Goal: Task Accomplishment & Management: Use online tool/utility

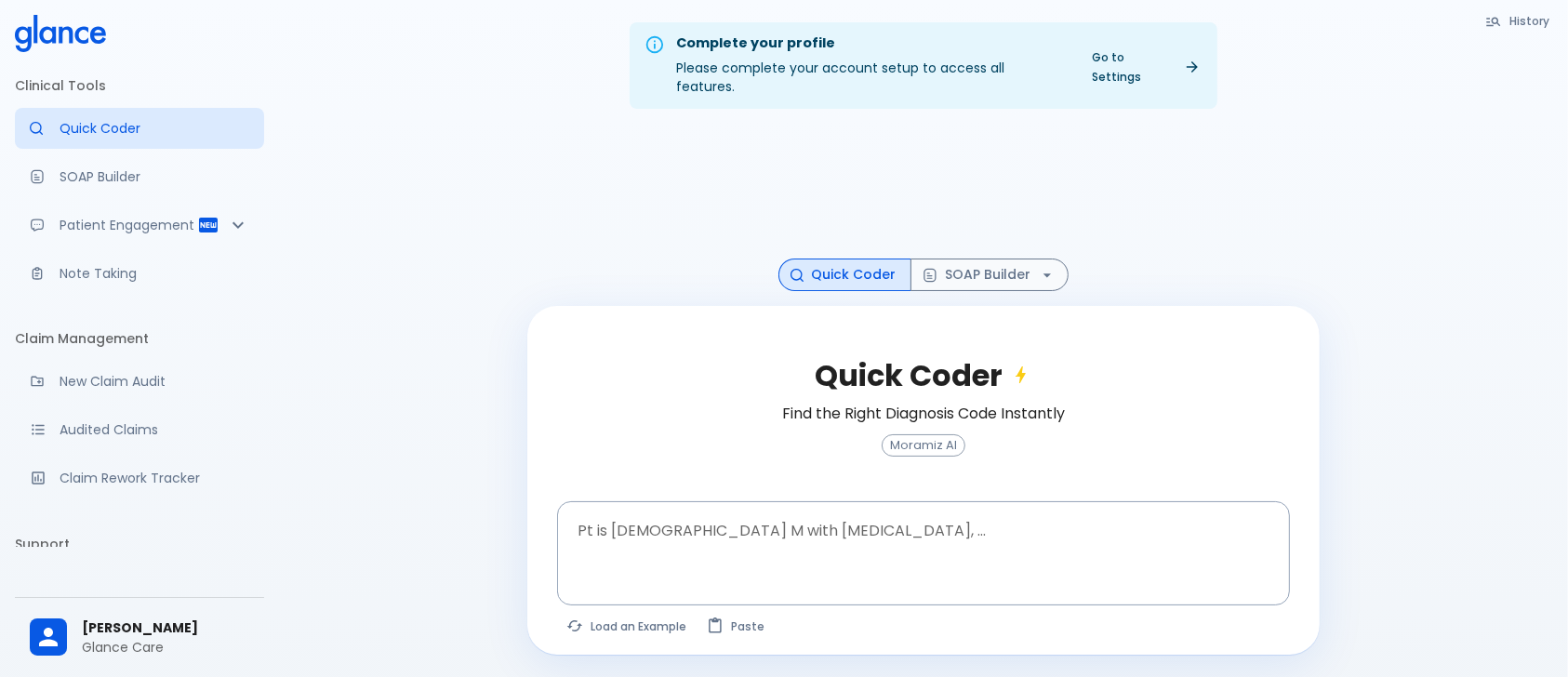
click at [584, 158] on div at bounding box center [923, 192] width 792 height 136
click at [624, 613] on button "Load an Example" at bounding box center [627, 626] width 141 height 27
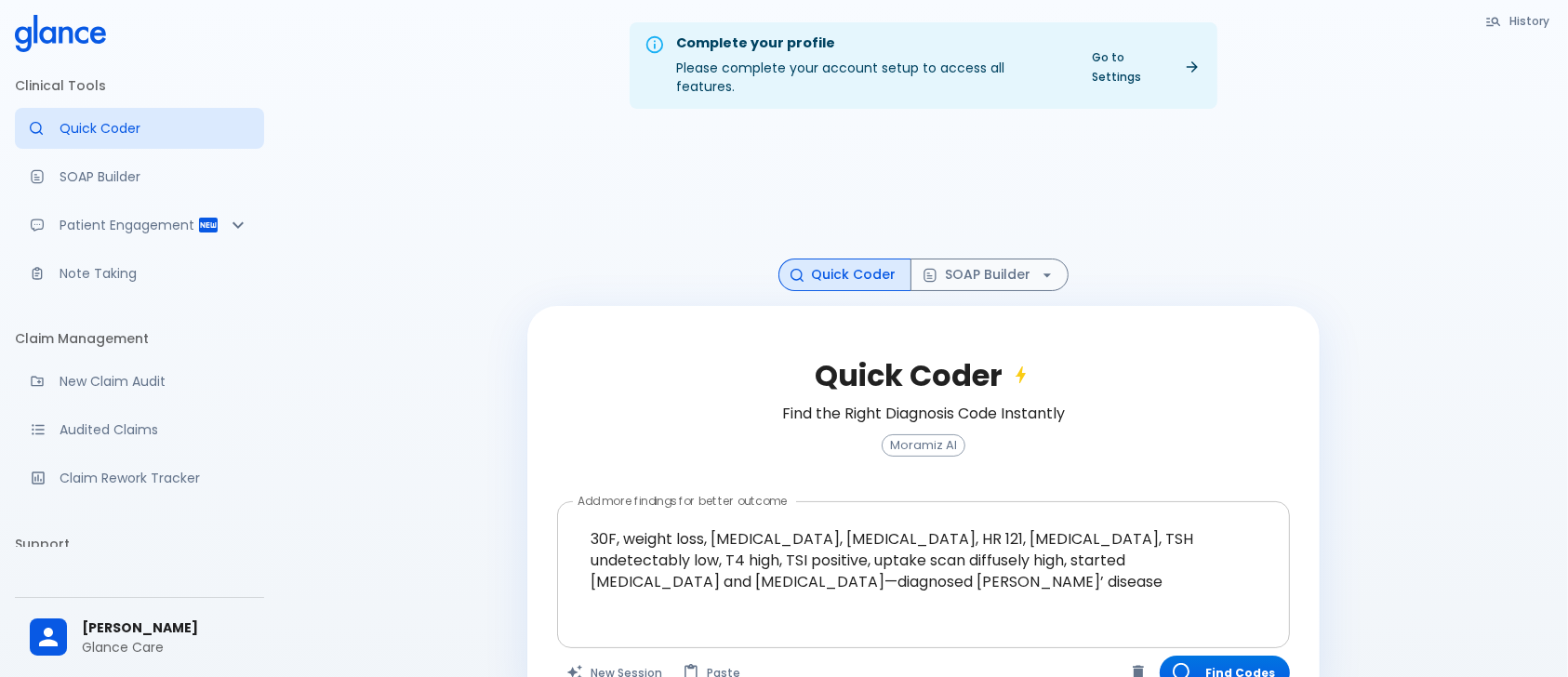
scroll to position [44, 0]
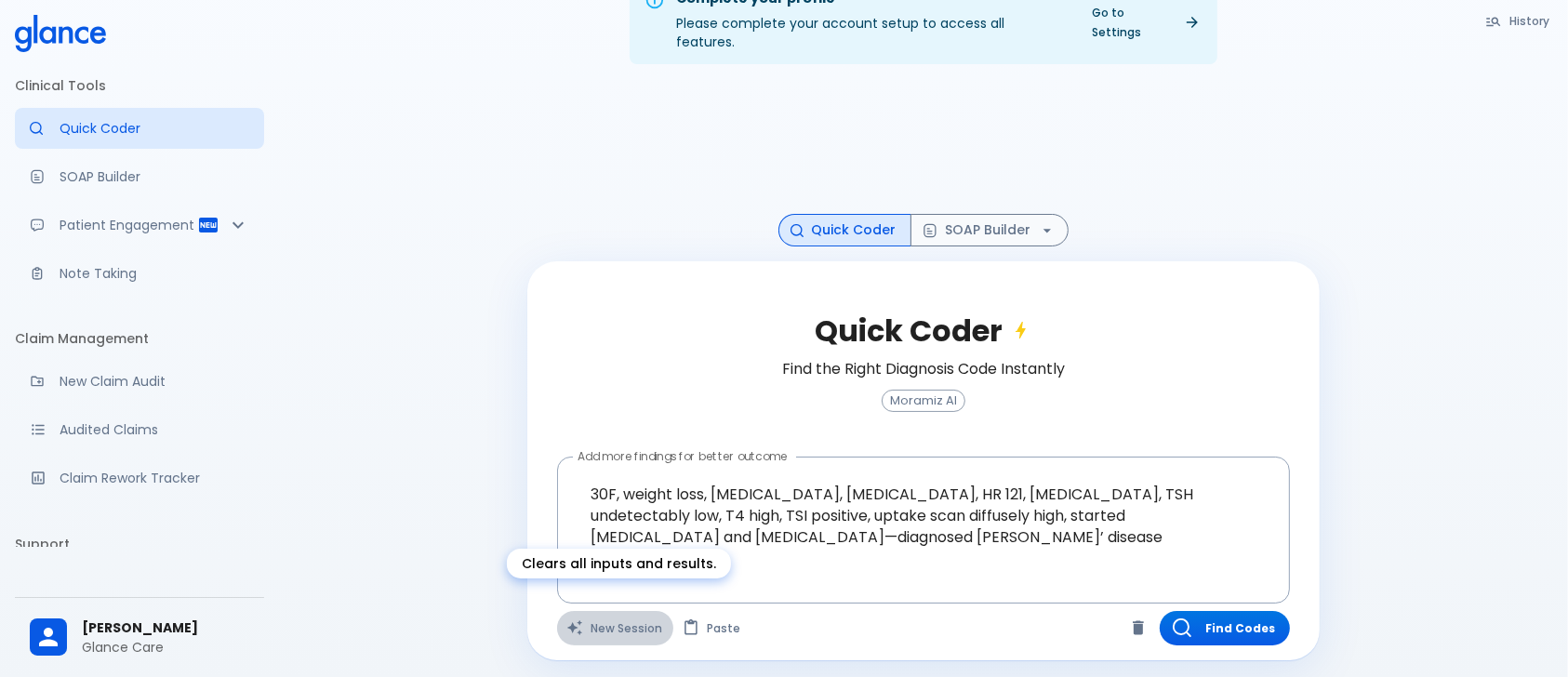
click at [624, 614] on button "New Session" at bounding box center [615, 628] width 116 height 34
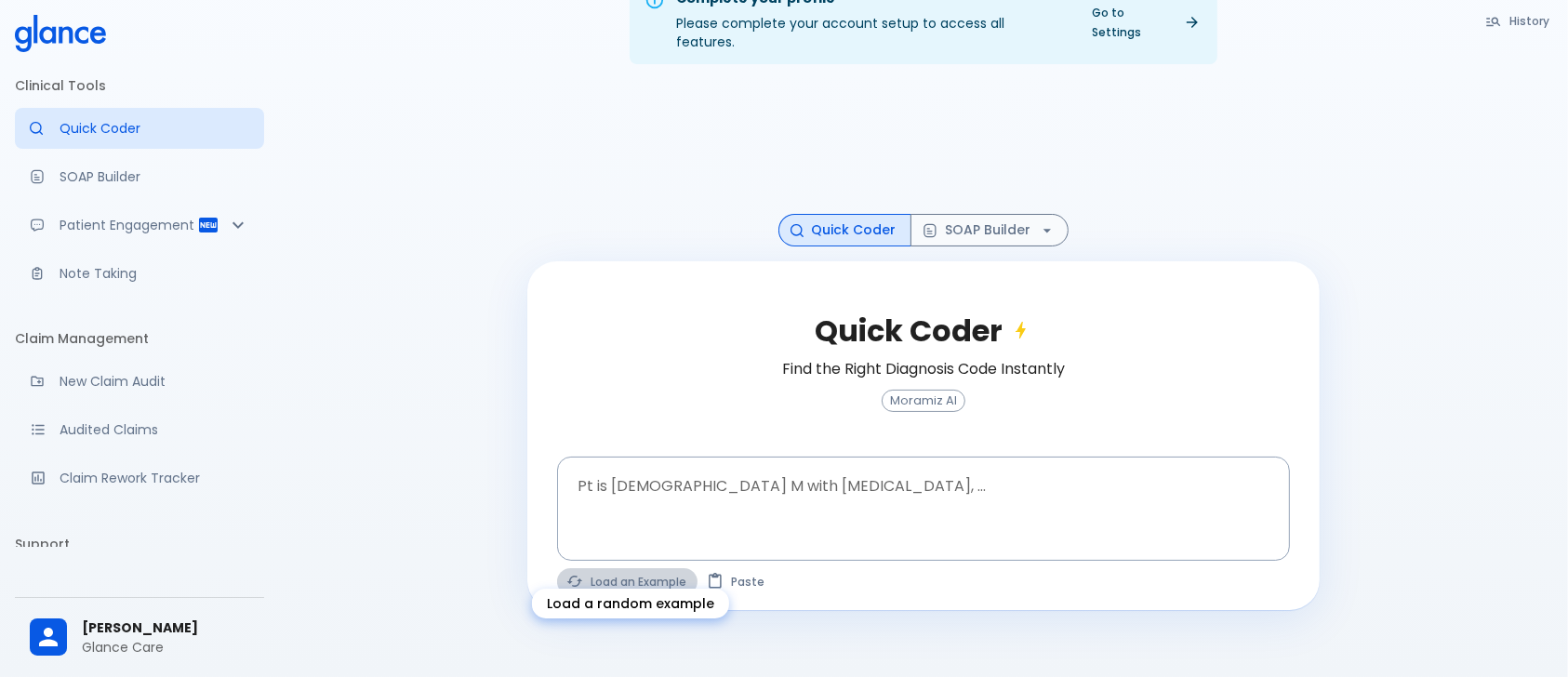
click at [610, 571] on button "Load an Example" at bounding box center [627, 581] width 141 height 27
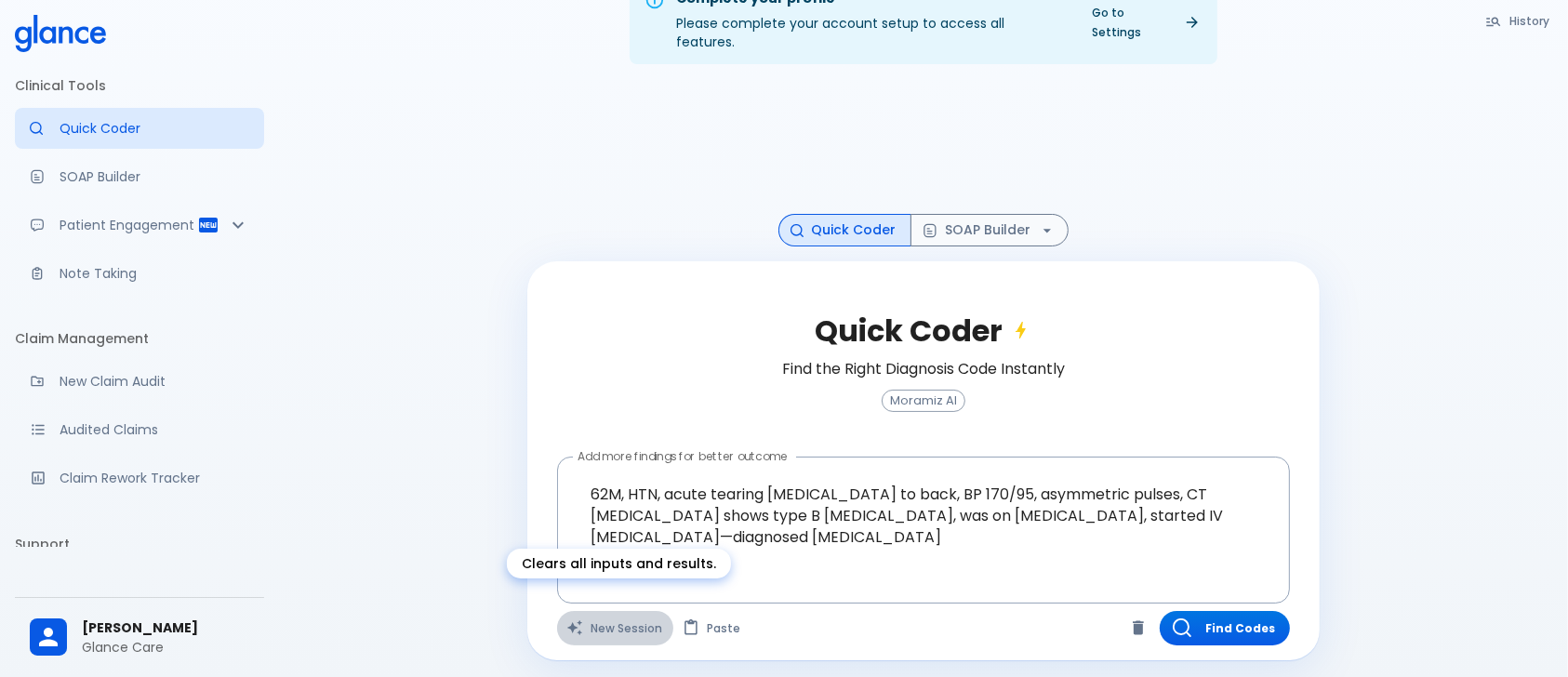
click at [600, 611] on button "New Session" at bounding box center [615, 628] width 116 height 34
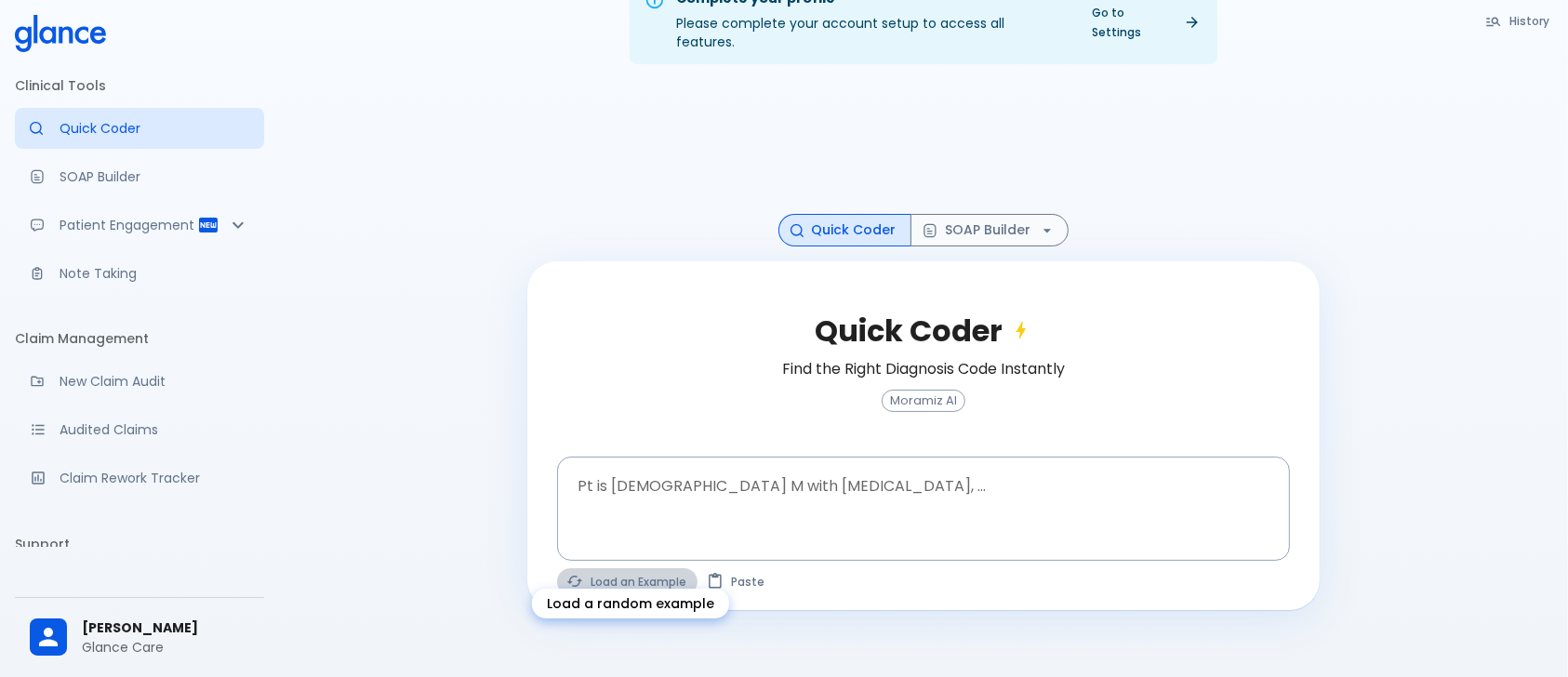
click at [603, 569] on button "Load an Example" at bounding box center [627, 581] width 141 height 27
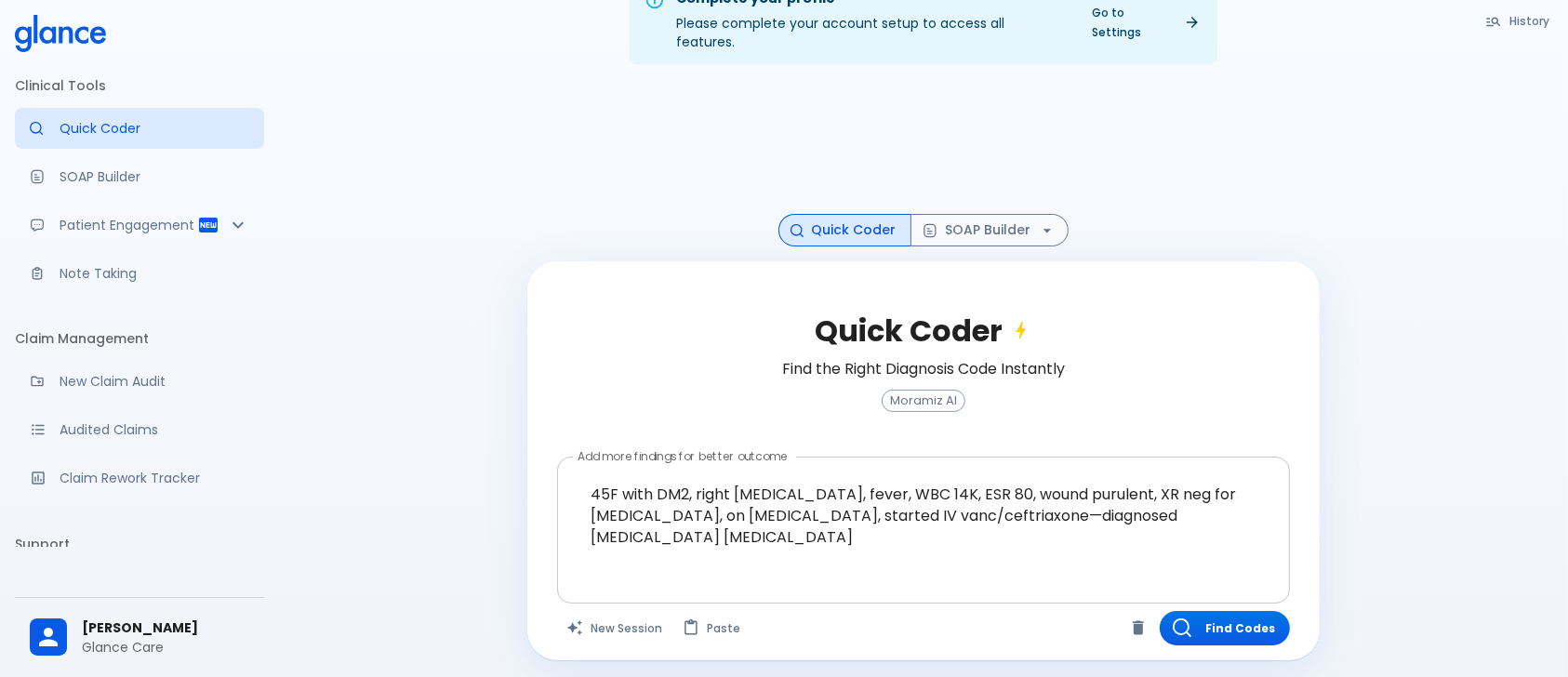
click at [755, 486] on textarea "45F with DM2, right [MEDICAL_DATA], fever, WBC 14K, ESR 80, wound purulent, XR …" at bounding box center [923, 515] width 707 height 102
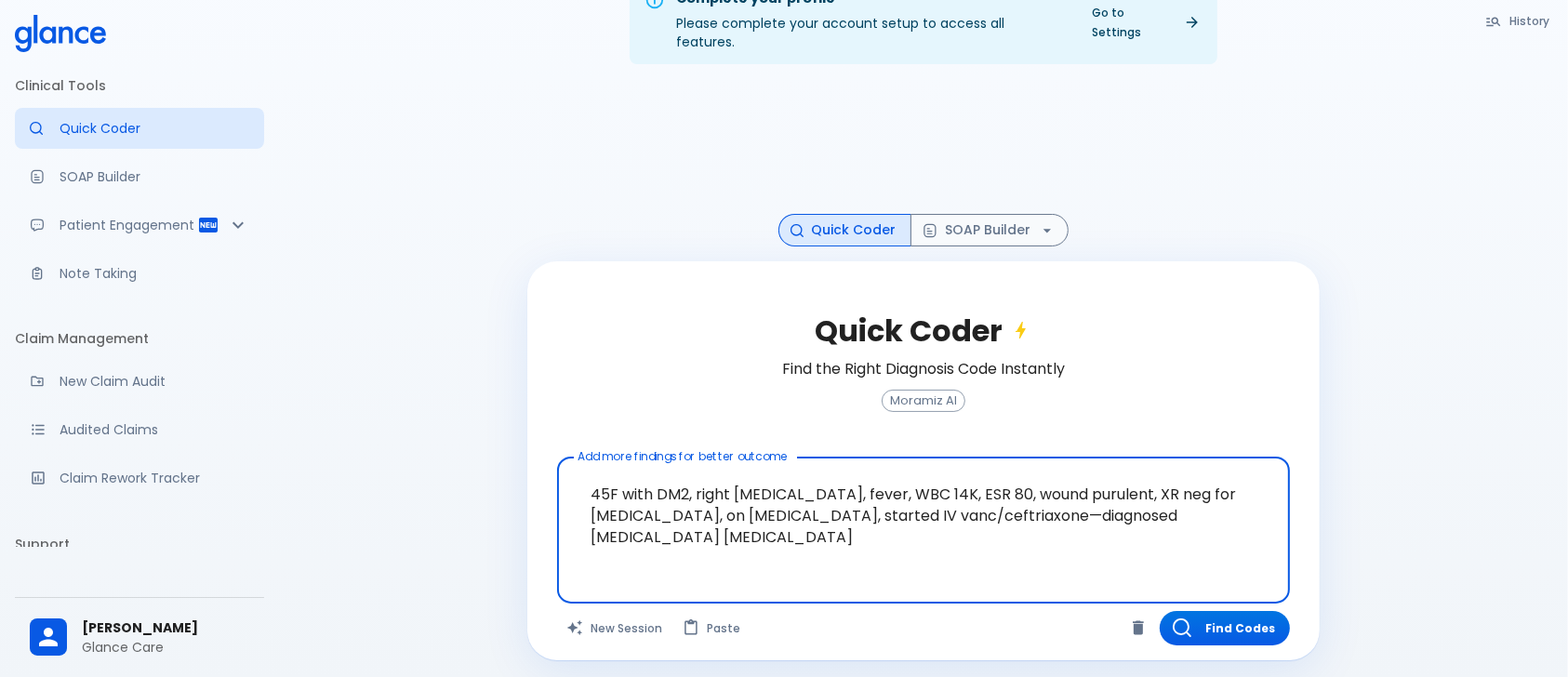
click at [755, 486] on textarea "45F with DM2, right [MEDICAL_DATA], fever, WBC 14K, ESR 80, wound purulent, XR …" at bounding box center [923, 515] width 707 height 102
click at [595, 472] on textarea "45F with DM2, right [MEDICAL_DATA], fever, WBC 14K, ESR 80, wound purulent, XR …" at bounding box center [923, 515] width 707 height 102
click at [698, 475] on textarea "45F with DM2, right [MEDICAL_DATA], fever, WBC 14K, ESR 80, wound purulent, XR …" at bounding box center [923, 515] width 707 height 102
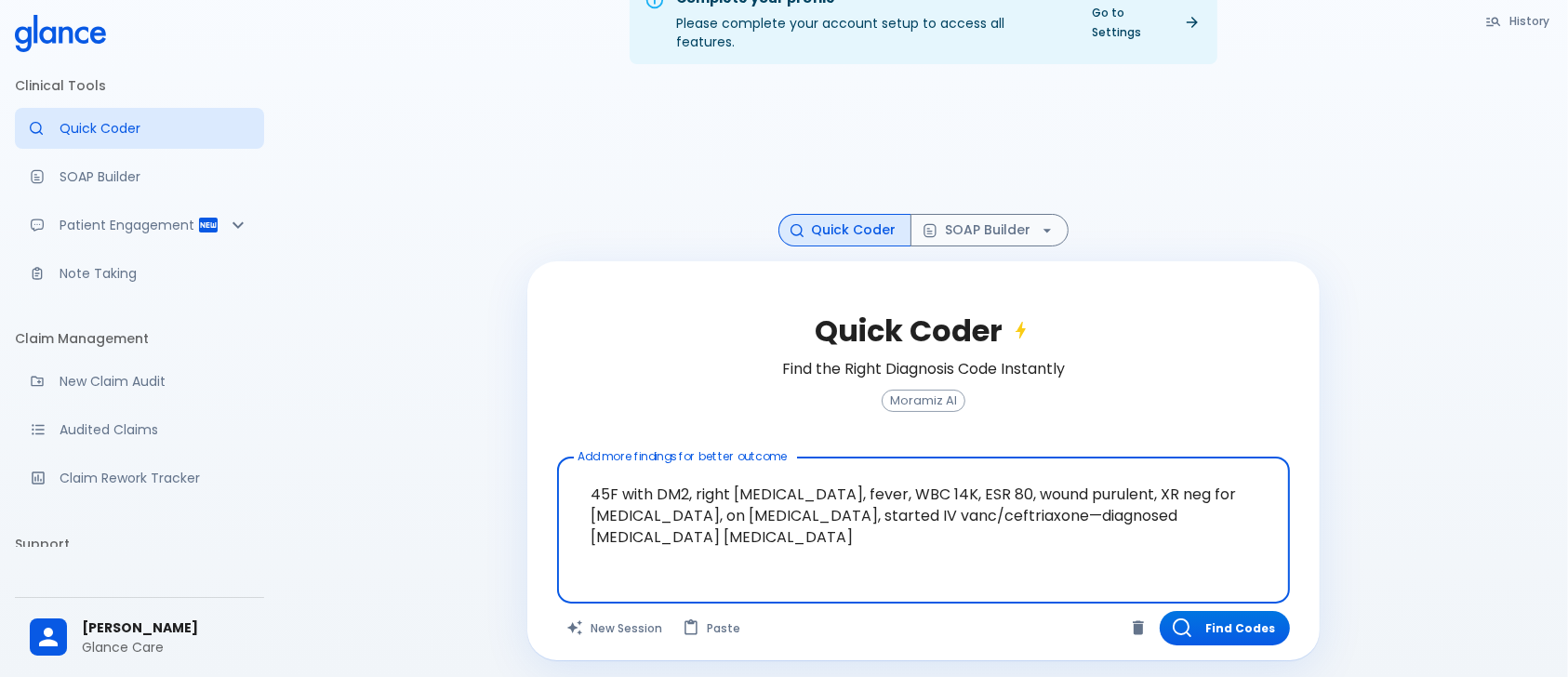
click at [673, 475] on textarea "45F with DM2, right [MEDICAL_DATA], fever, WBC 14K, ESR 80, wound purulent, XR …" at bounding box center [923, 515] width 707 height 102
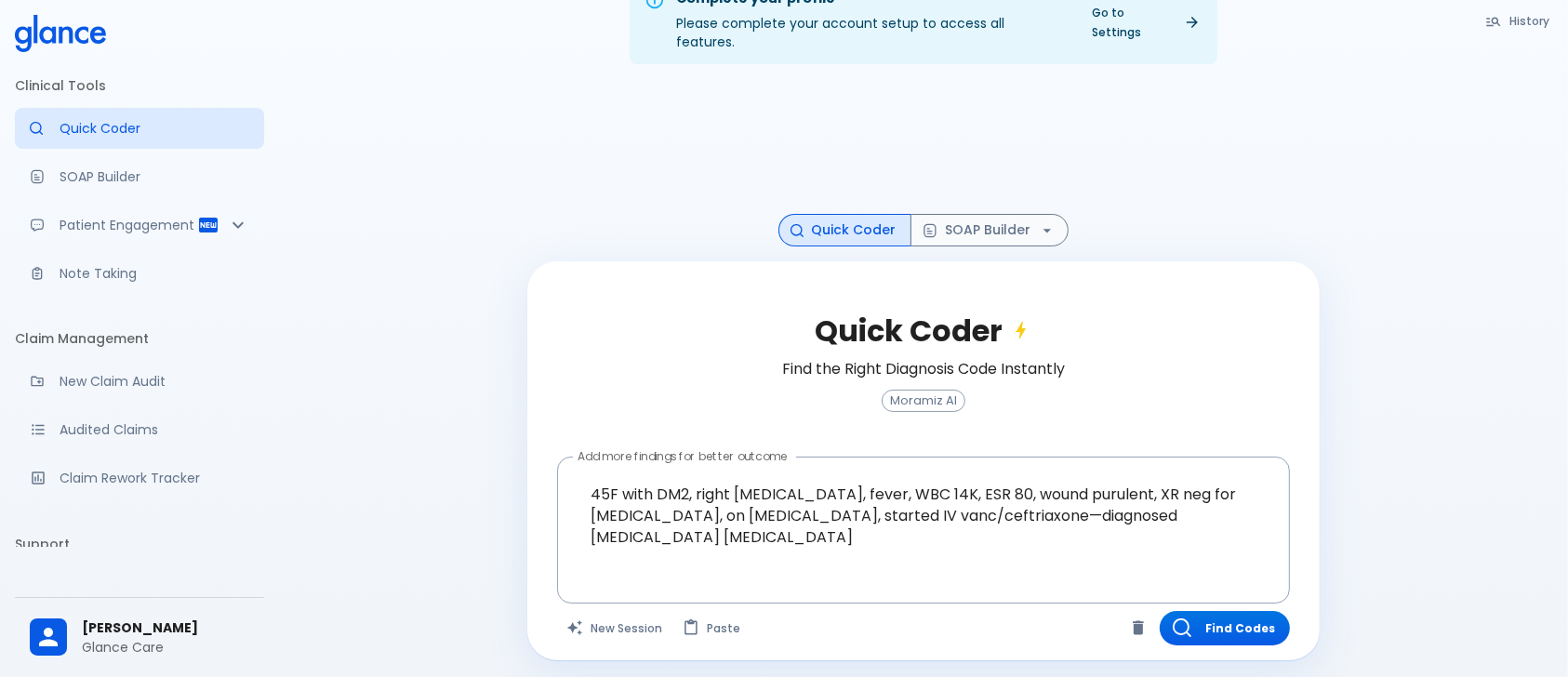
click at [1079, 433] on div "Quick Coder Find the Right Diagnosis Code Instantly Moramiz AI" at bounding box center [923, 373] width 733 height 166
click at [1220, 611] on button "Find Codes" at bounding box center [1225, 628] width 130 height 34
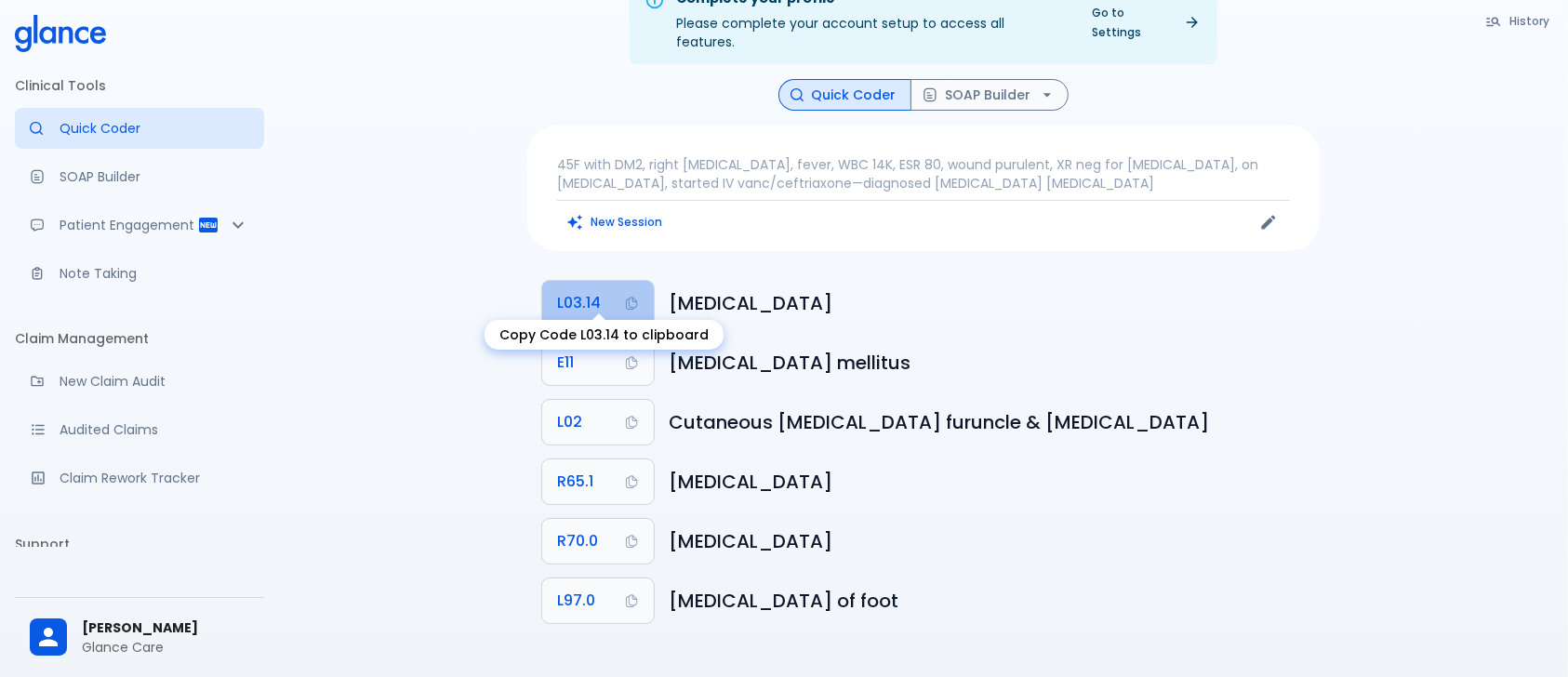
click at [589, 290] on span "L03.14" at bounding box center [579, 303] width 43 height 26
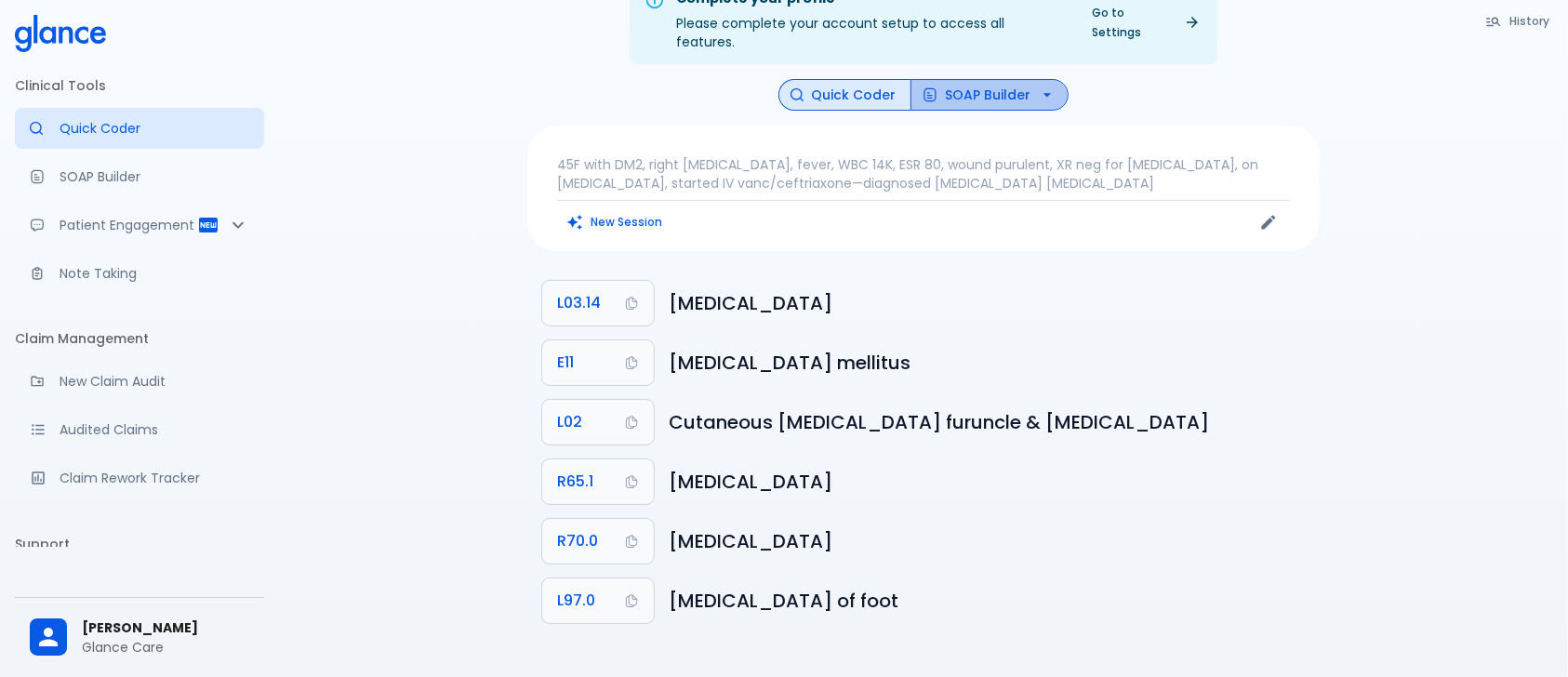
click at [986, 80] on button "SOAP Builder" at bounding box center [989, 95] width 158 height 33
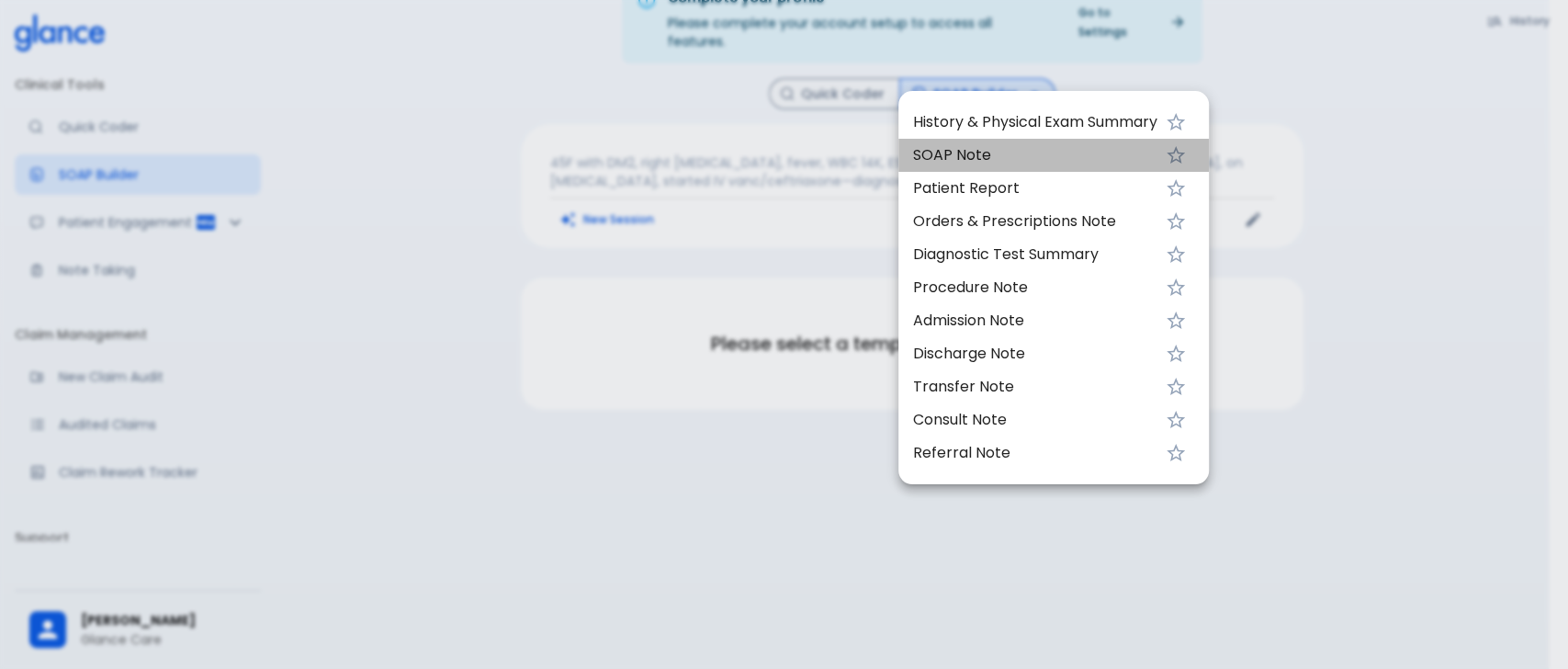
click at [994, 153] on span "SOAP Note" at bounding box center [1035, 155] width 244 height 22
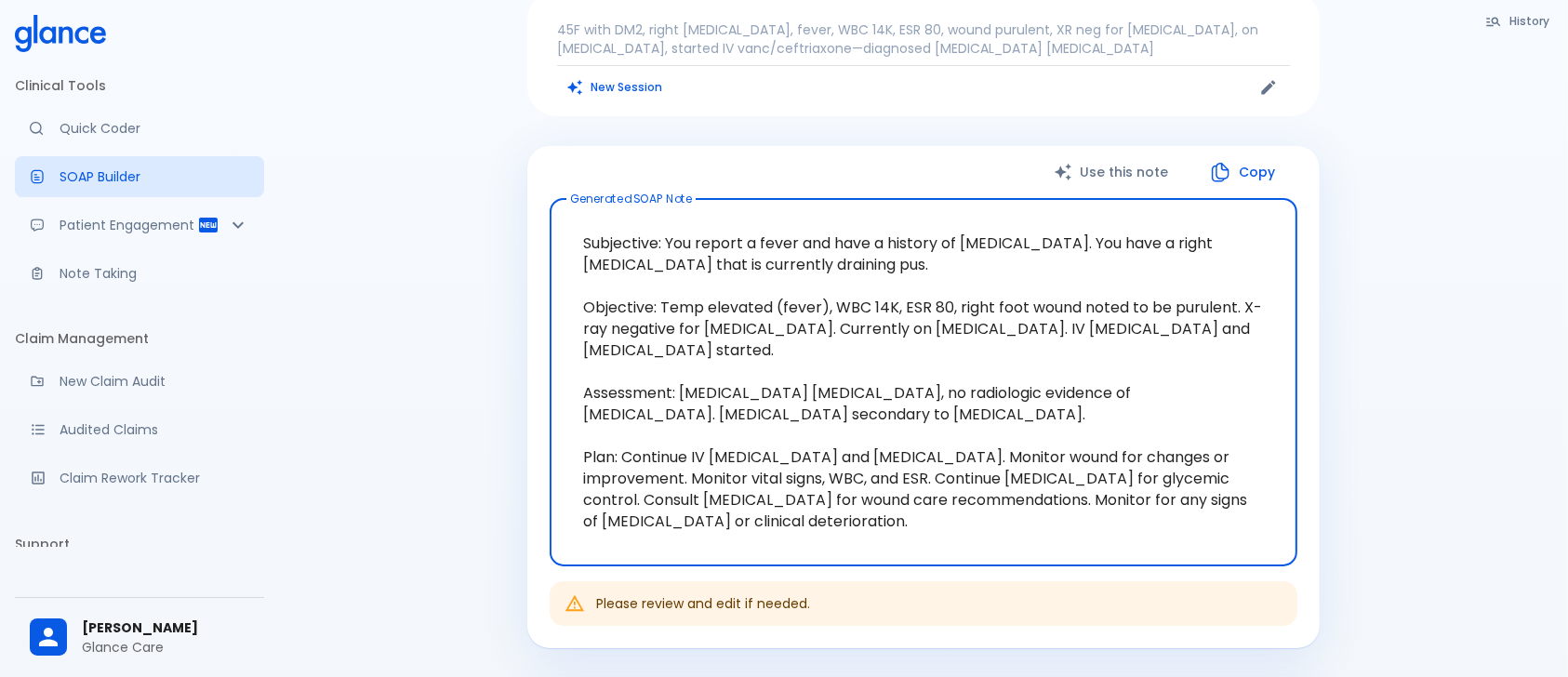
scroll to position [183, 0]
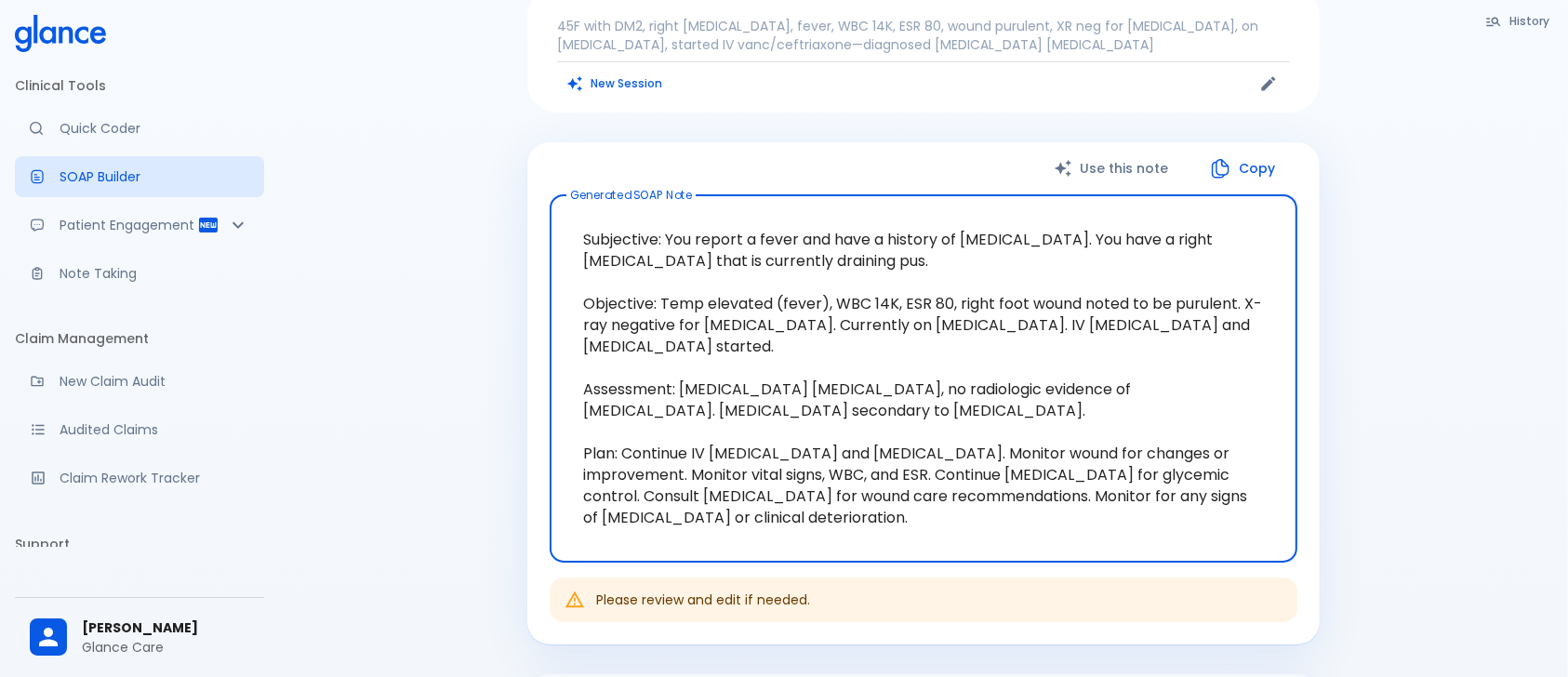
click at [1080, 263] on textarea "Subjective: You report a fever and have a history of [MEDICAL_DATA]. You have a…" at bounding box center [923, 378] width 721 height 337
click at [980, 242] on textarea "Subjective: You report a fever and have a history of [MEDICAL_DATA]. You have a…" at bounding box center [923, 378] width 721 height 337
type textarea "Subjective: You report a fever and have a history of [MEDICAL_DATA]. You have a…"
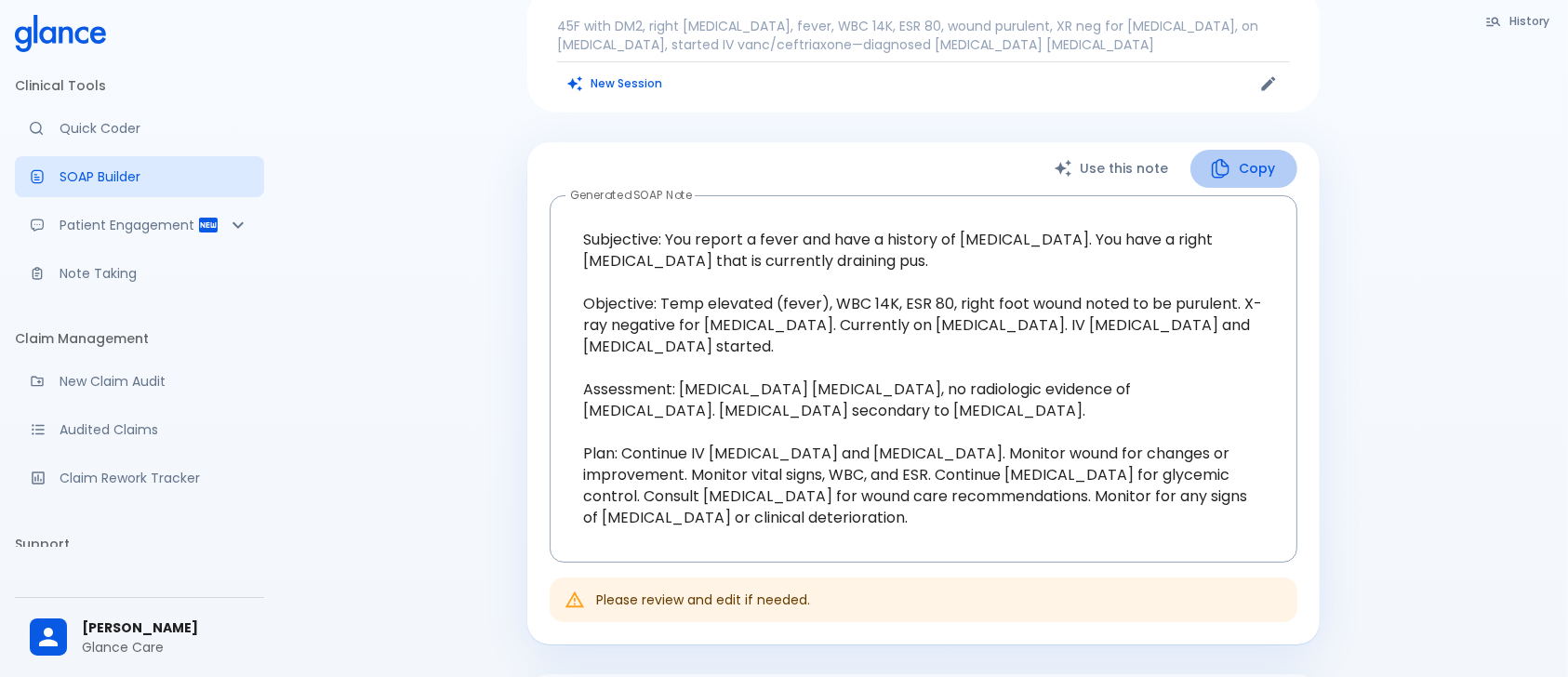
click at [1245, 150] on button "Copy" at bounding box center [1244, 169] width 107 height 38
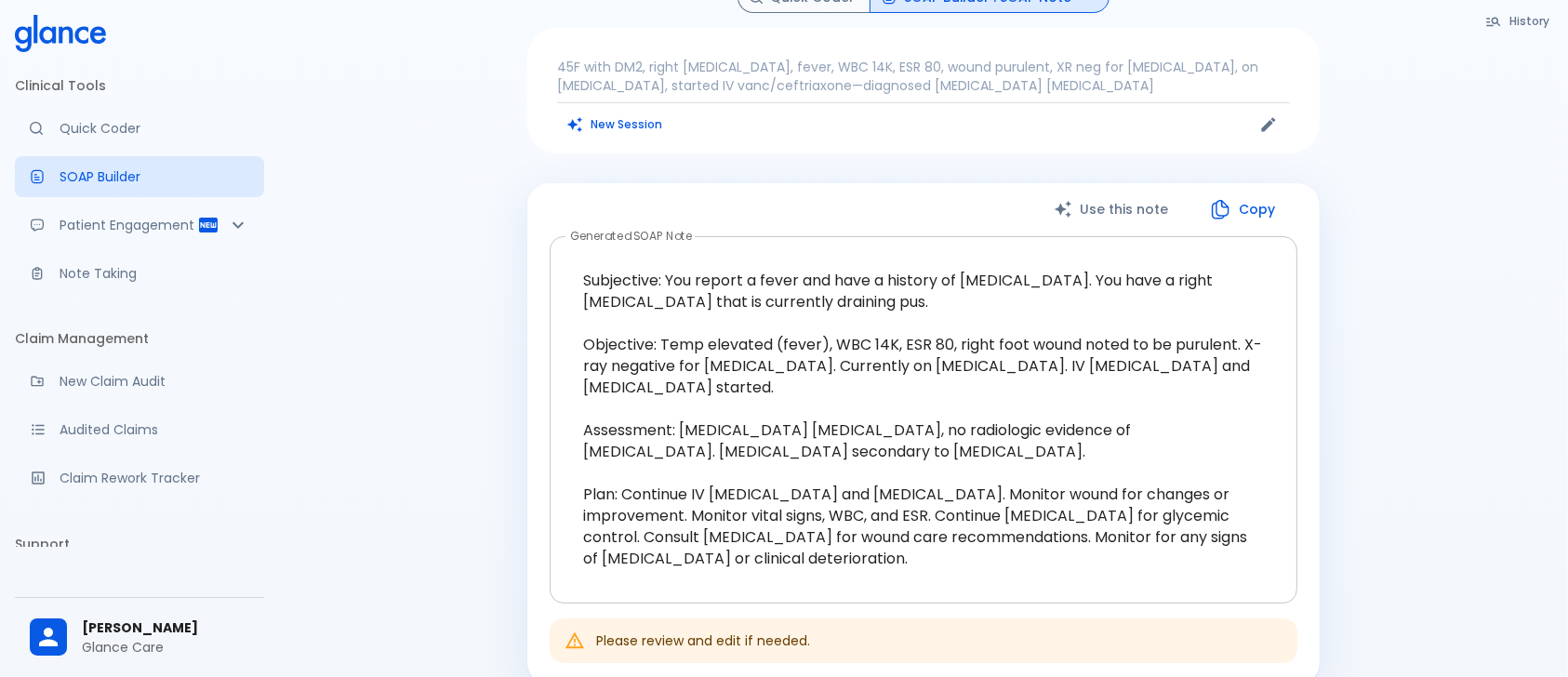
scroll to position [141, 0]
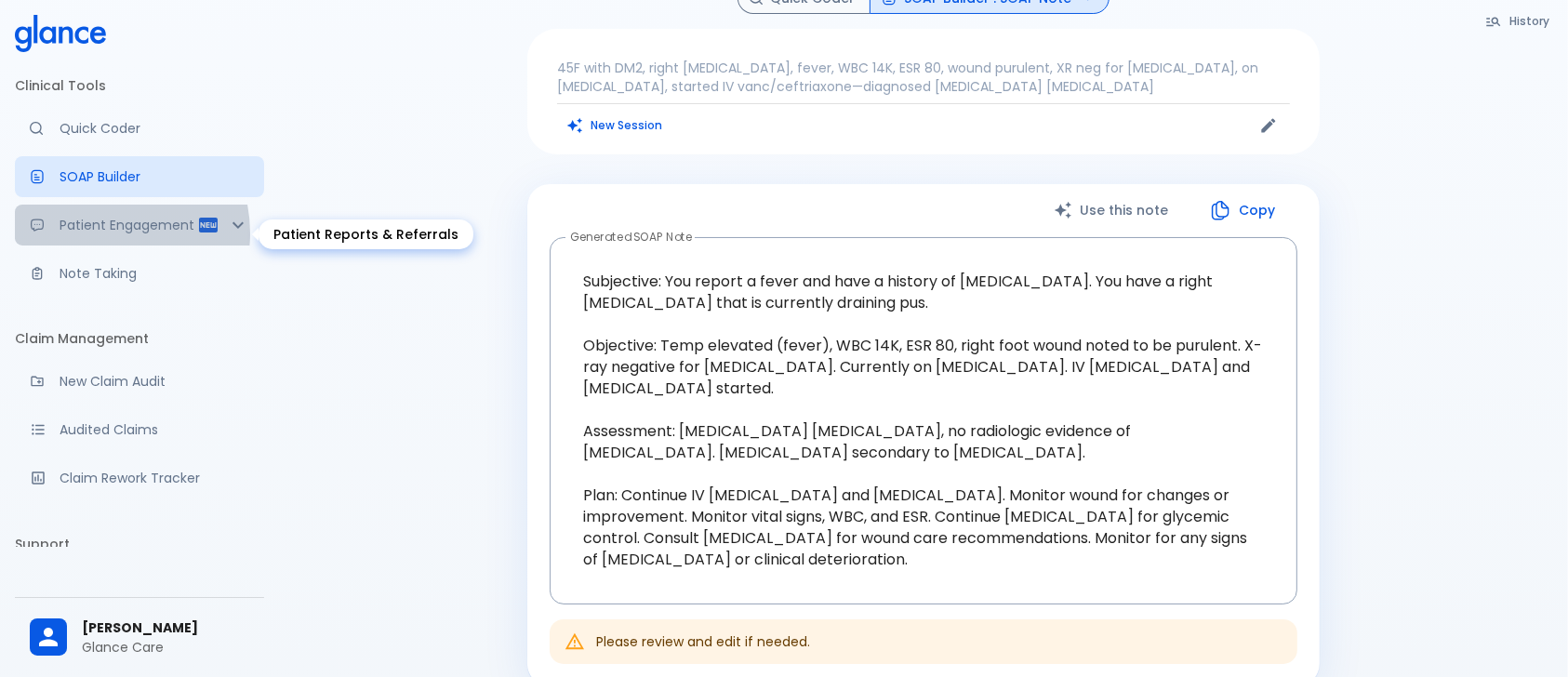
click at [101, 233] on p "Patient Engagement" at bounding box center [128, 225] width 138 height 19
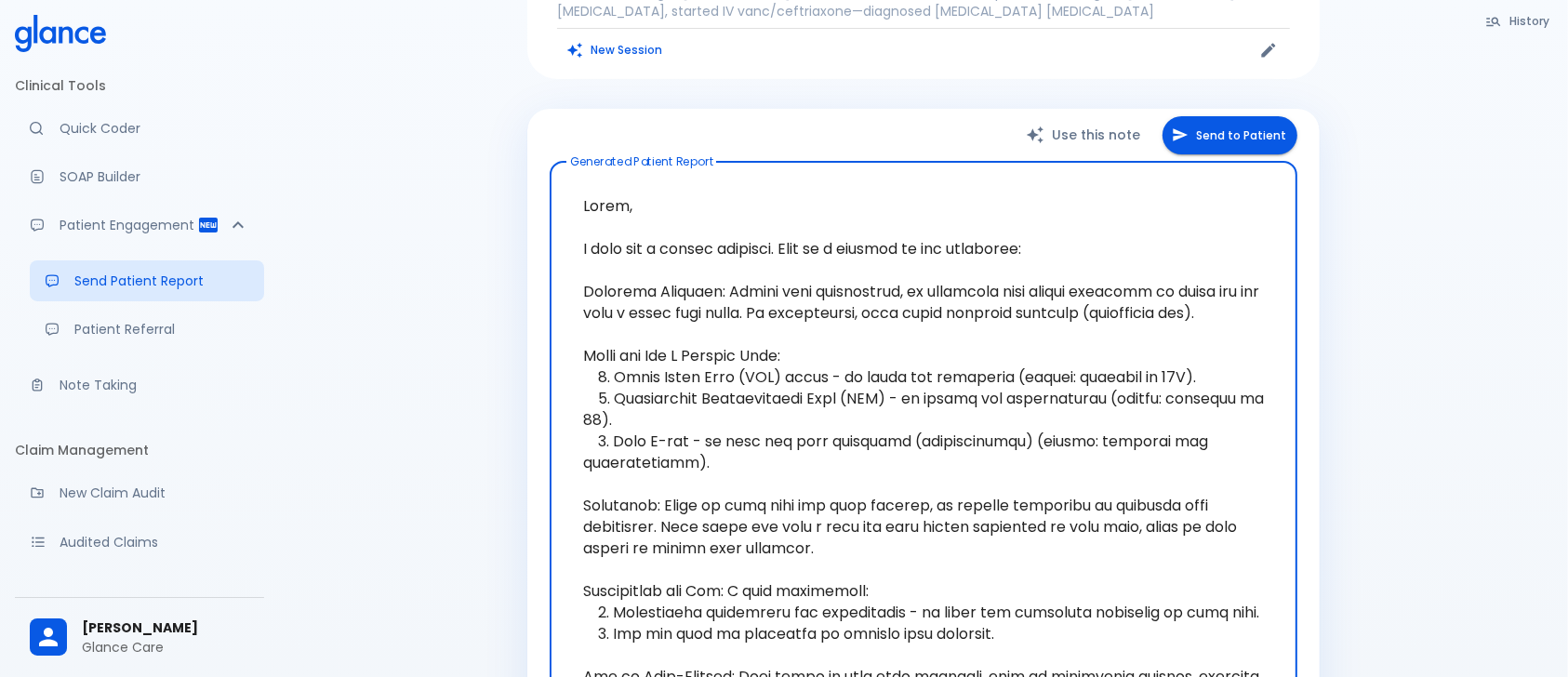
scroll to position [223, 0]
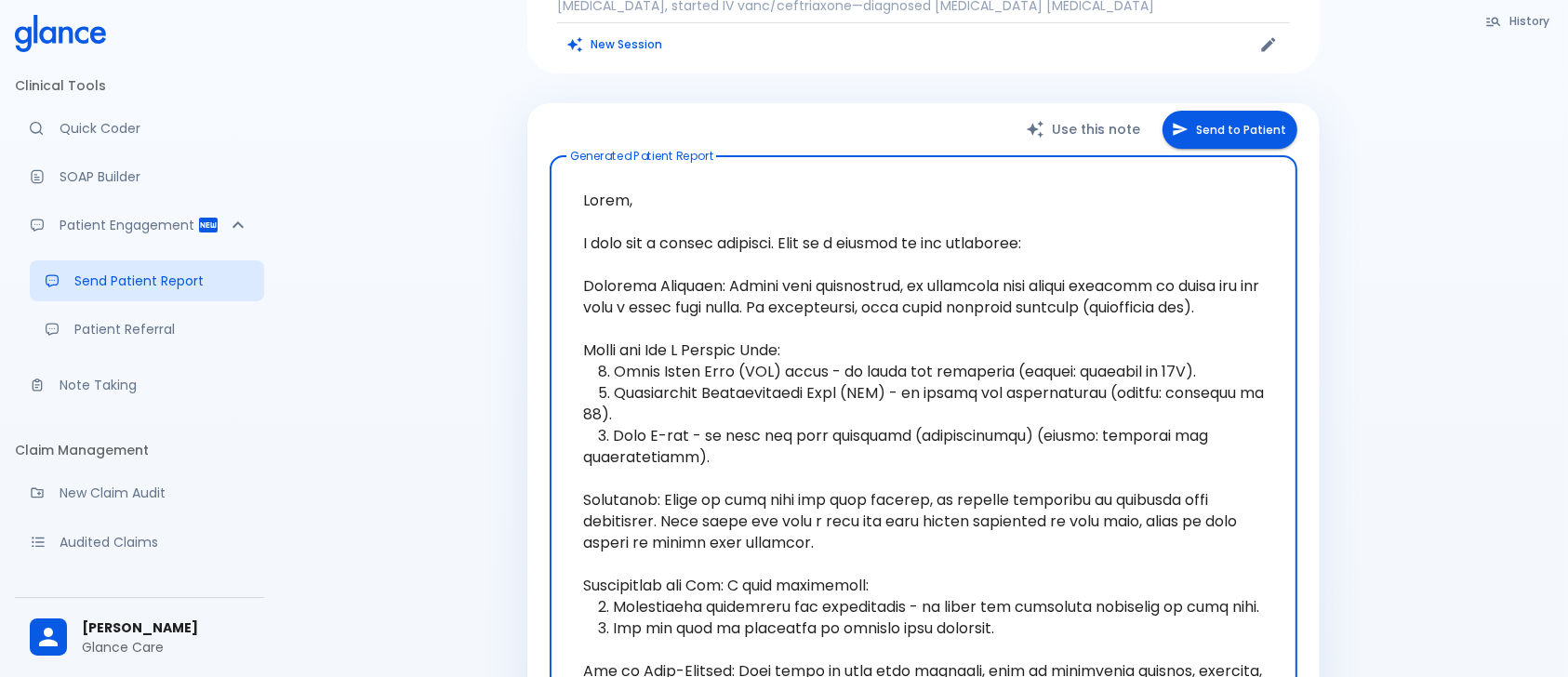
click at [781, 221] on textarea at bounding box center [923, 500] width 721 height 657
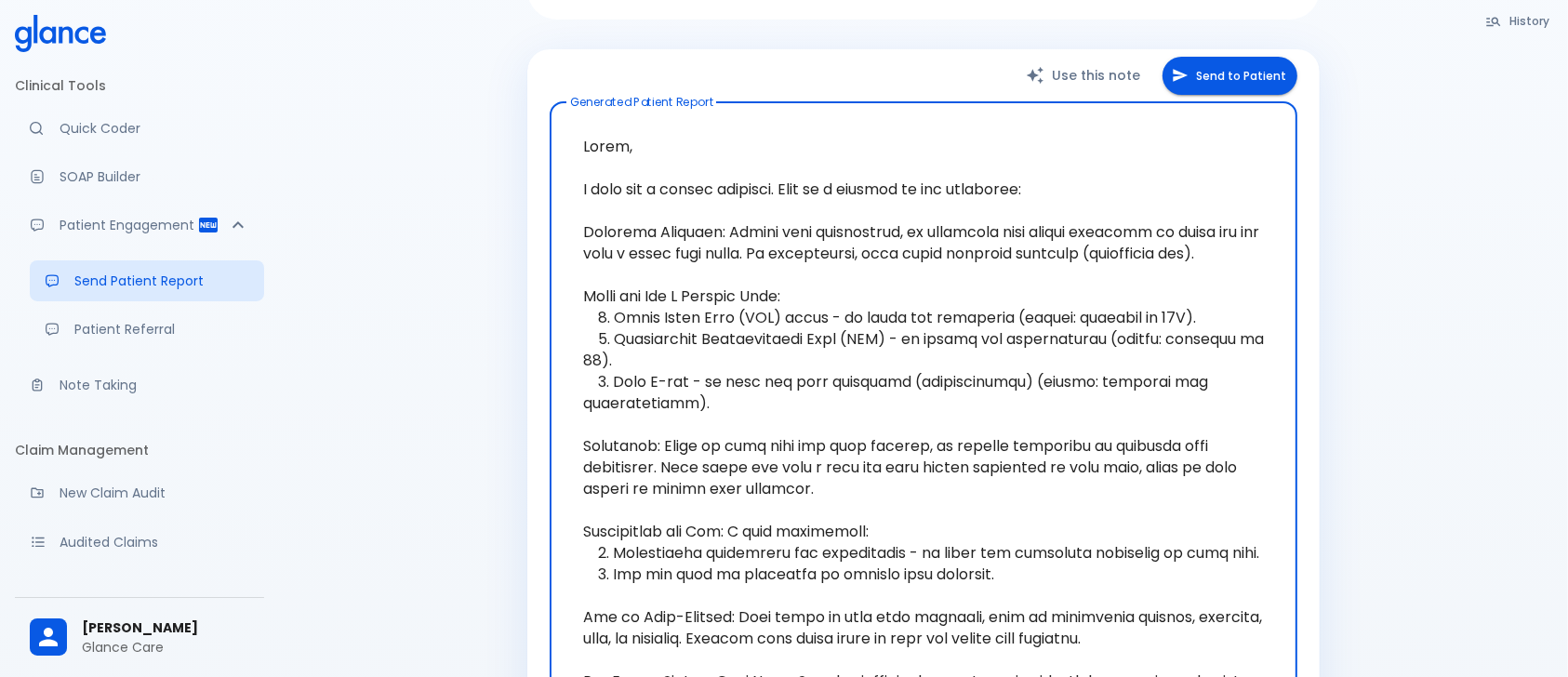
click at [603, 303] on textarea at bounding box center [923, 445] width 721 height 657
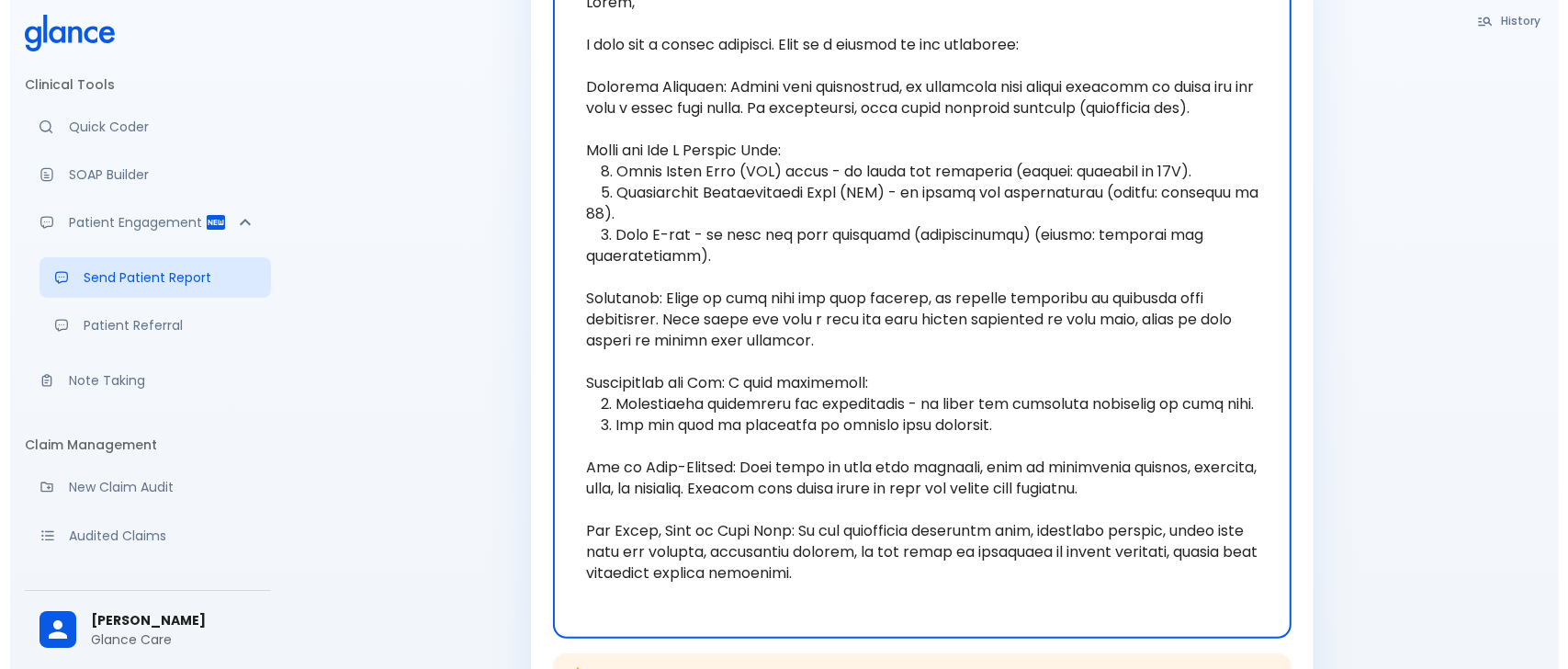
scroll to position [218, 0]
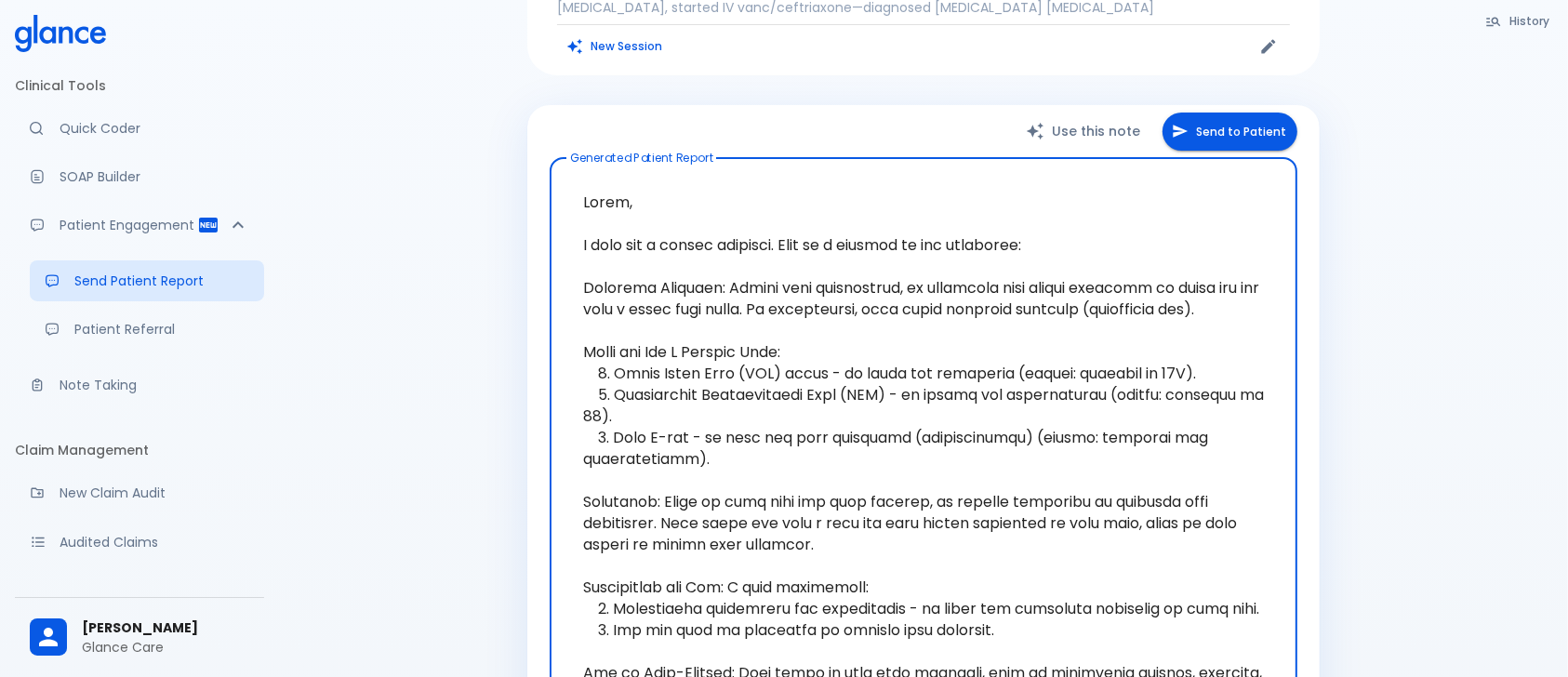
click at [926, 288] on textarea at bounding box center [923, 502] width 721 height 657
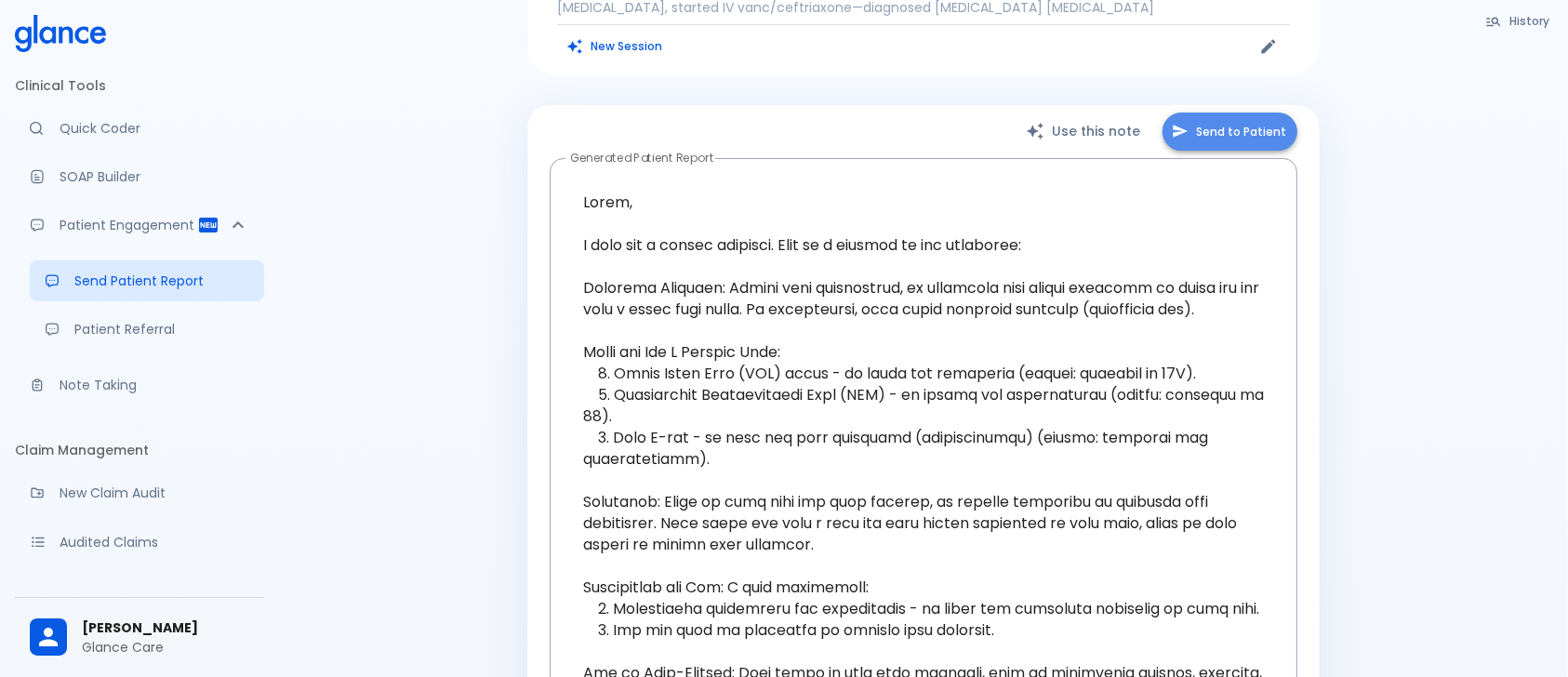
click at [1222, 112] on button "Send to Patient" at bounding box center [1230, 131] width 135 height 38
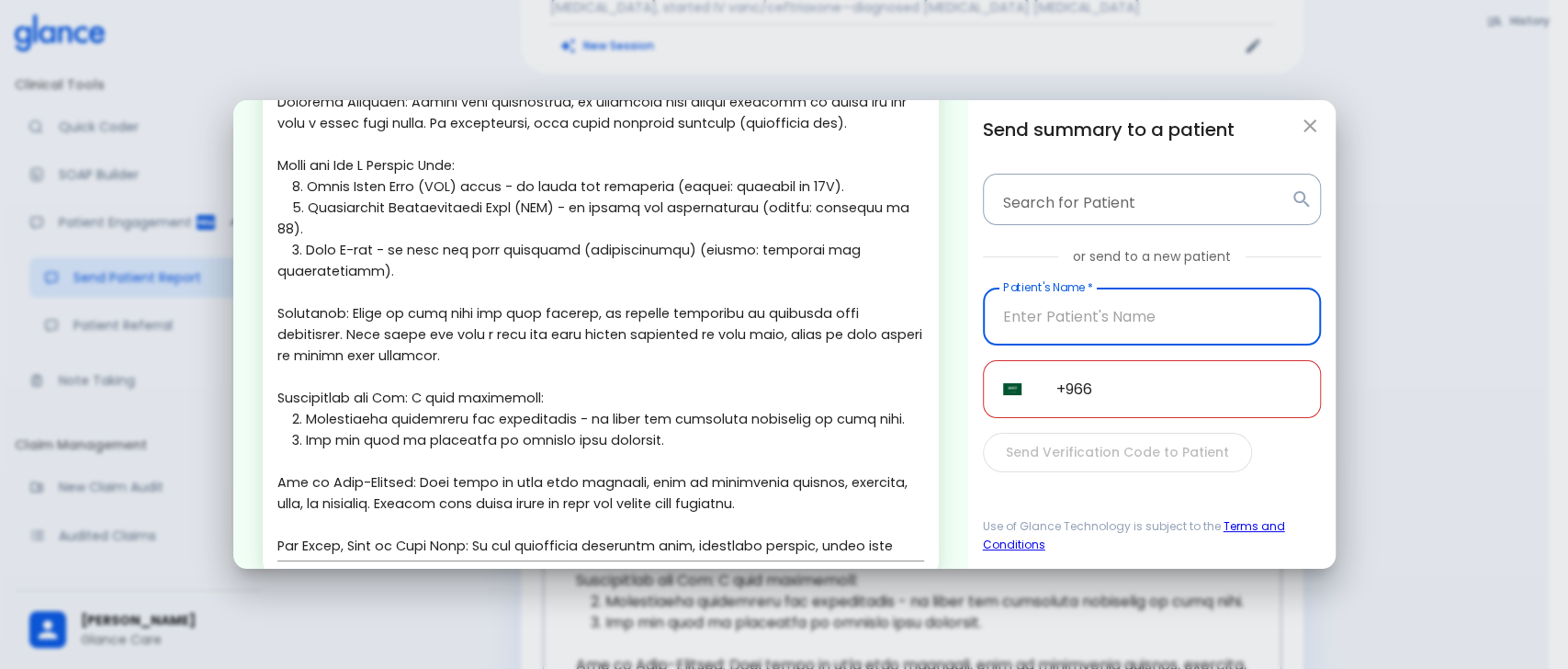
scroll to position [160, 0]
click at [1109, 307] on input "text" at bounding box center [1151, 316] width 338 height 57
type input "[PERSON_NAME]"
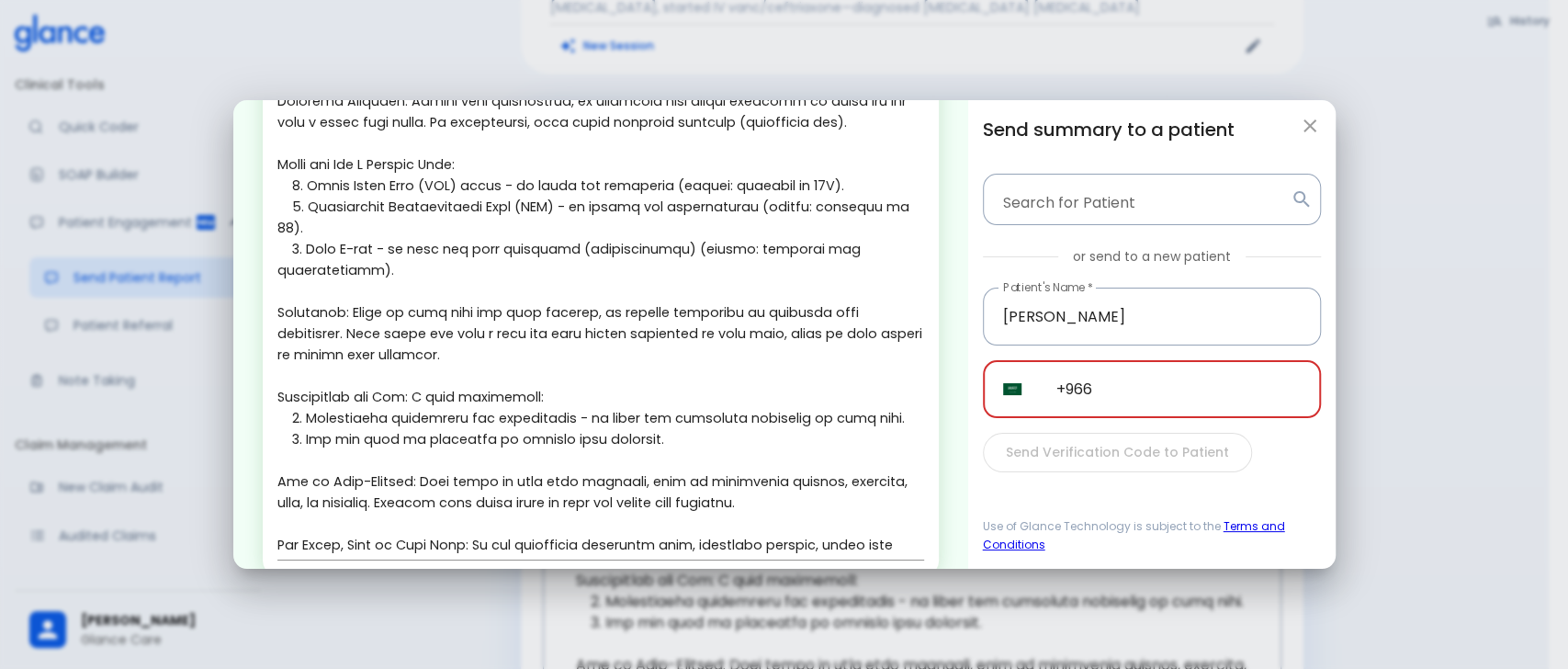
click at [1164, 371] on input "+966" at bounding box center [1179, 389] width 285 height 57
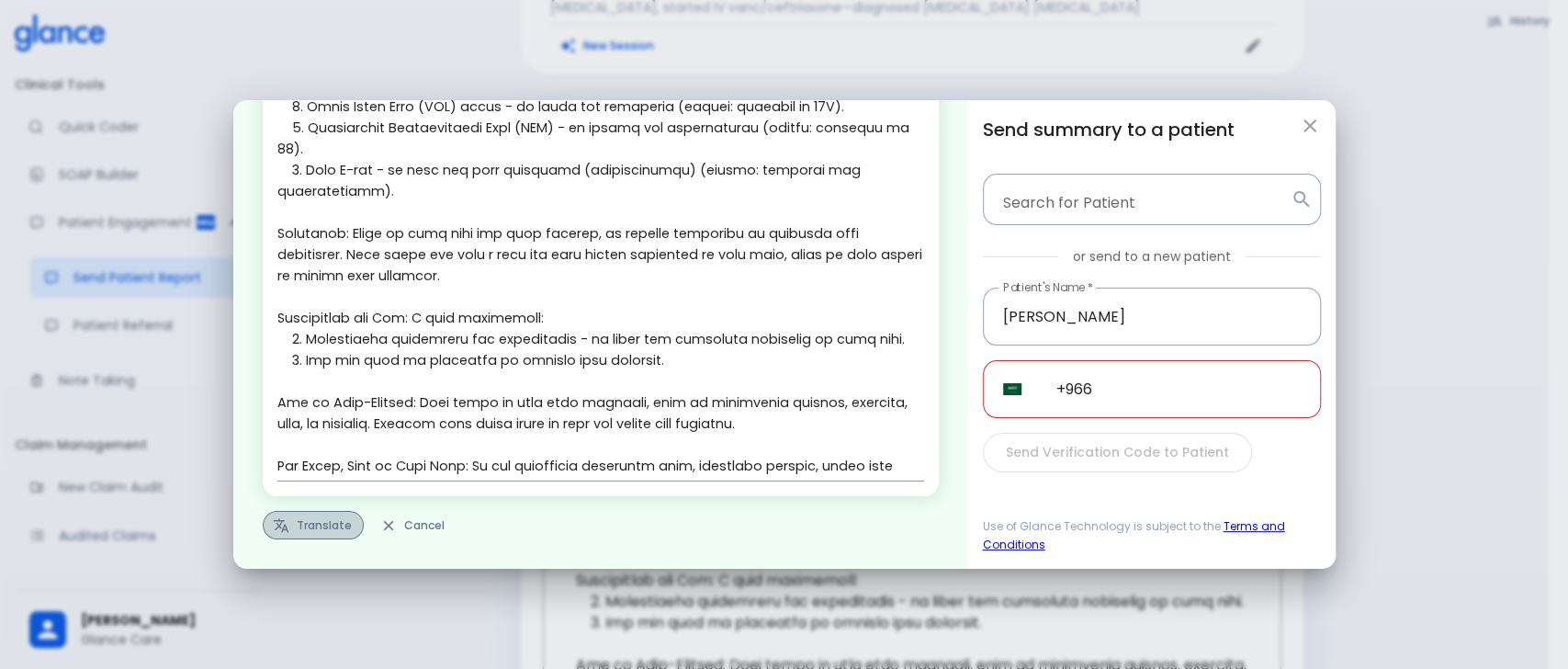
click at [323, 518] on button "Translate" at bounding box center [313, 525] width 101 height 28
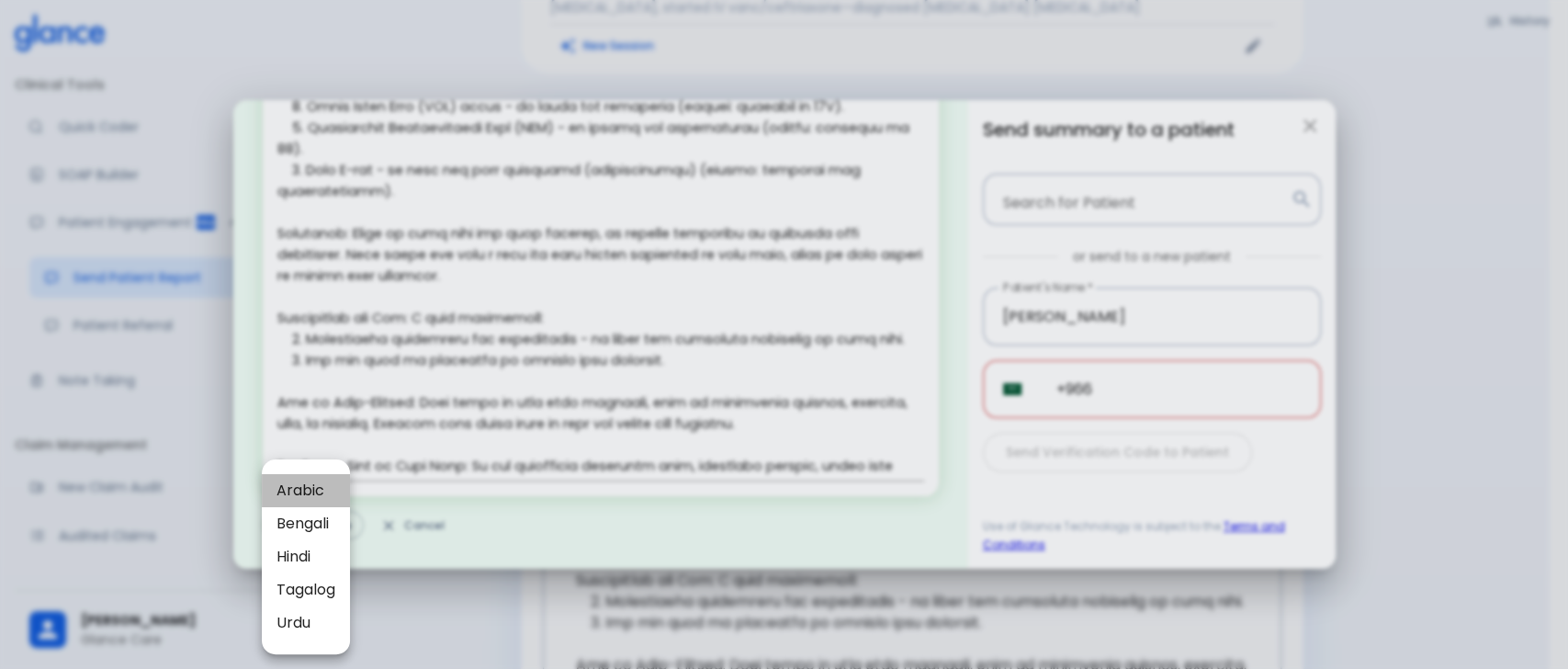
click at [309, 486] on span "Arabic" at bounding box center [306, 491] width 58 height 22
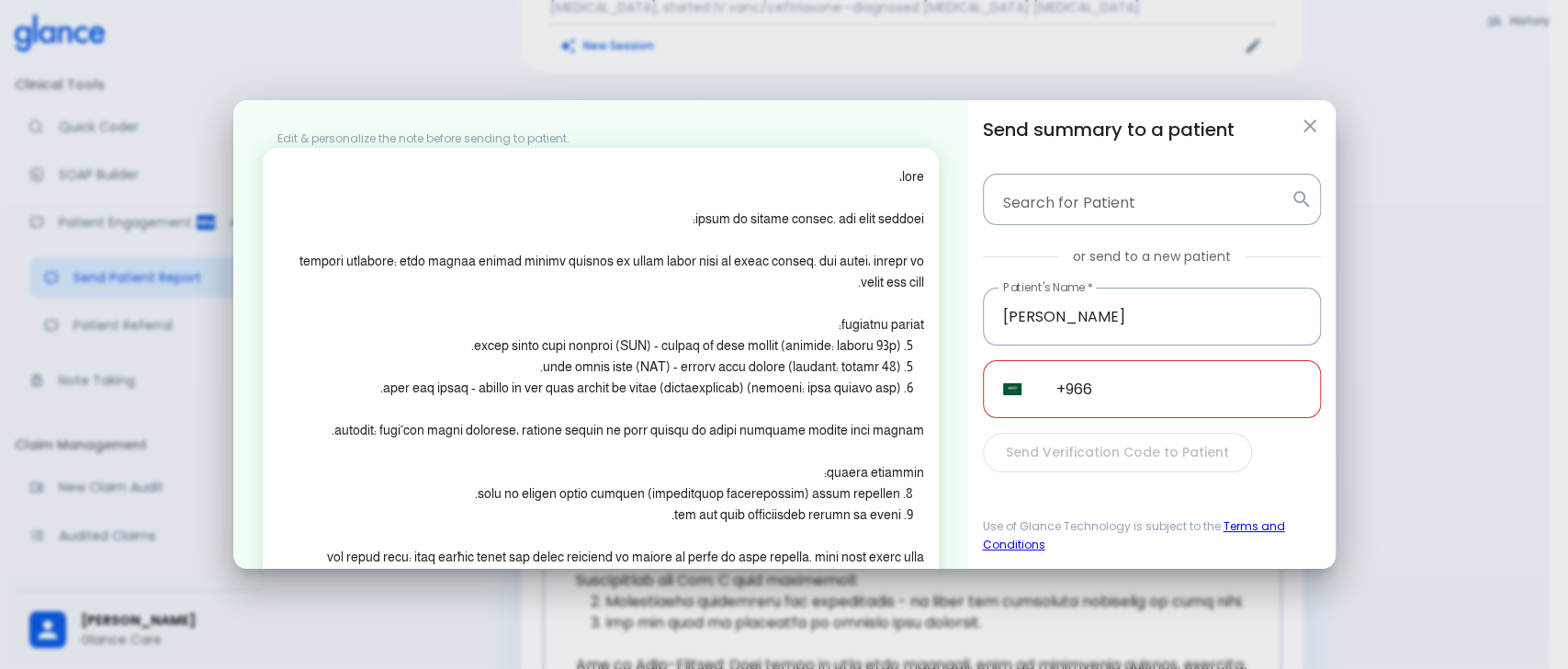
scroll to position [176, 0]
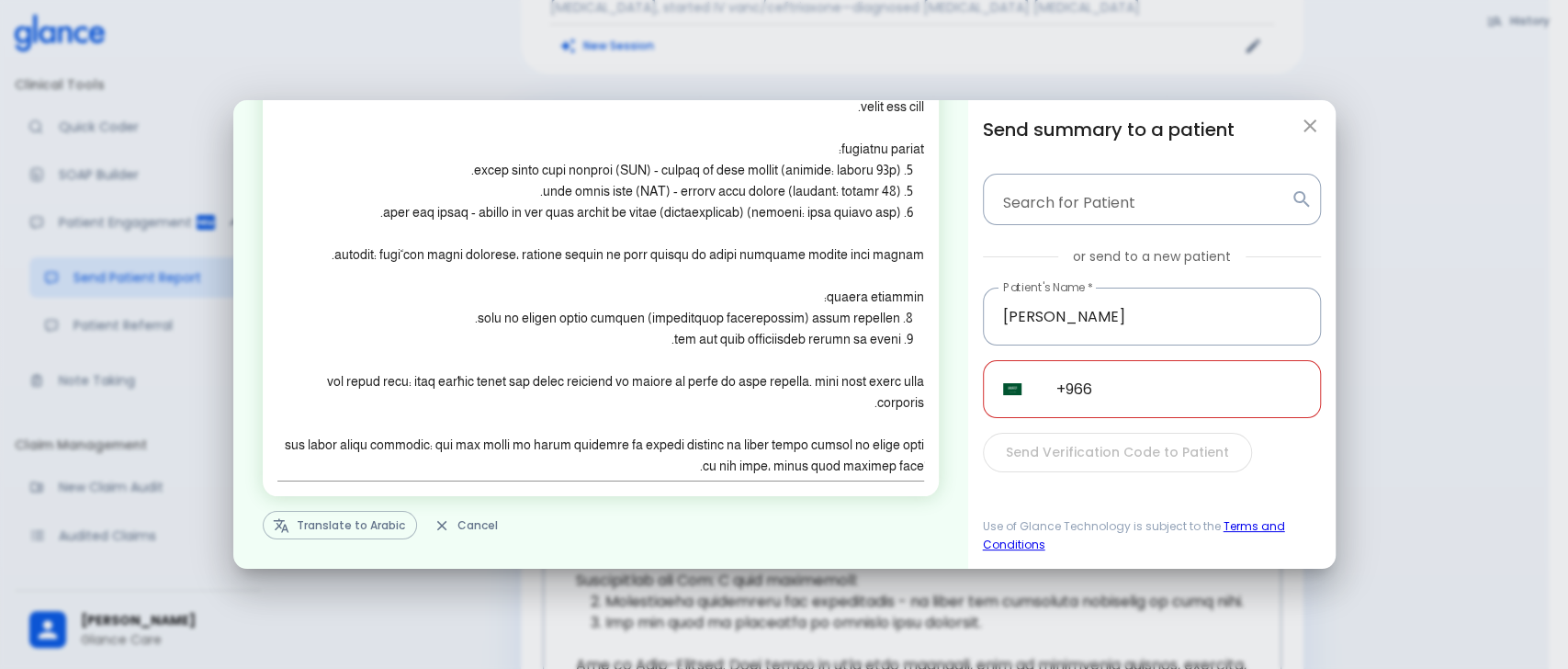
click at [994, 27] on div "Edit & personalize the note before sending to patient. x Translate to Arabic Ca…" at bounding box center [784, 334] width 1568 height 669
type textarea "Hello, I wish you a speedy recovery. This is a summary of the encounter: Clinic…"
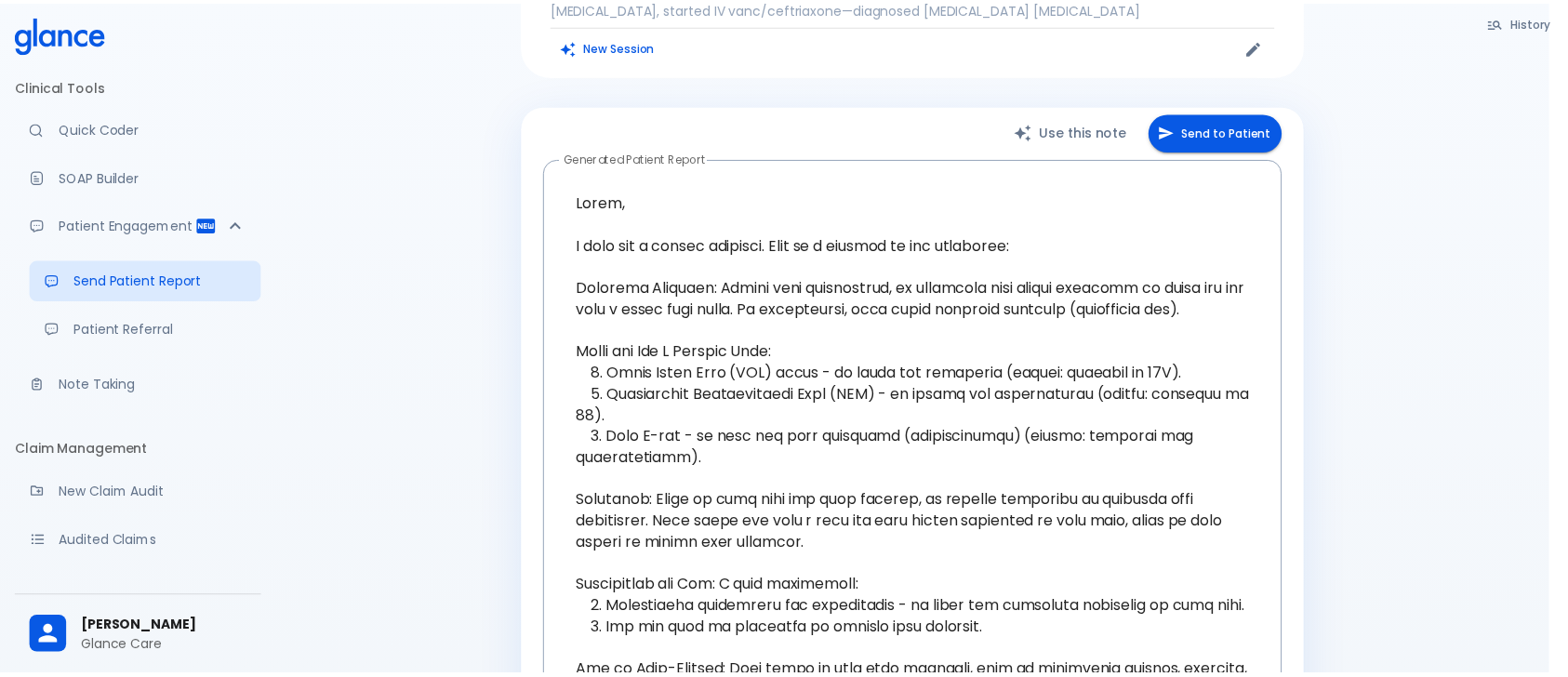
scroll to position [241, 0]
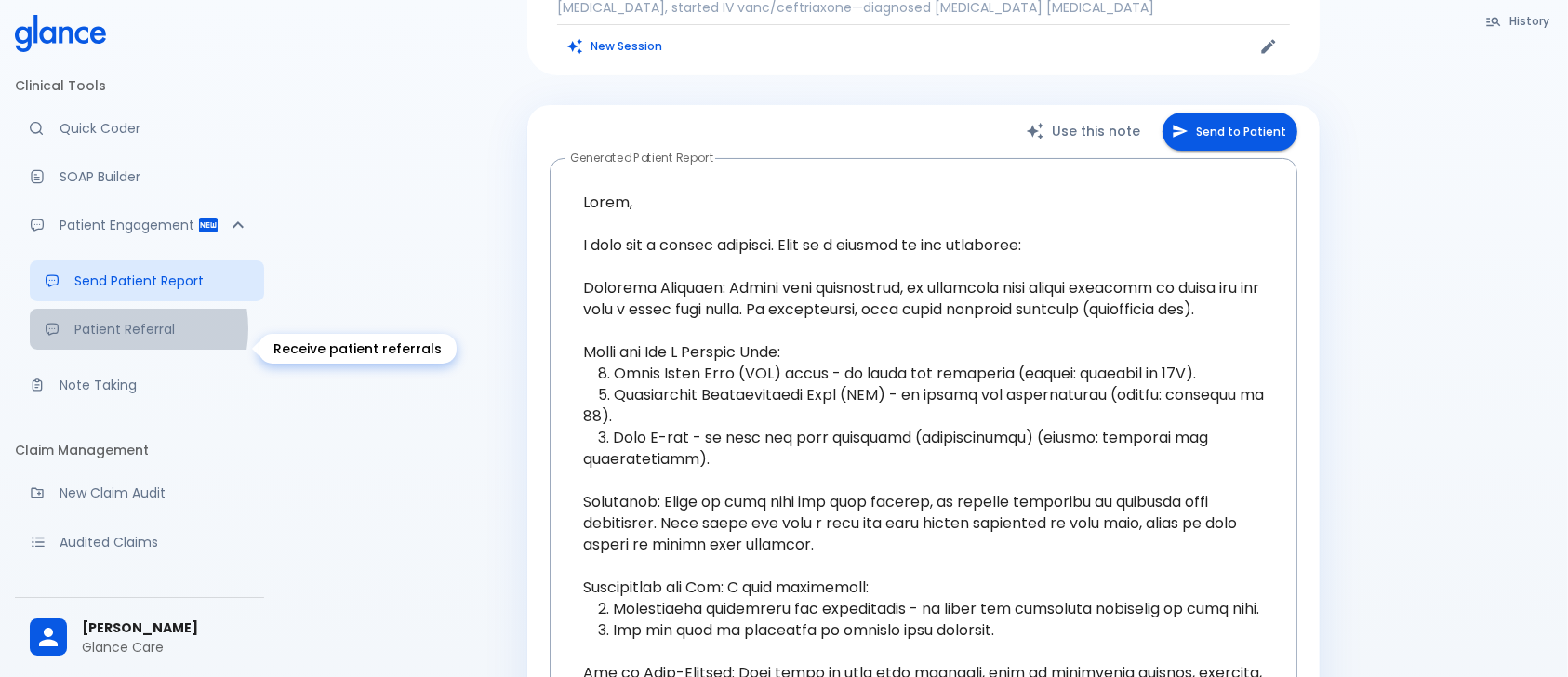
click at [123, 339] on p "Patient Referral" at bounding box center [162, 329] width 174 height 19
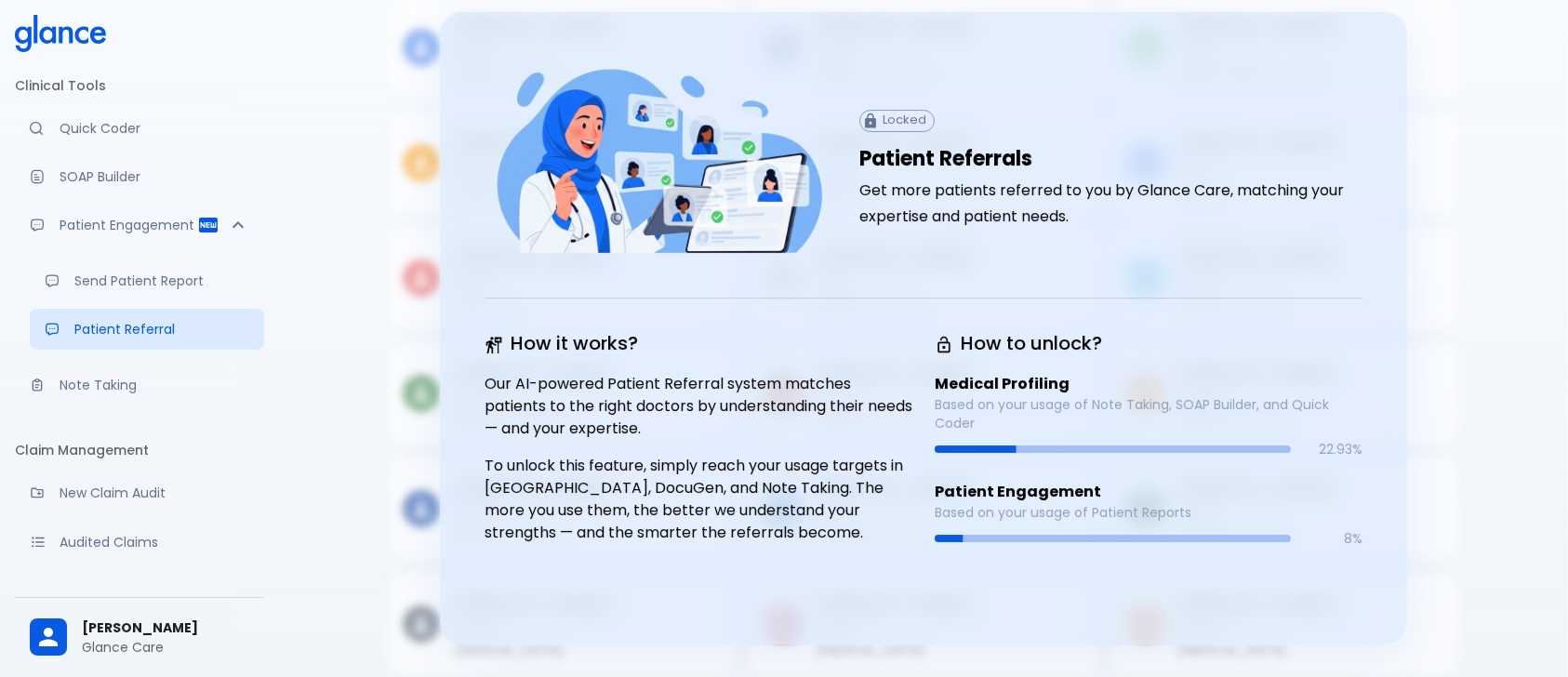
scroll to position [193, 0]
click at [1482, 8] on div "Complete your profile Please complete your account setup to access all features…" at bounding box center [923, 251] width 1289 height 890
click at [700, 286] on div "Locked Patient Referrals Get more patients referred to you by Glance Care, matc…" at bounding box center [923, 328] width 968 height 634
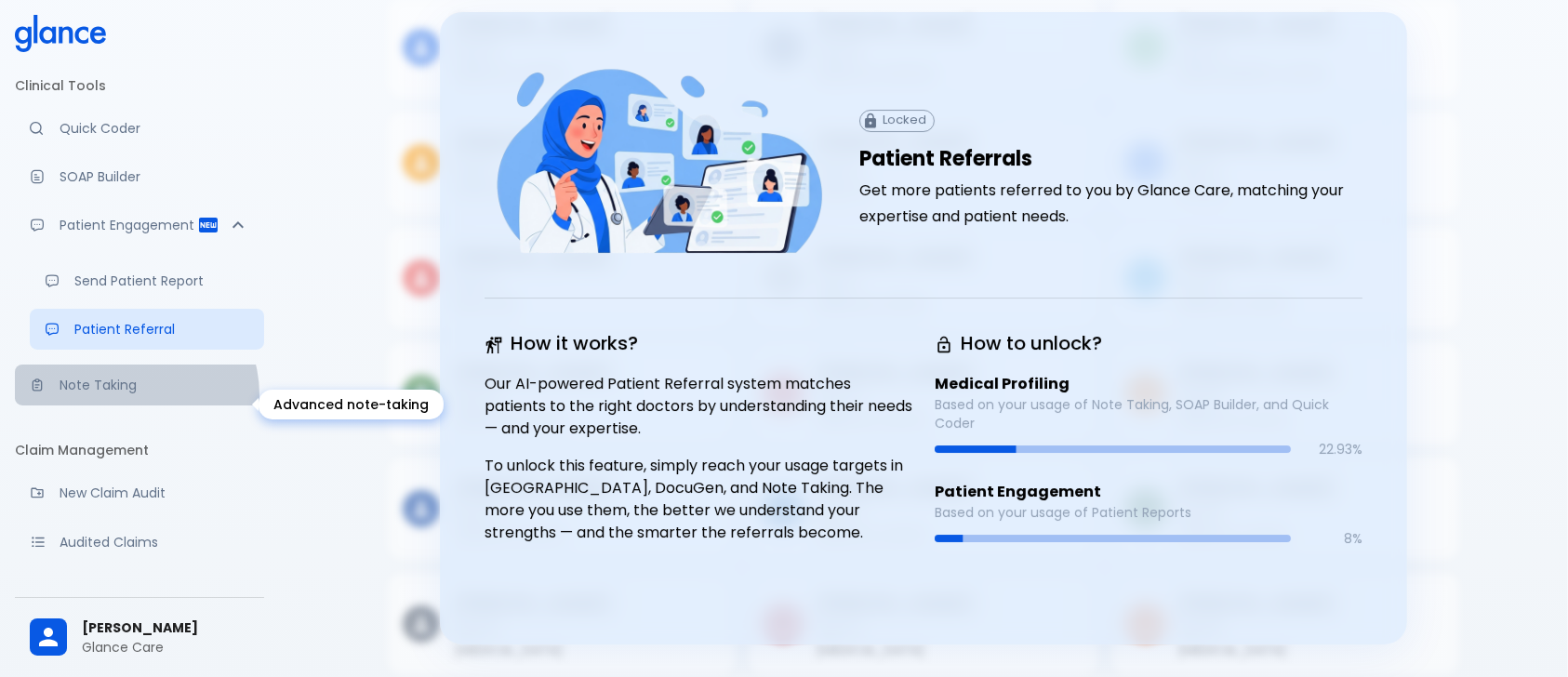
click at [135, 394] on p "Note Taking" at bounding box center [154, 384] width 190 height 19
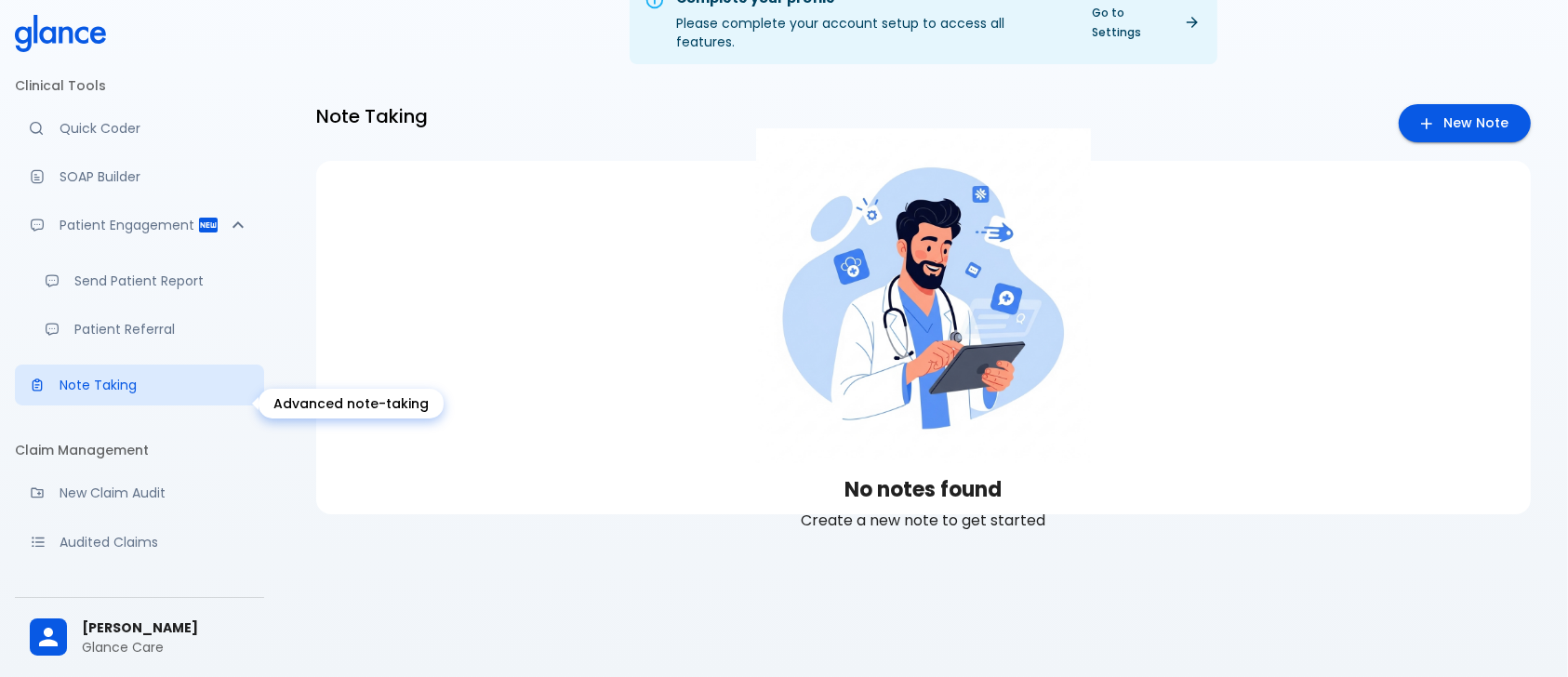
scroll to position [44, 0]
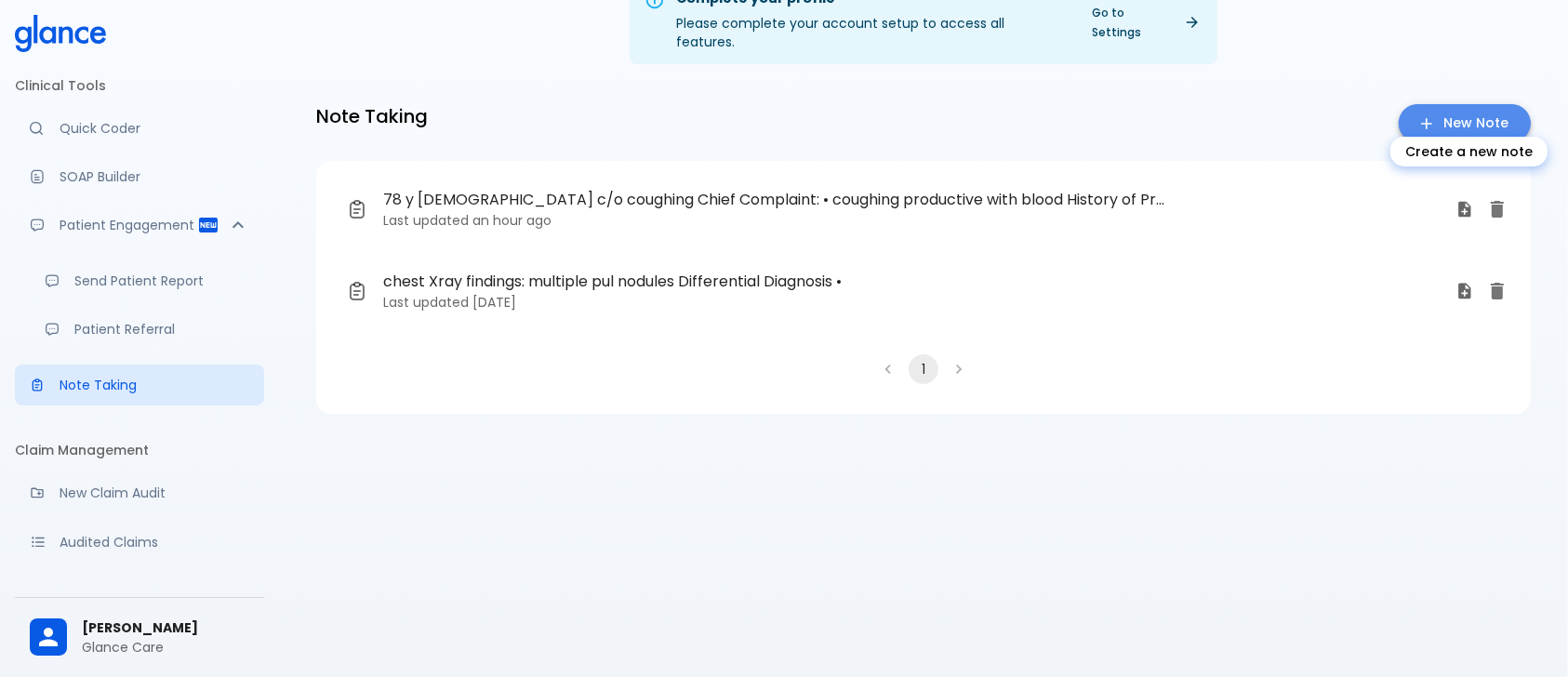
click at [1431, 114] on icon "Create a new note" at bounding box center [1426, 123] width 19 height 19
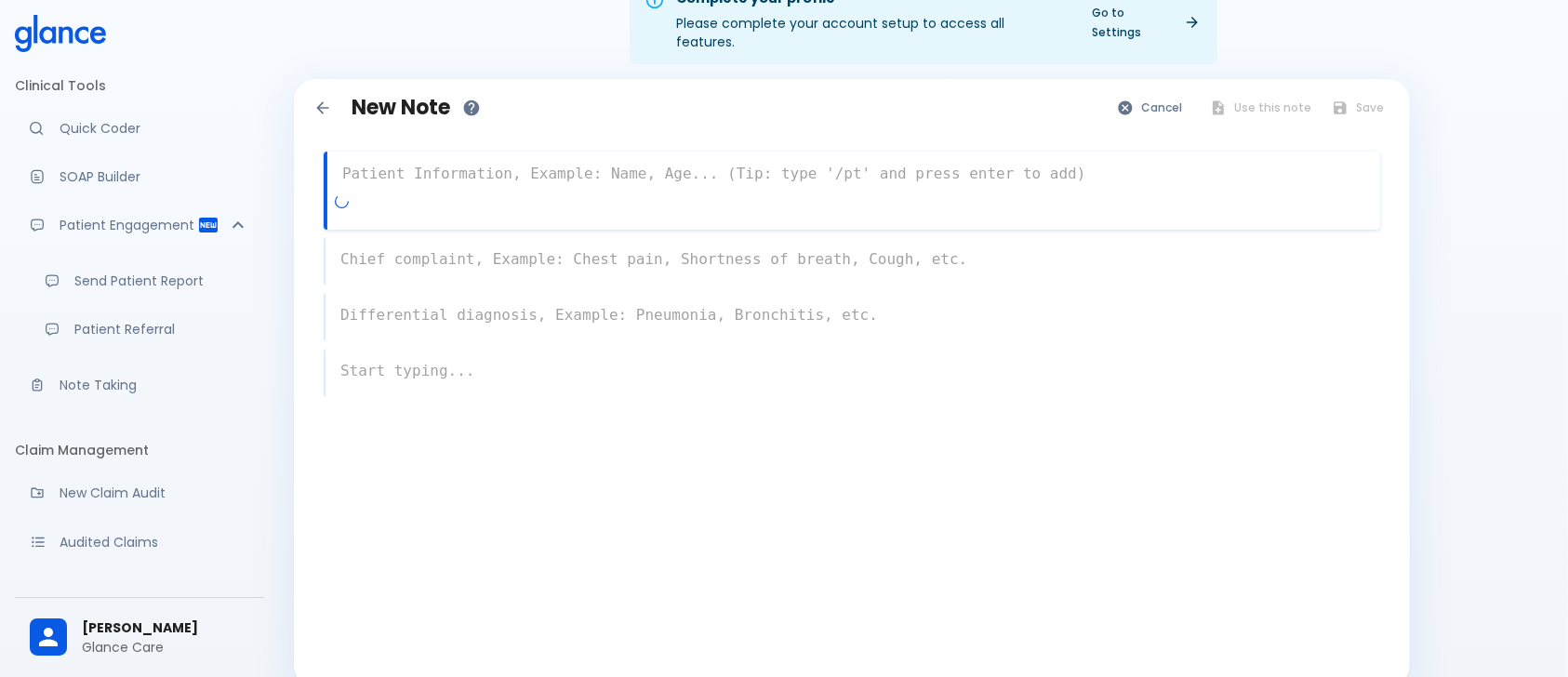
click at [599, 156] on textarea at bounding box center [853, 174] width 1053 height 37
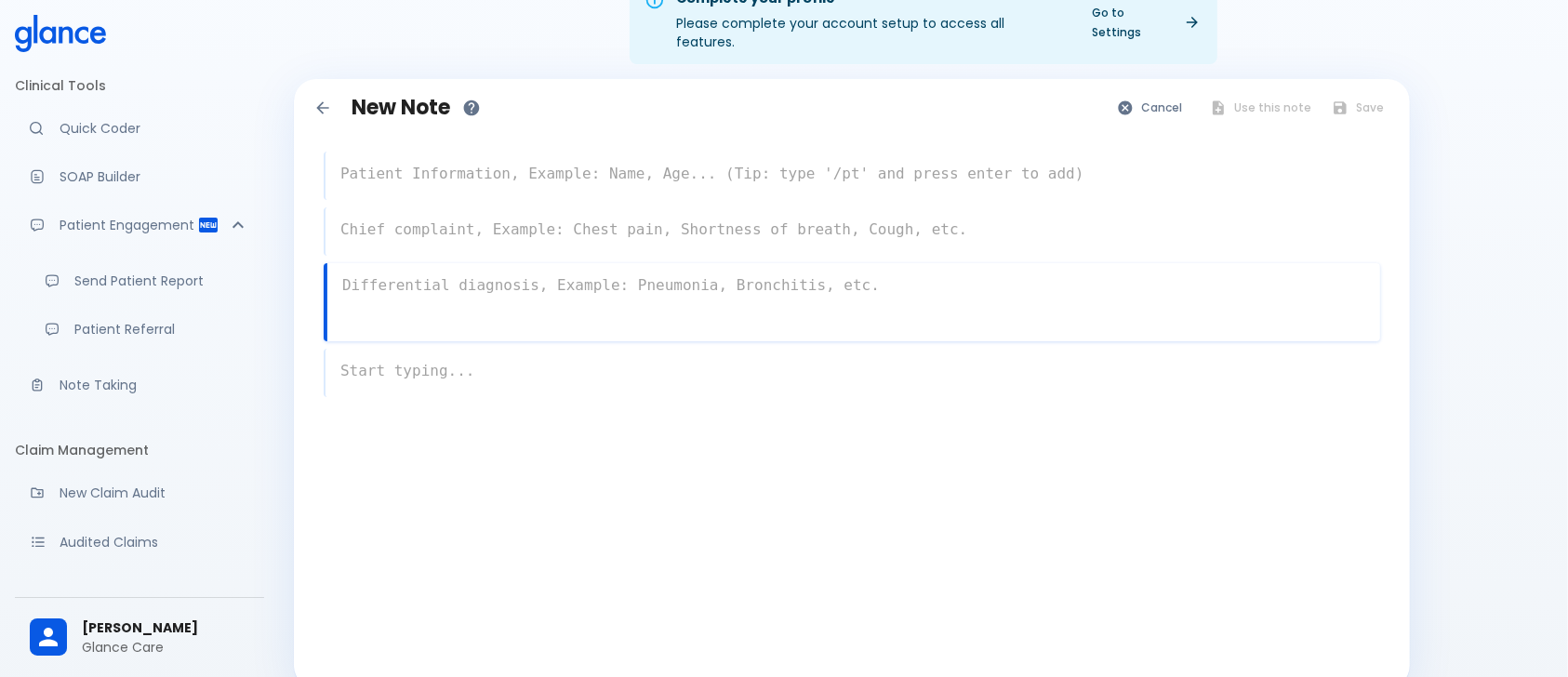
click at [1018, 313] on div "x" at bounding box center [852, 302] width 1057 height 78
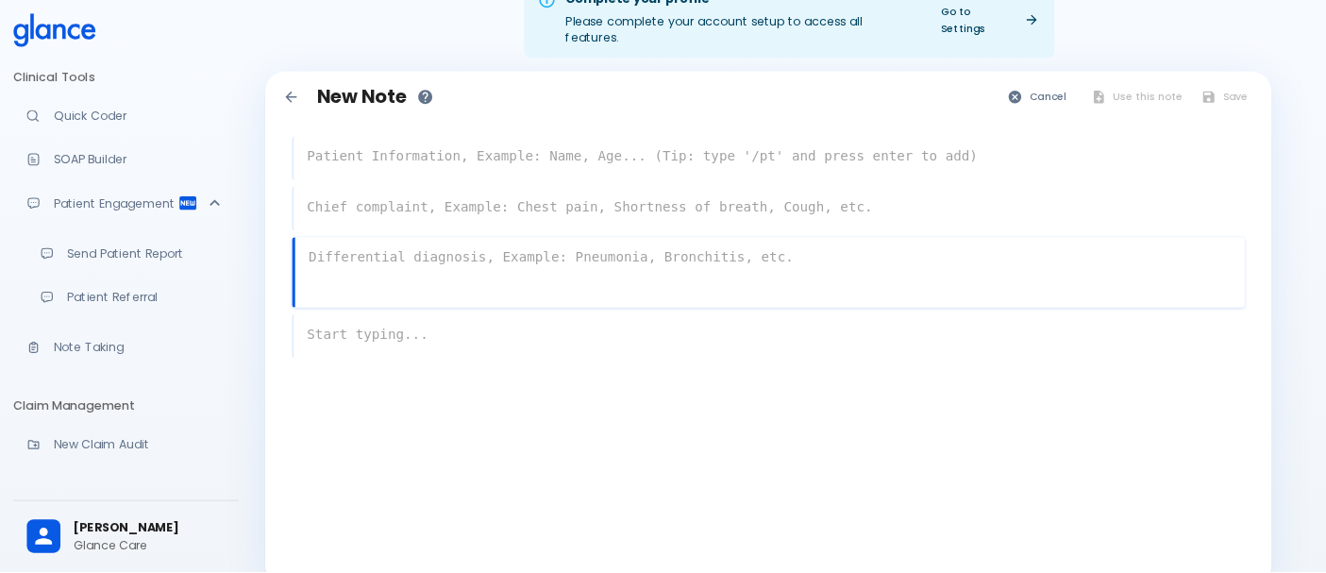
scroll to position [45, 0]
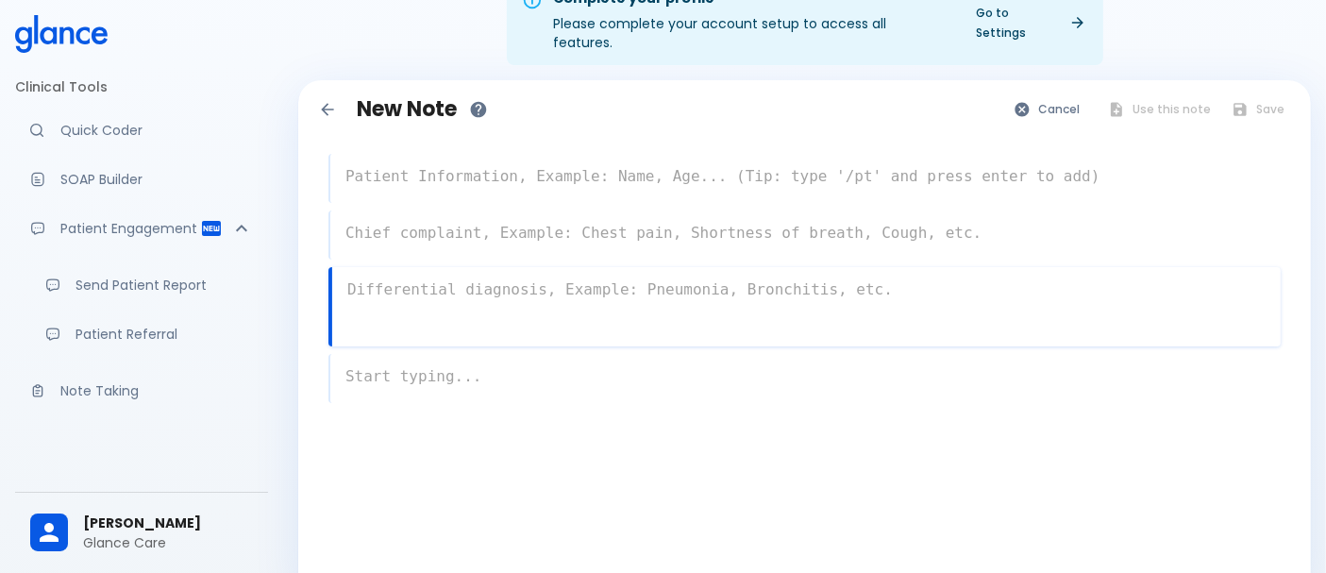
click at [813, 158] on textarea at bounding box center [805, 177] width 950 height 38
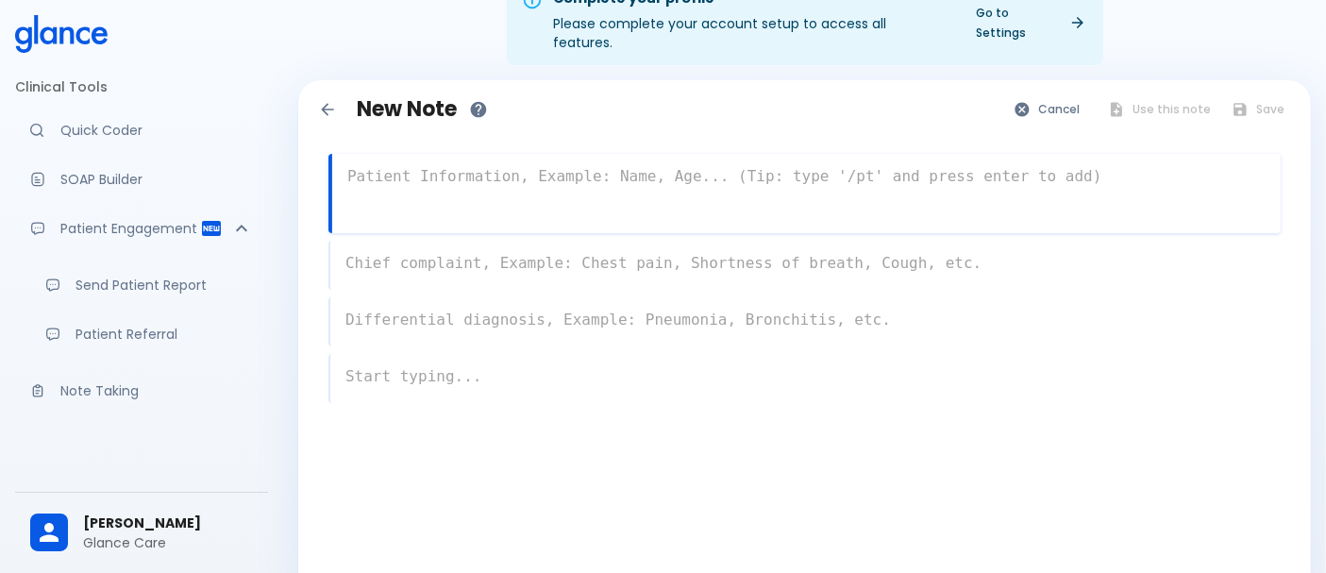
click at [750, 158] on textarea at bounding box center [806, 177] width 949 height 38
click at [734, 158] on textarea at bounding box center [806, 177] width 949 height 38
click at [706, 158] on textarea at bounding box center [806, 177] width 949 height 38
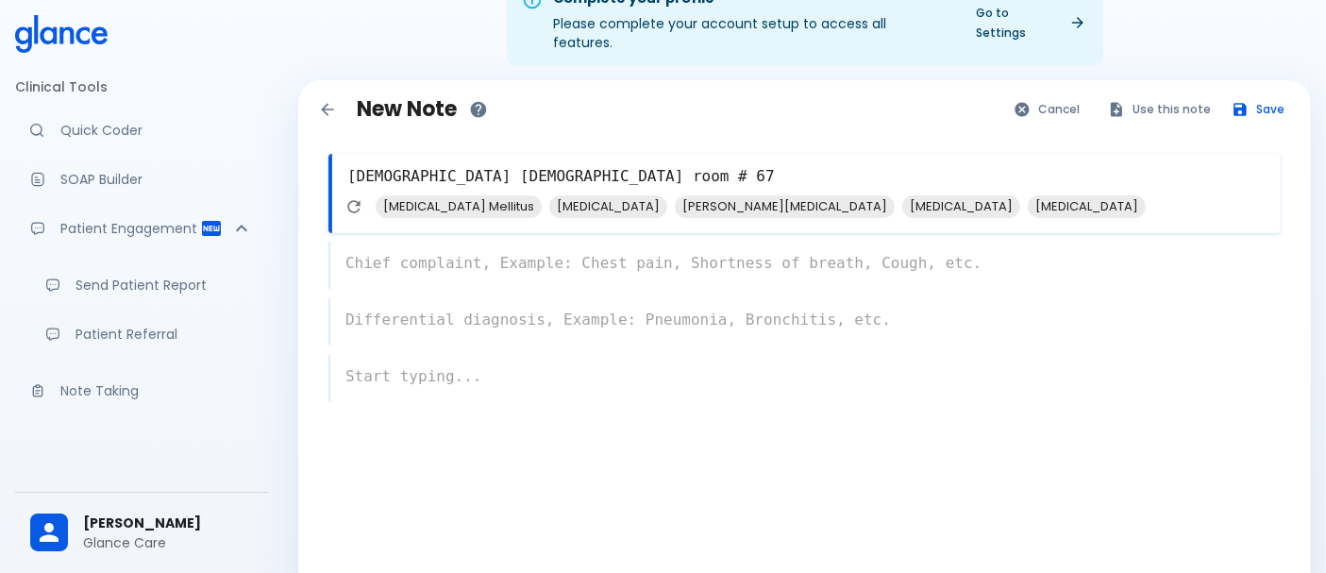
type textarea "[DEMOGRAPHIC_DATA] [DEMOGRAPHIC_DATA] room # 67"
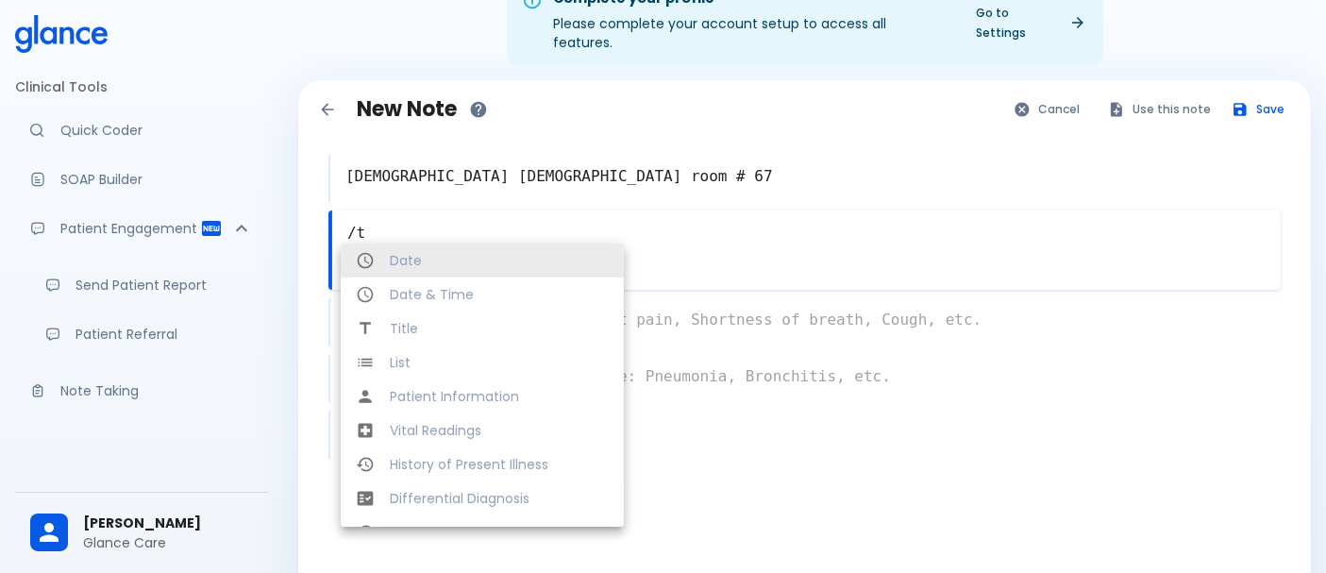
type textarea "/ti"
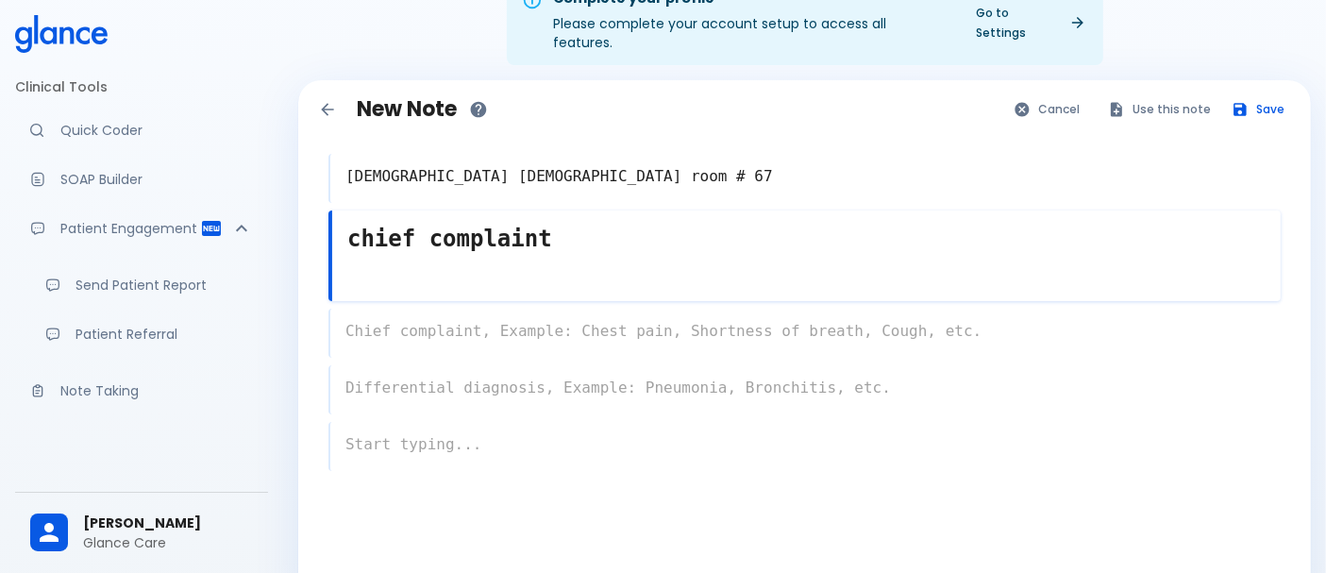
type textarea "chief complaint"
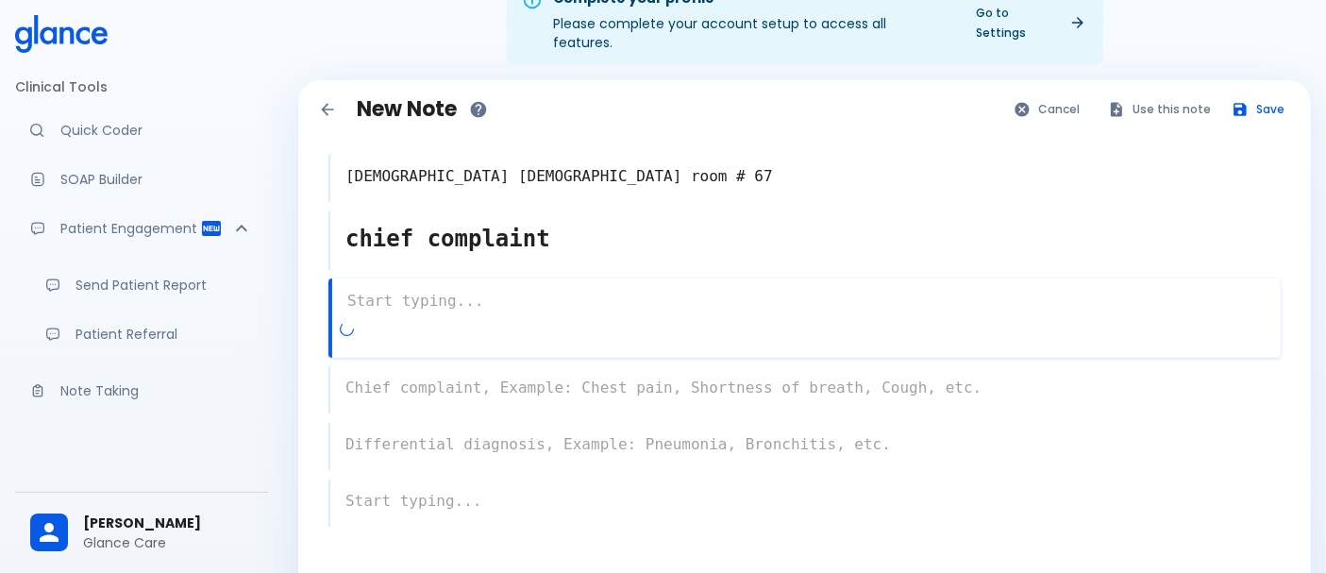
type textarea "c"
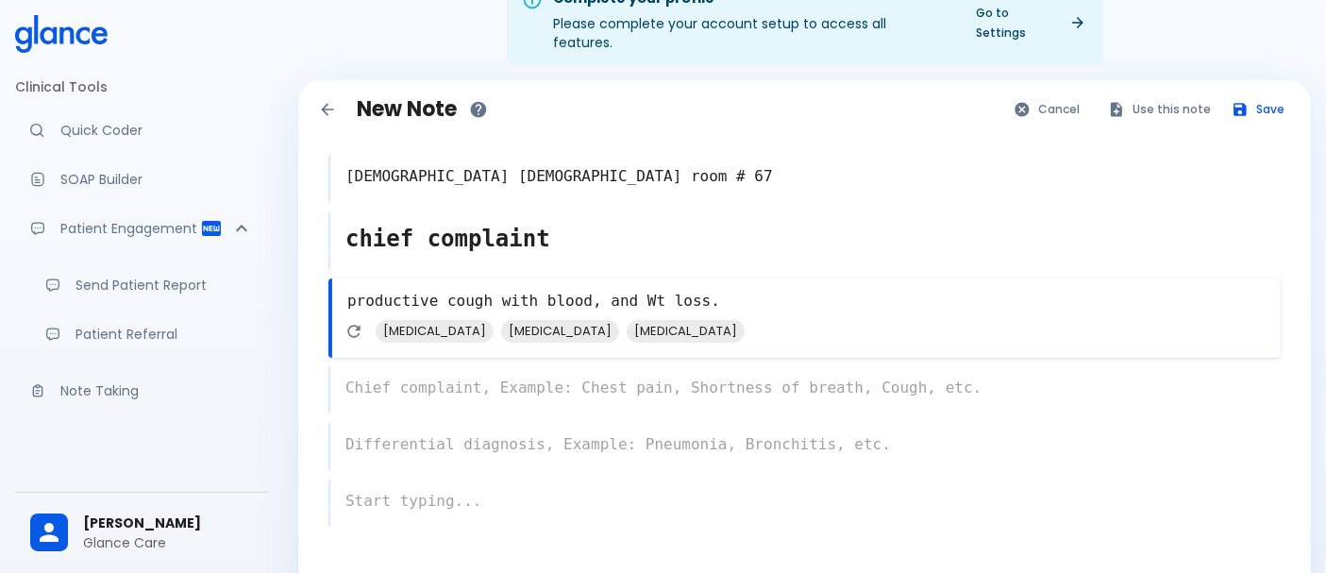
type textarea "productive cough with blood, and Wt loss."
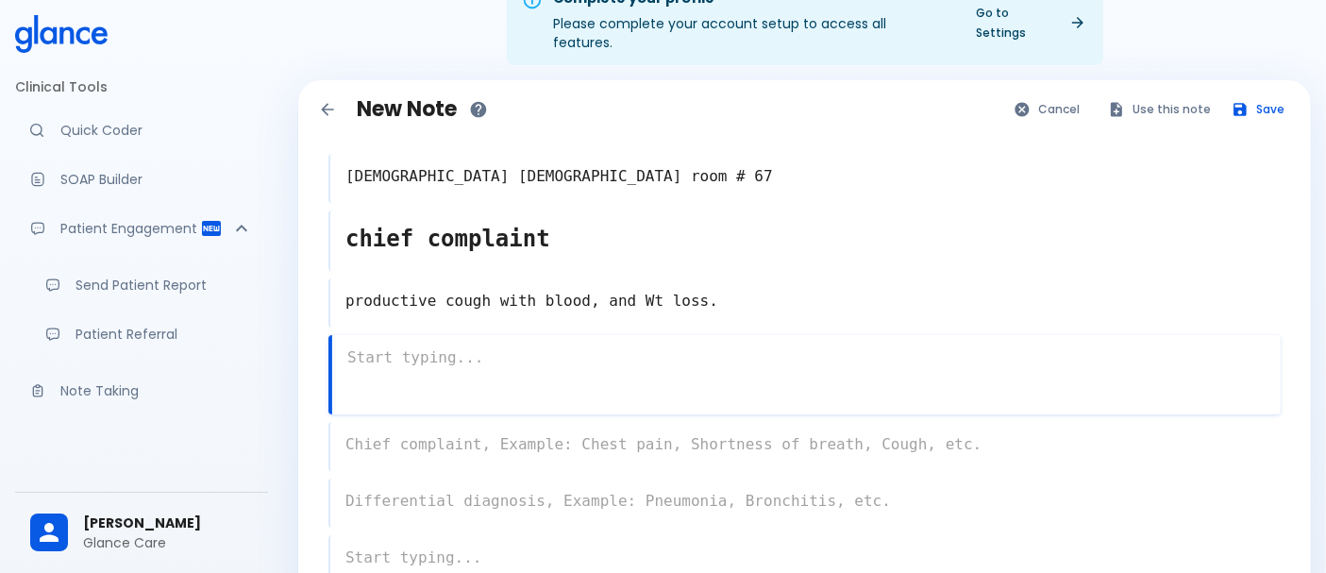
type textarea "/"
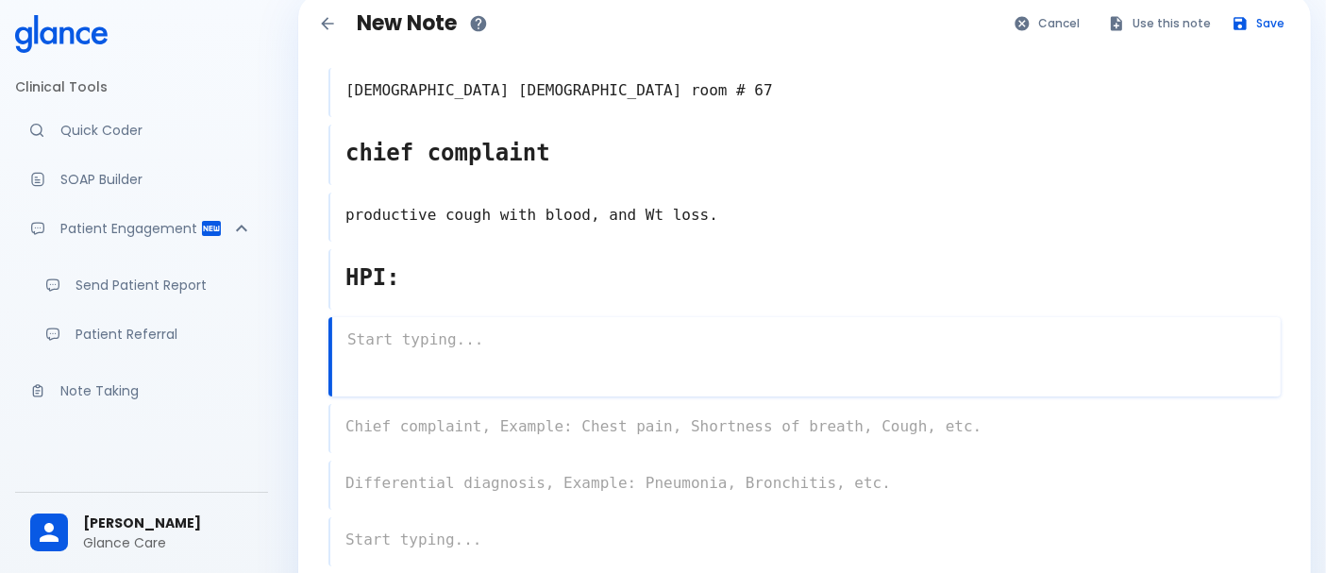
scroll to position [132, 0]
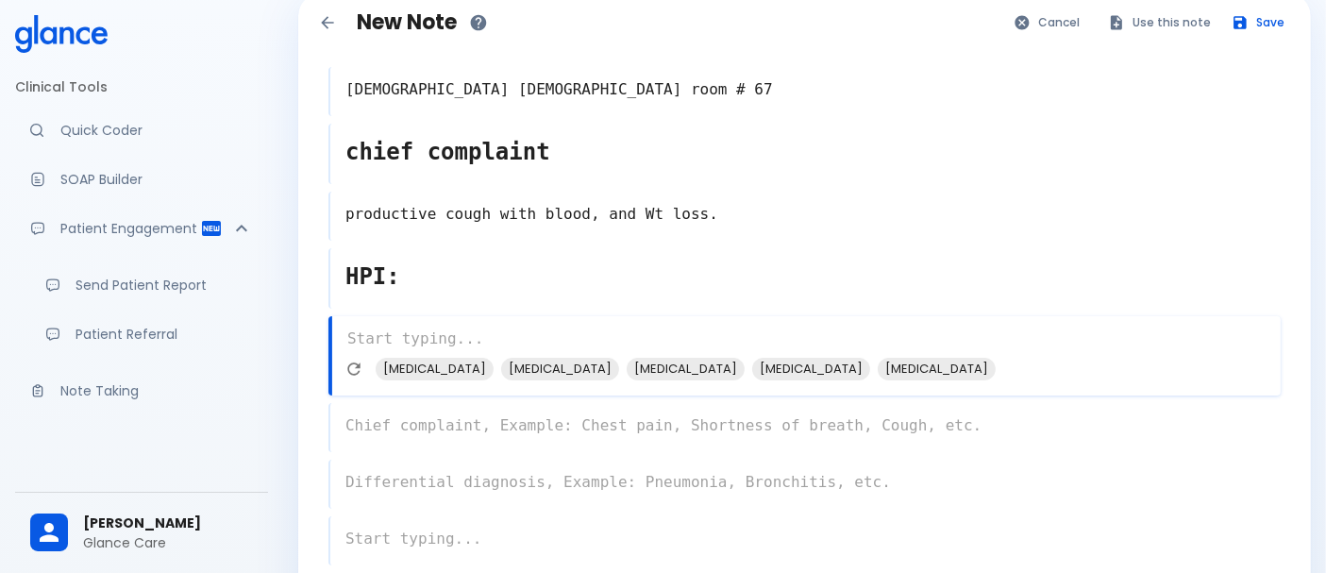
click at [385, 320] on textarea at bounding box center [806, 339] width 949 height 38
click at [351, 360] on icon "Refresh suggestions" at bounding box center [352, 369] width 19 height 19
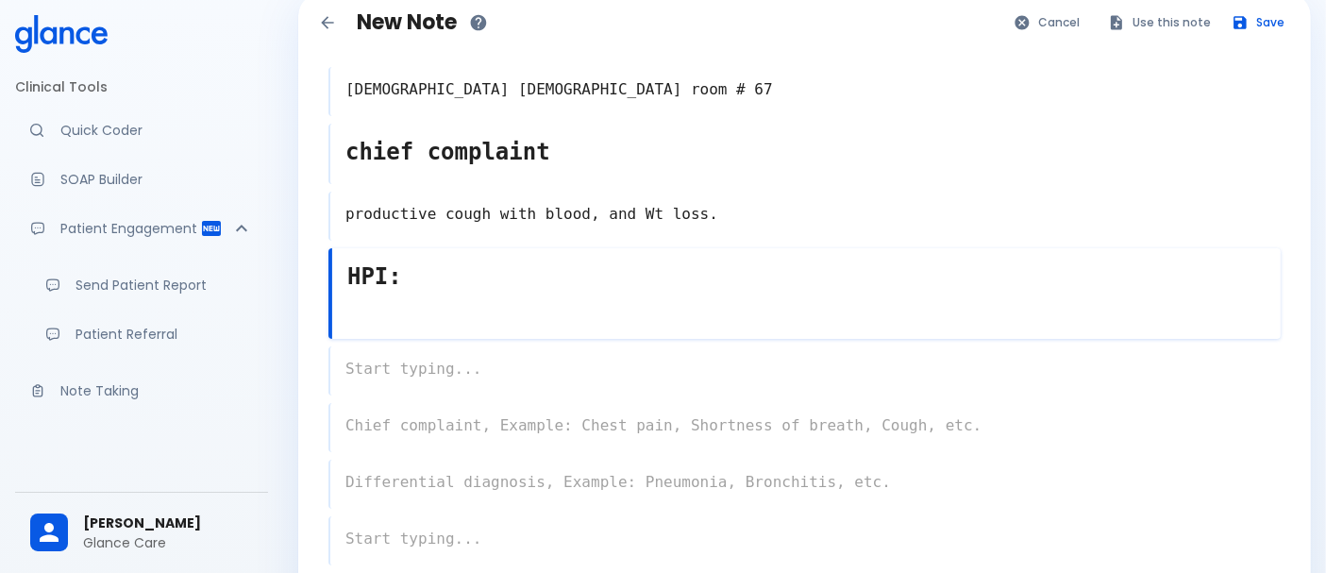
click at [368, 256] on textarea "HPI:" at bounding box center [806, 276] width 949 height 49
type textarea "history of presenting illness"
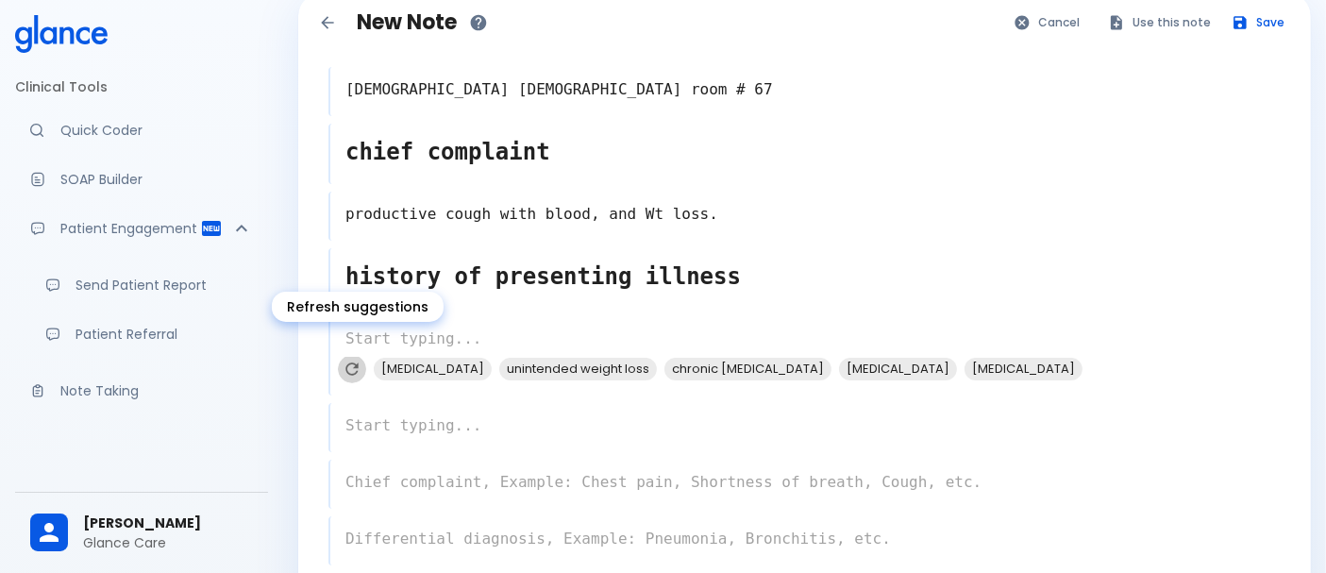
click at [346, 355] on button "Refresh suggestions" at bounding box center [352, 369] width 28 height 28
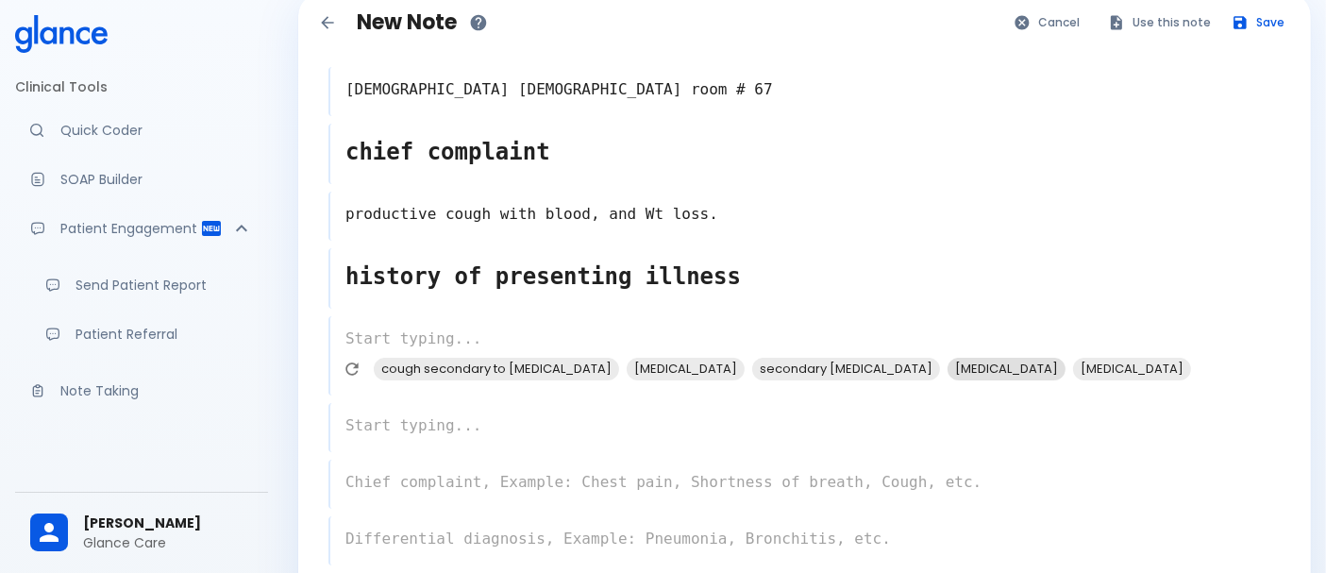
scroll to position [0, 0]
click at [348, 360] on icon "Refresh suggestions" at bounding box center [352, 369] width 19 height 19
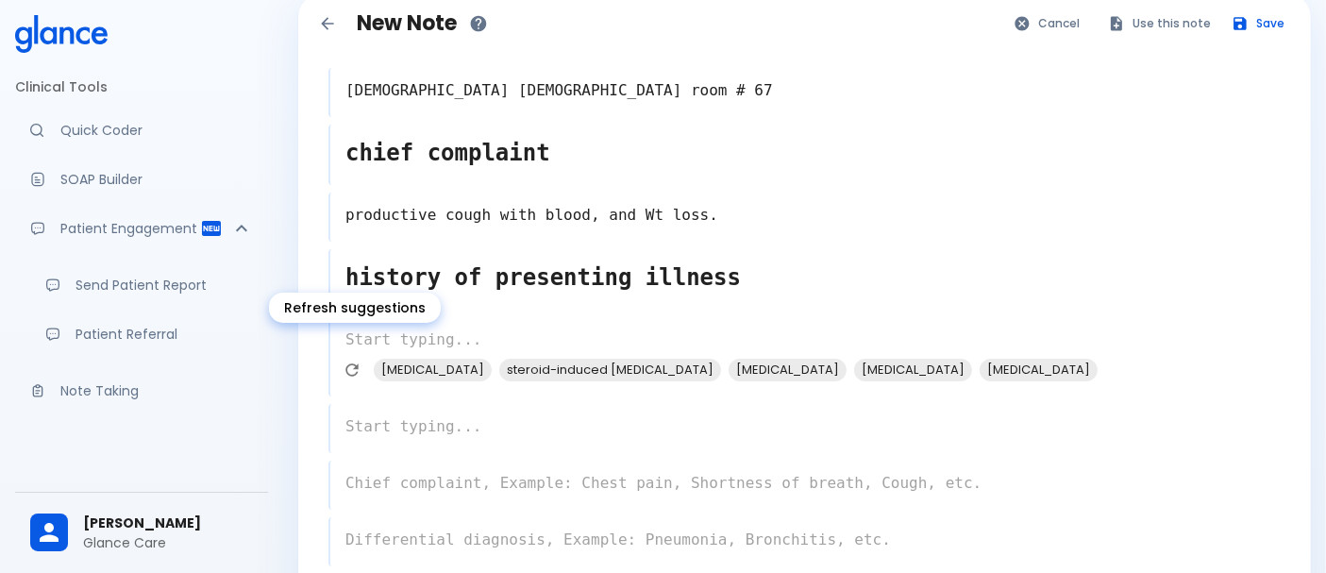
scroll to position [130, 0]
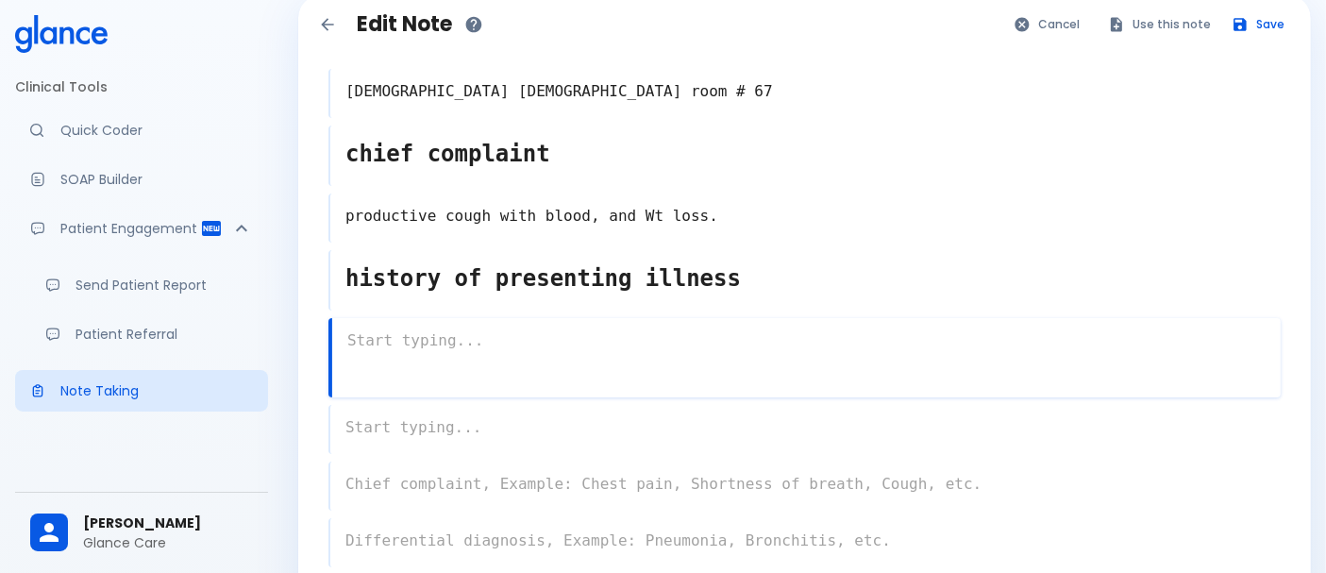
click at [498, 334] on textarea at bounding box center [806, 341] width 949 height 38
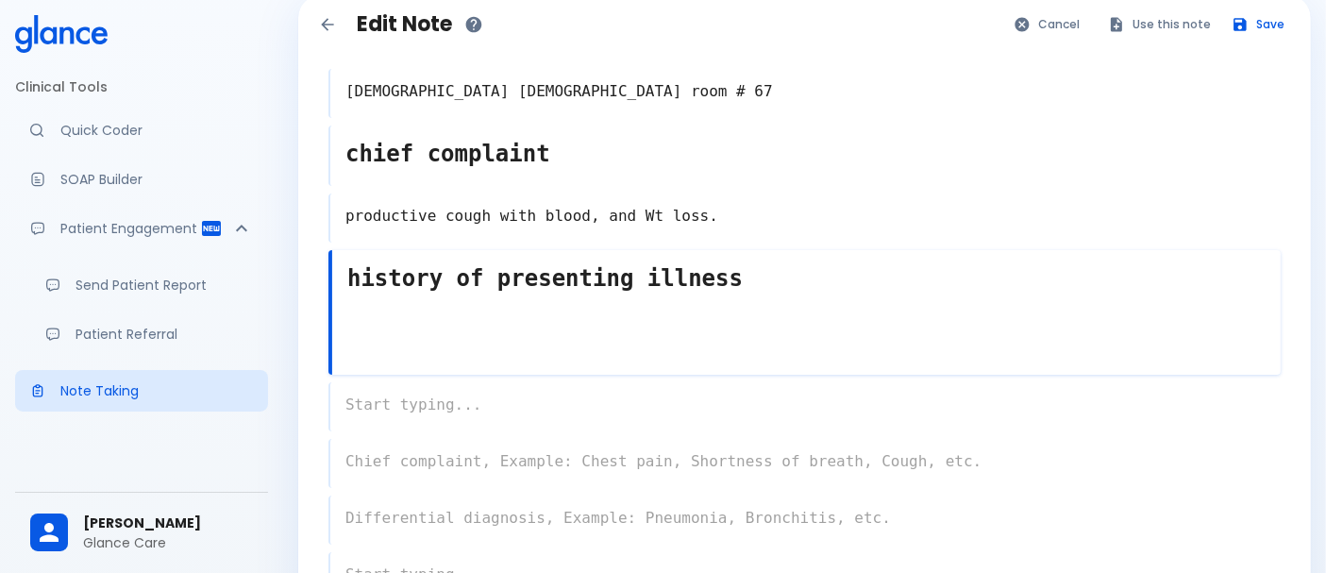
type textarea "history of presenting illness"
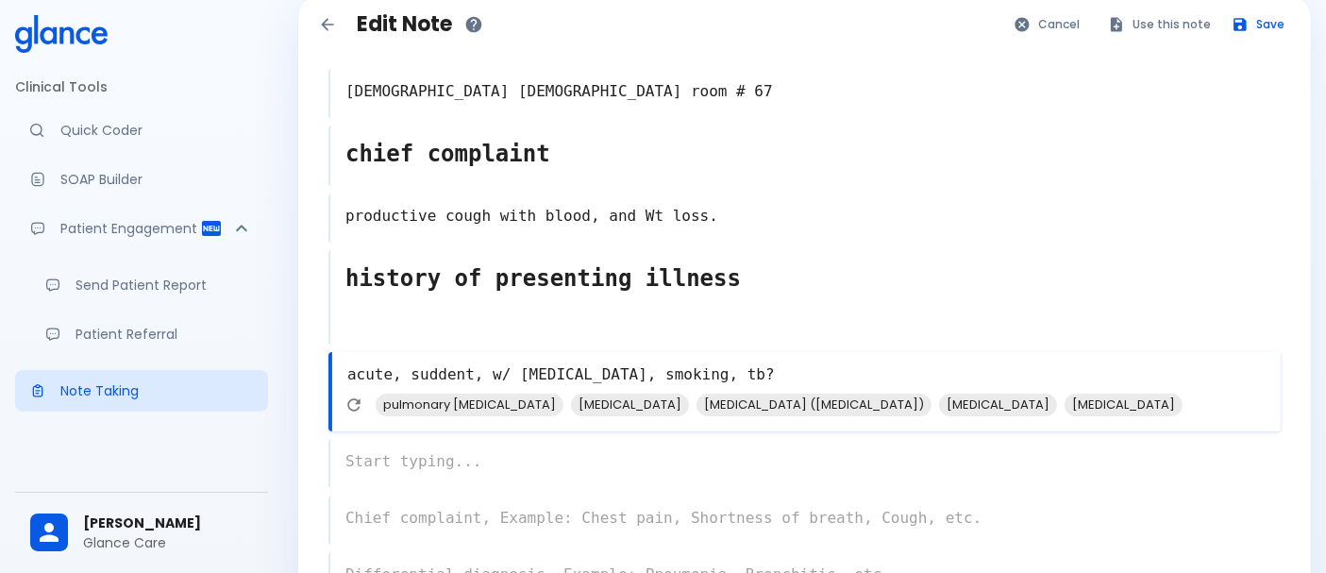
type textarea "acute, suddent, w/ [MEDICAL_DATA], smoking, tb?"
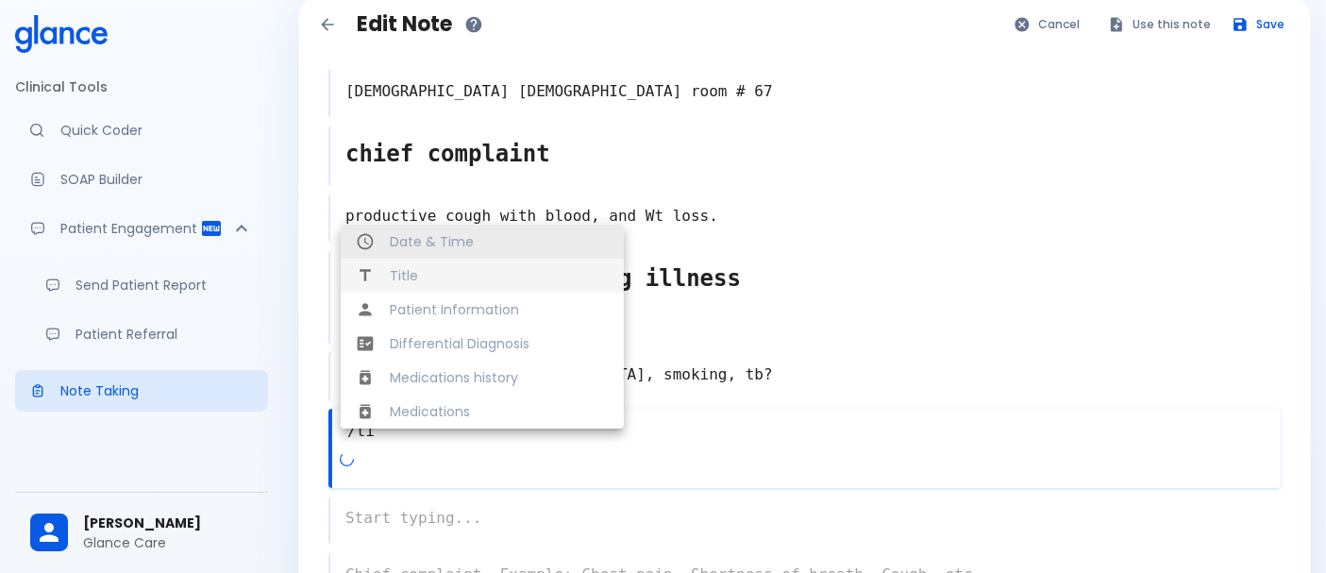
type textarea "/ti"
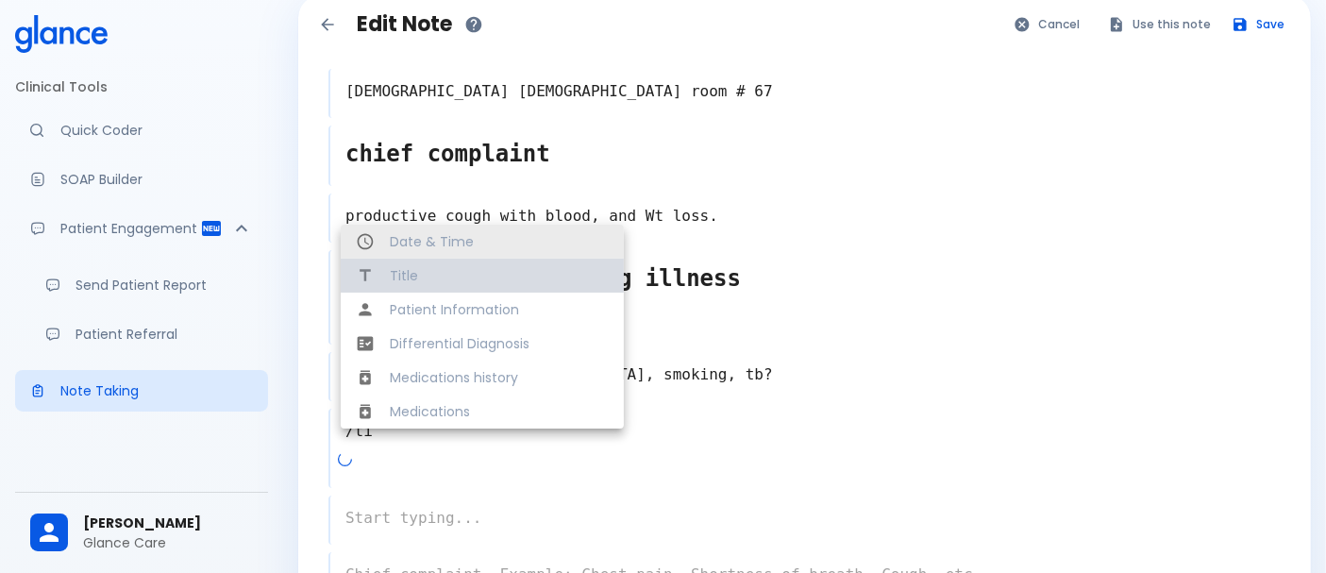
click at [426, 266] on span "Title" at bounding box center [499, 275] width 219 height 19
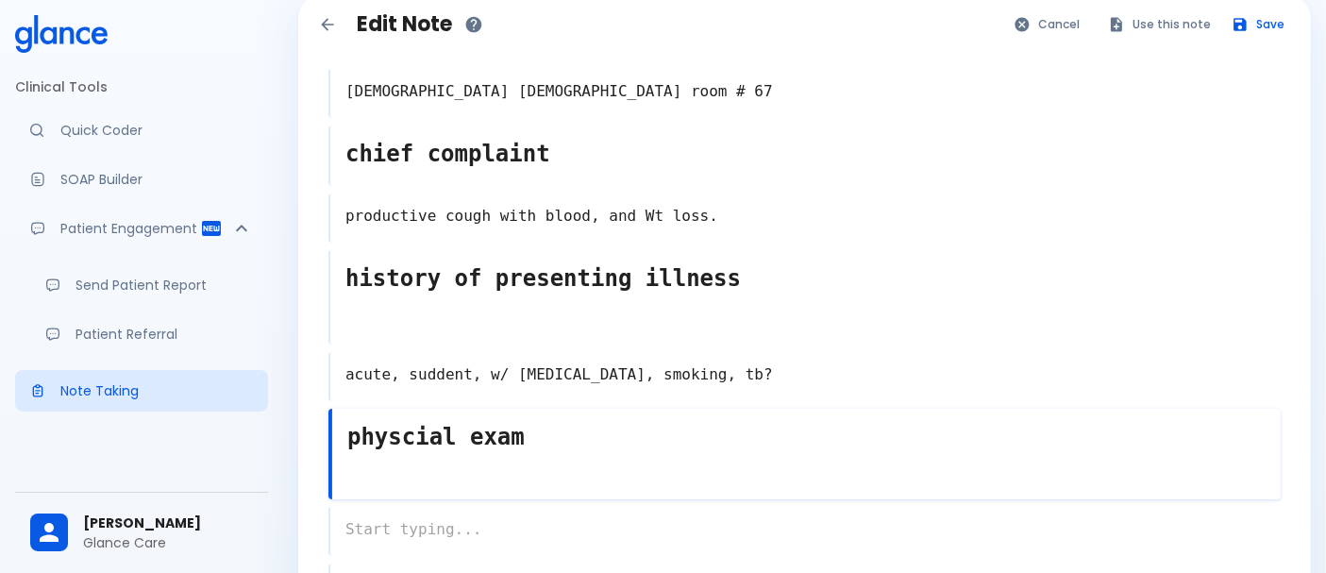
type textarea "physcial exam"
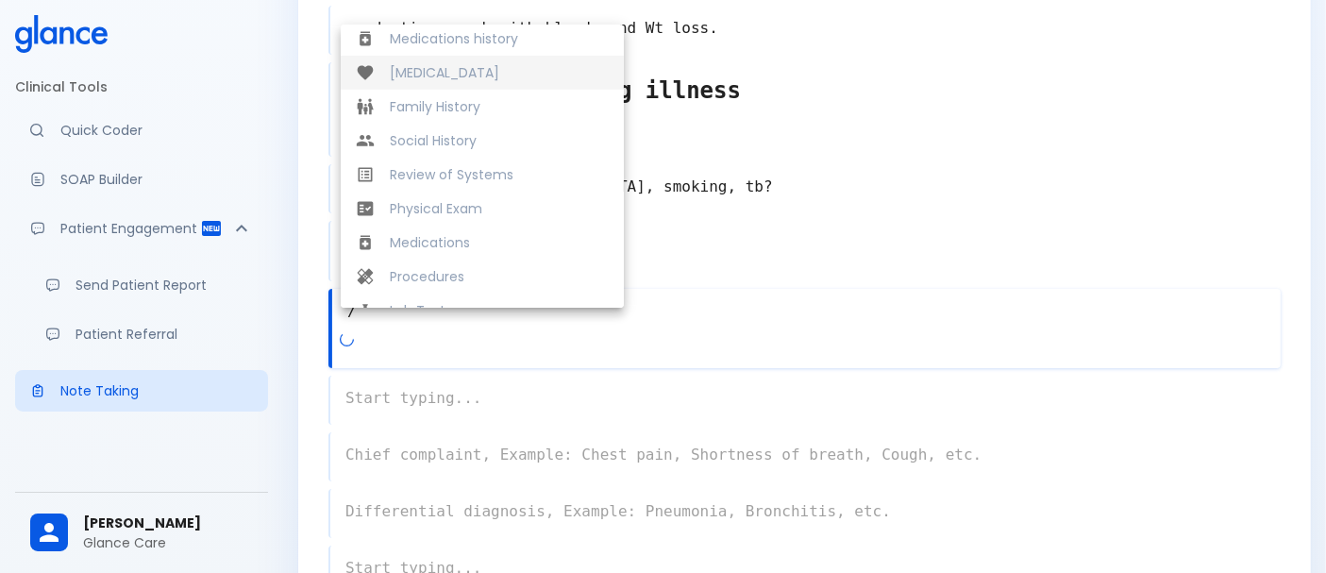
scroll to position [351, 0]
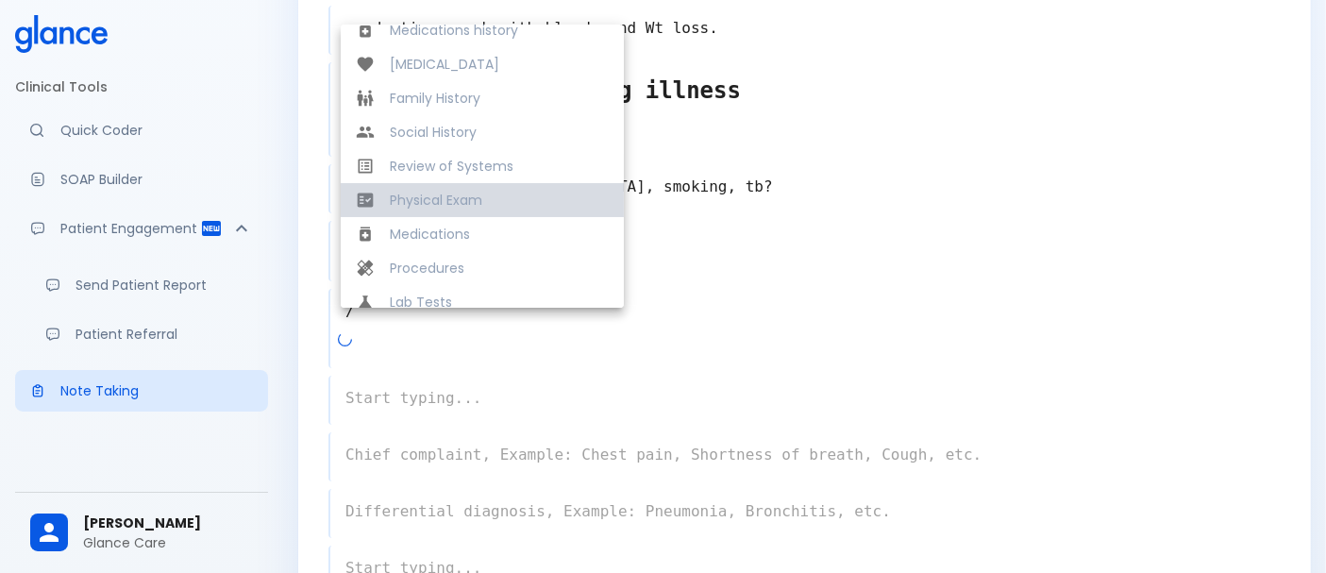
click at [543, 190] on li "Physical Exam" at bounding box center [482, 200] width 283 height 34
type textarea "Physical Exam:"
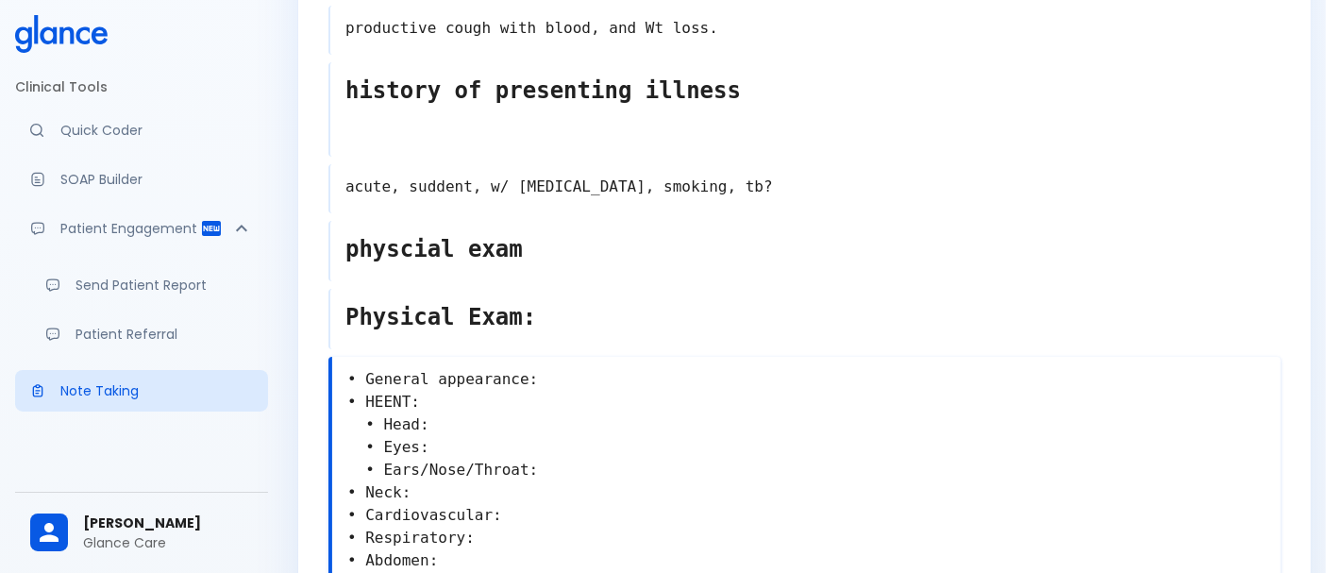
scroll to position [461, 0]
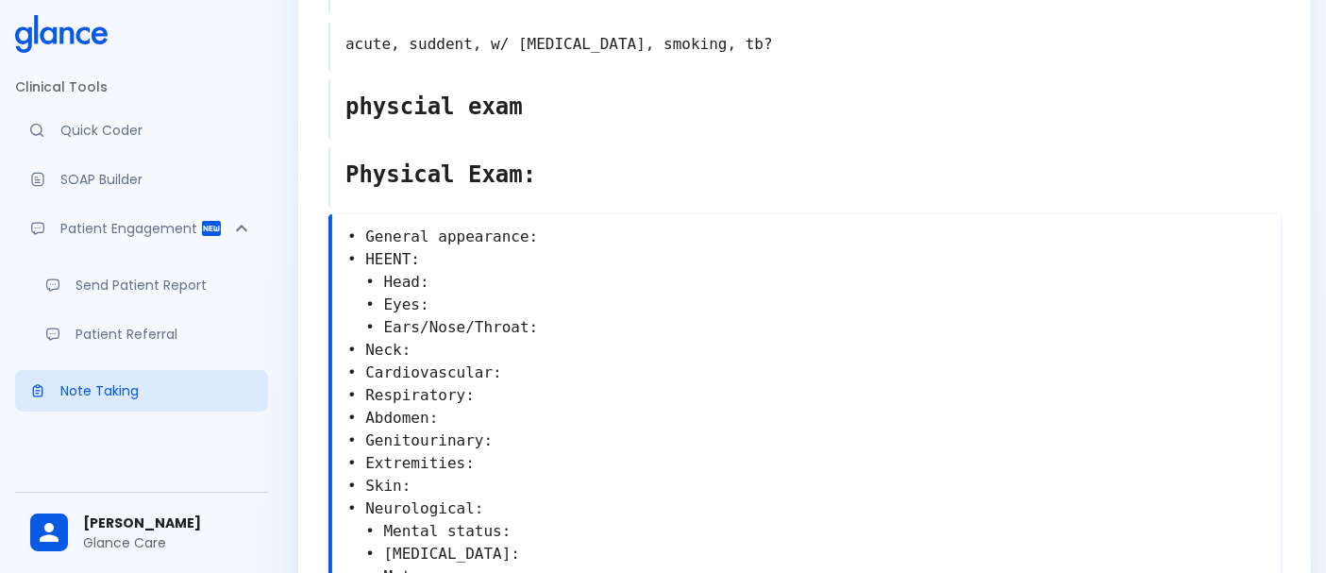
click at [588, 218] on textarea "• General appearance: • HEENT: • Head: • Eyes: • Ears/Nose/Throat: • Neck: • Ca…" at bounding box center [806, 452] width 949 height 468
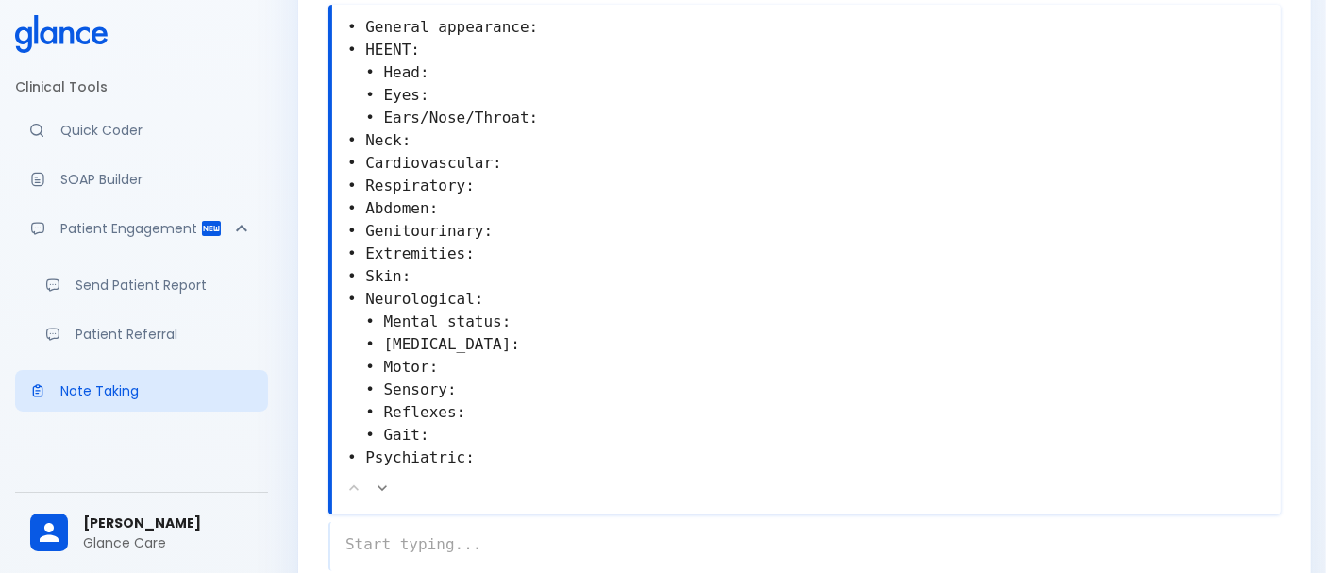
scroll to position [588, 0]
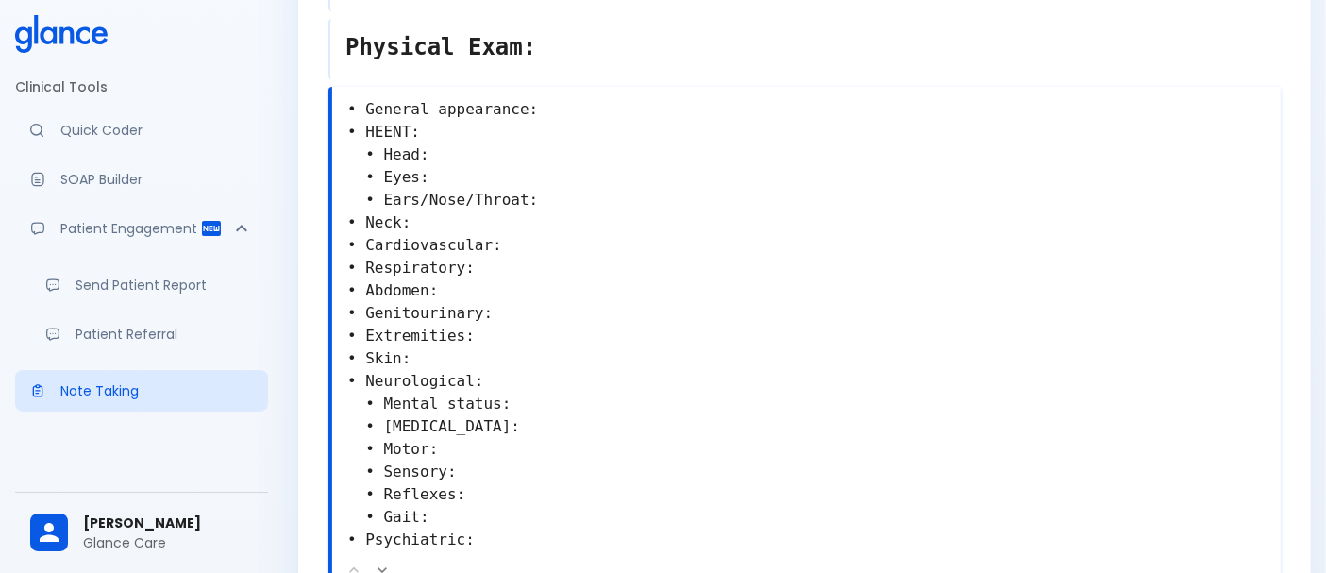
click at [470, 111] on textarea "• General appearance: • HEENT: • Head: • Eyes: • Ears/Nose/Throat: • Neck: • Ca…" at bounding box center [806, 325] width 949 height 468
click at [533, 92] on textarea "• General appearance: • HEENT: • Head: • Eyes: • Ears/Nose/Throat: • Neck: • Ca…" at bounding box center [806, 325] width 949 height 468
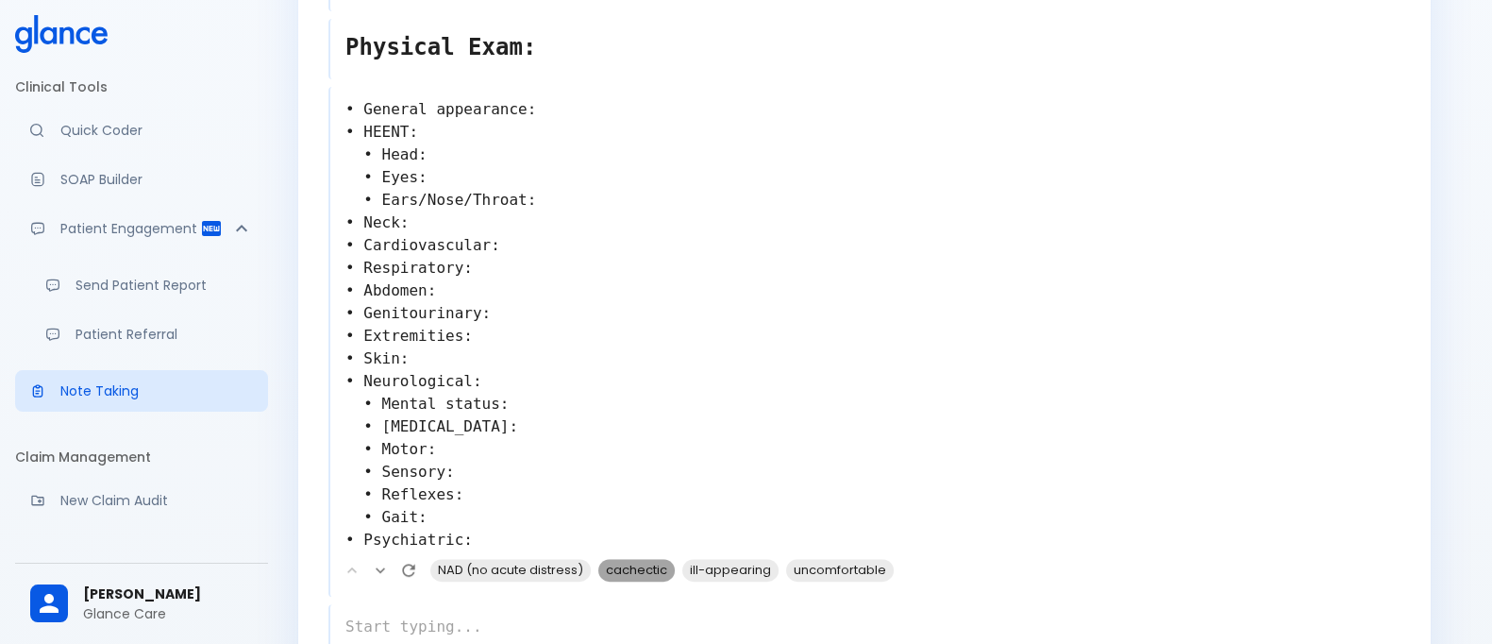
click at [626, 559] on span "cachectic" at bounding box center [636, 570] width 76 height 22
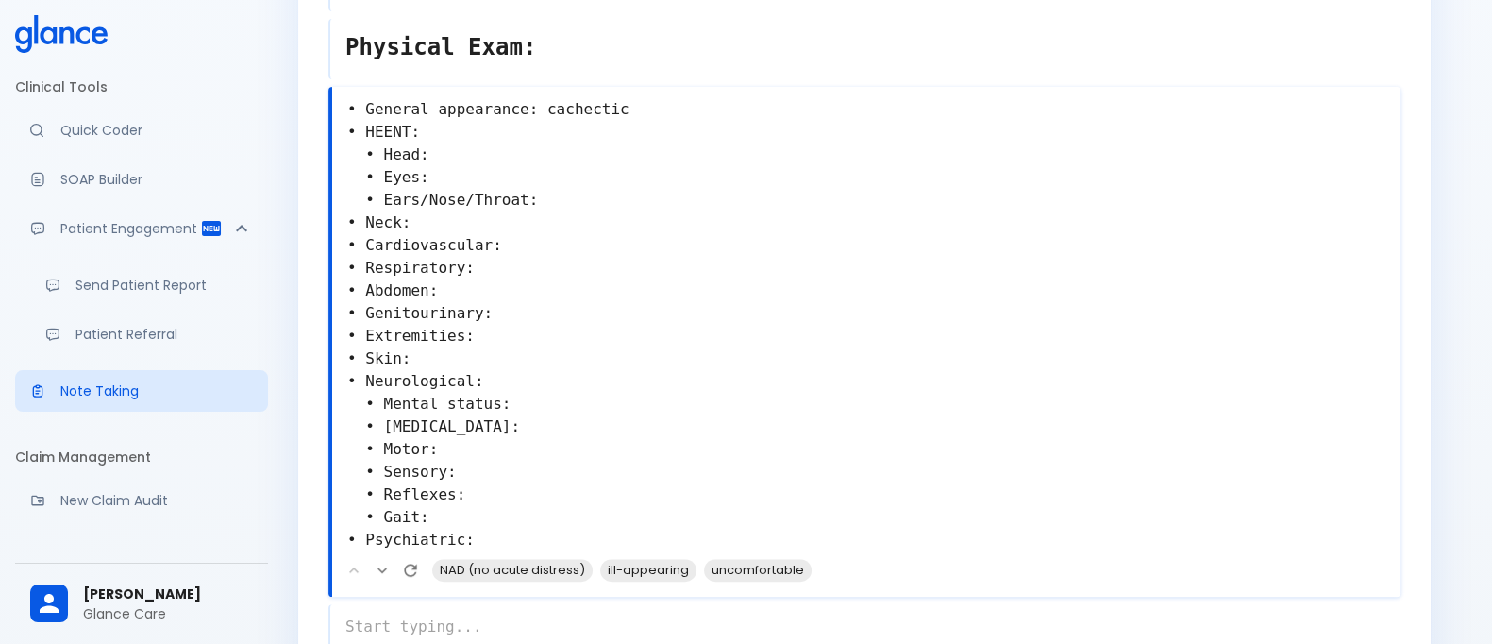
click at [431, 201] on textarea "• General appearance: cachectic • HEENT: • Head: • Eyes: • Ears/Nose/Throat: • …" at bounding box center [866, 325] width 1068 height 468
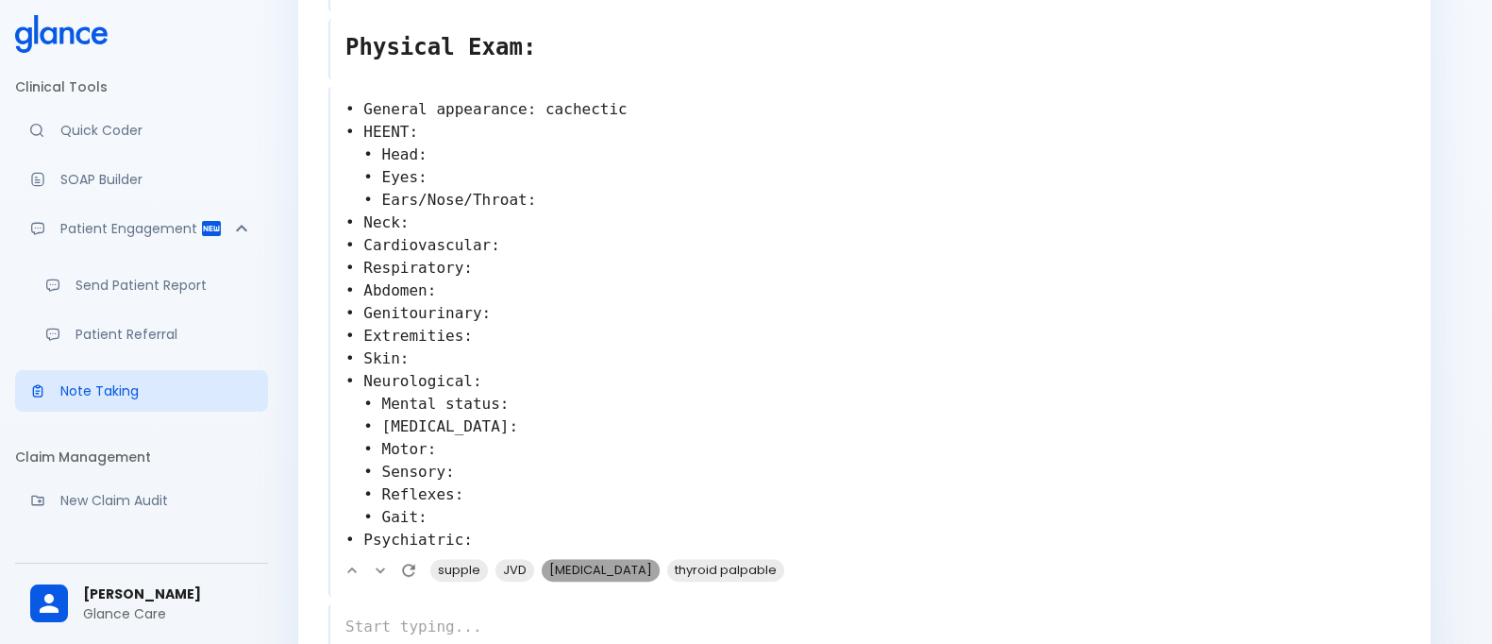
click at [596, 559] on span "[MEDICAL_DATA]" at bounding box center [601, 570] width 118 height 22
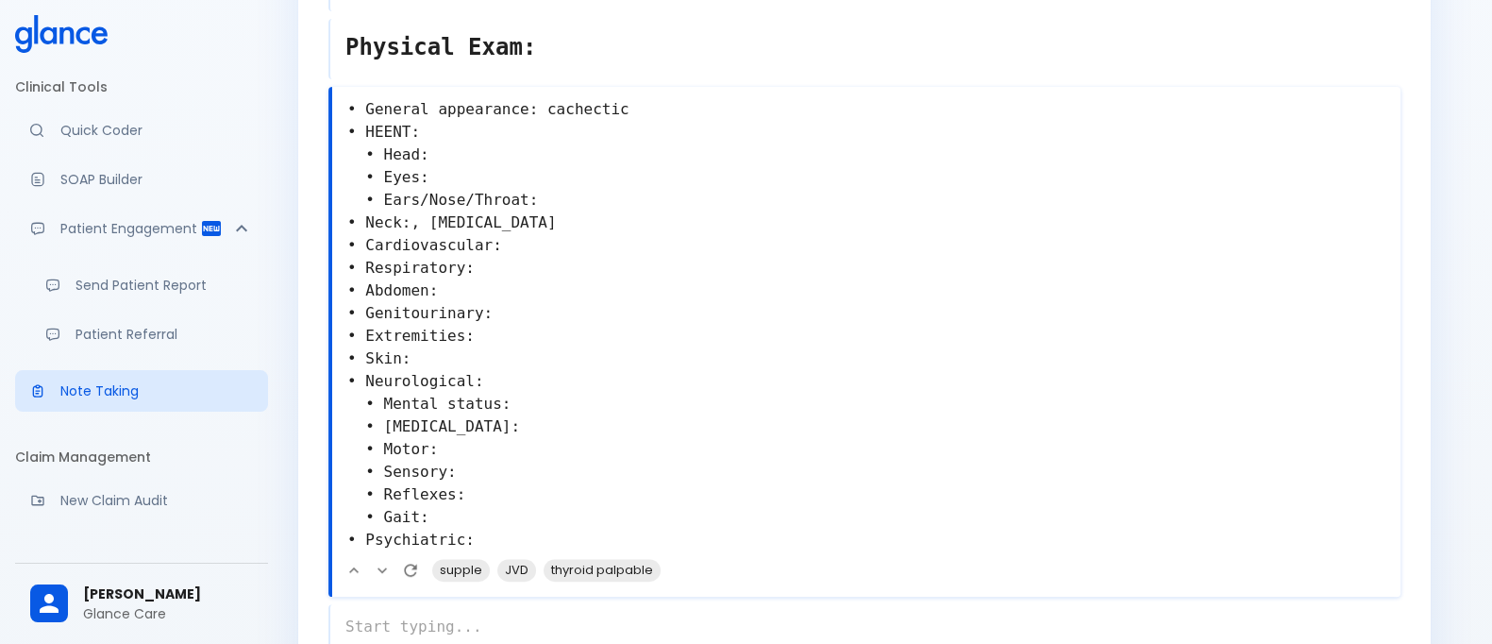
click at [525, 234] on textarea "• General appearance: cachectic • HEENT: • Head: • Eyes: • Ears/Nose/Throat: • …" at bounding box center [866, 325] width 1068 height 468
click at [519, 244] on textarea "• General appearance: cachectic • HEENT: • Head: • Eyes: • Ears/Nose/Throat: • …" at bounding box center [866, 325] width 1068 height 468
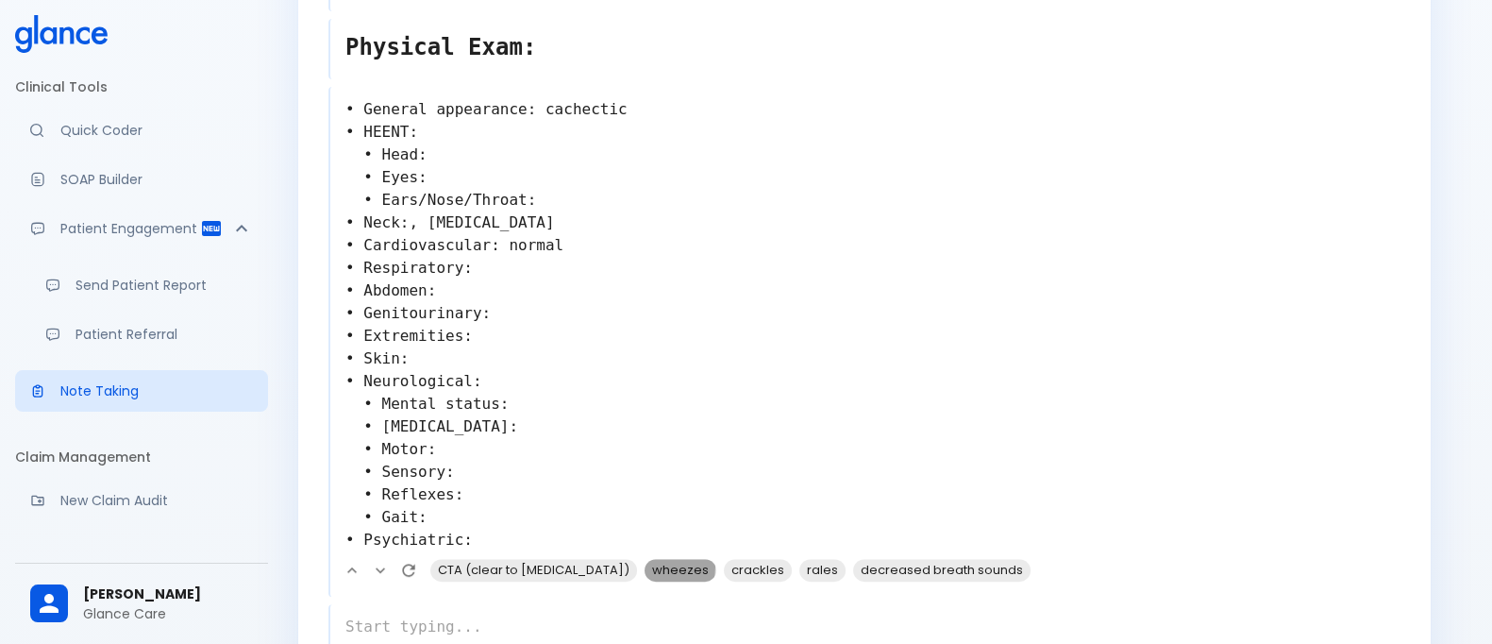
click at [645, 559] on span "wheezes" at bounding box center [681, 570] width 72 height 22
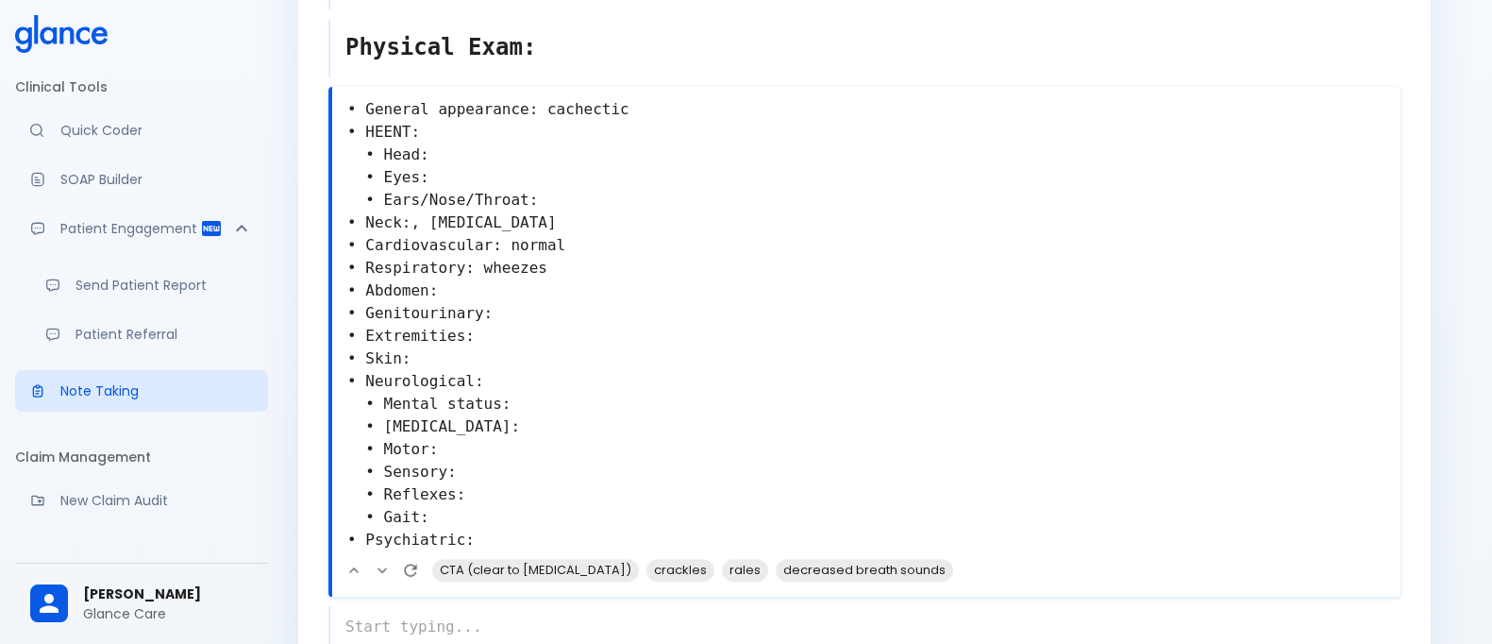
click at [647, 559] on span "crackles" at bounding box center [681, 570] width 68 height 22
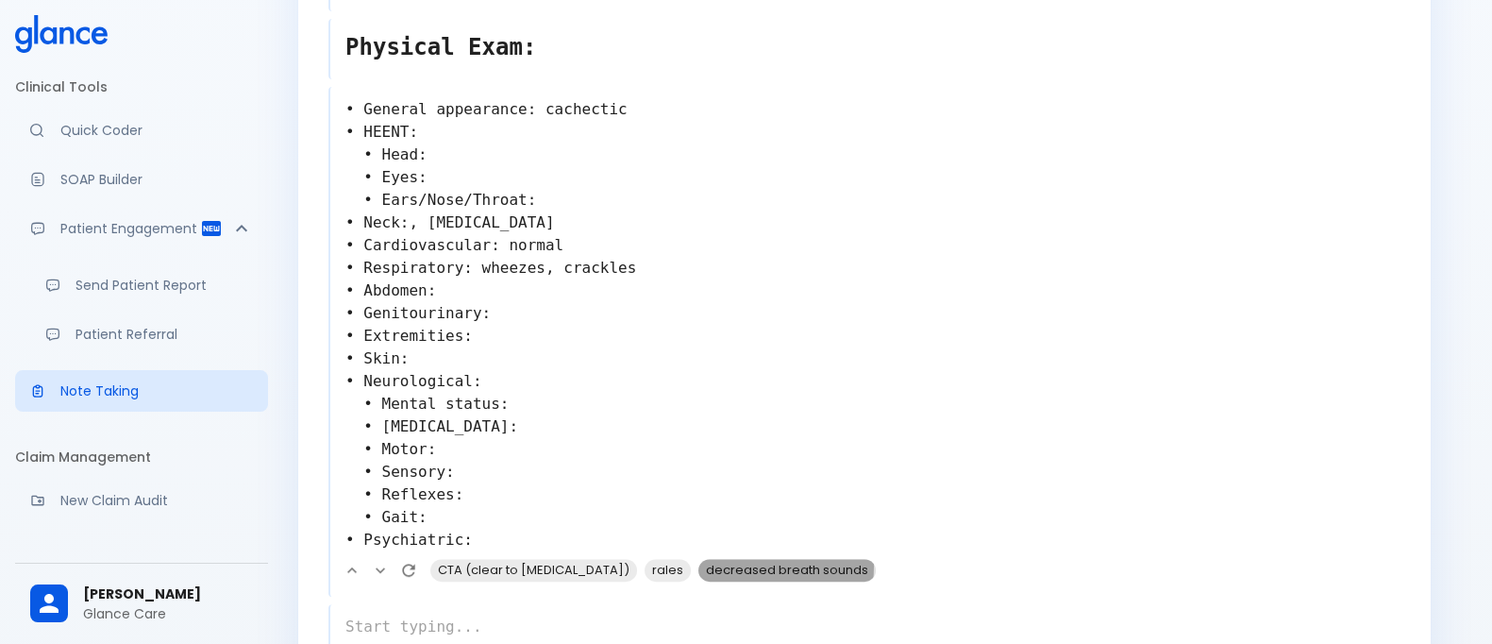
click at [723, 559] on span "decreased breath sounds" at bounding box center [786, 570] width 177 height 22
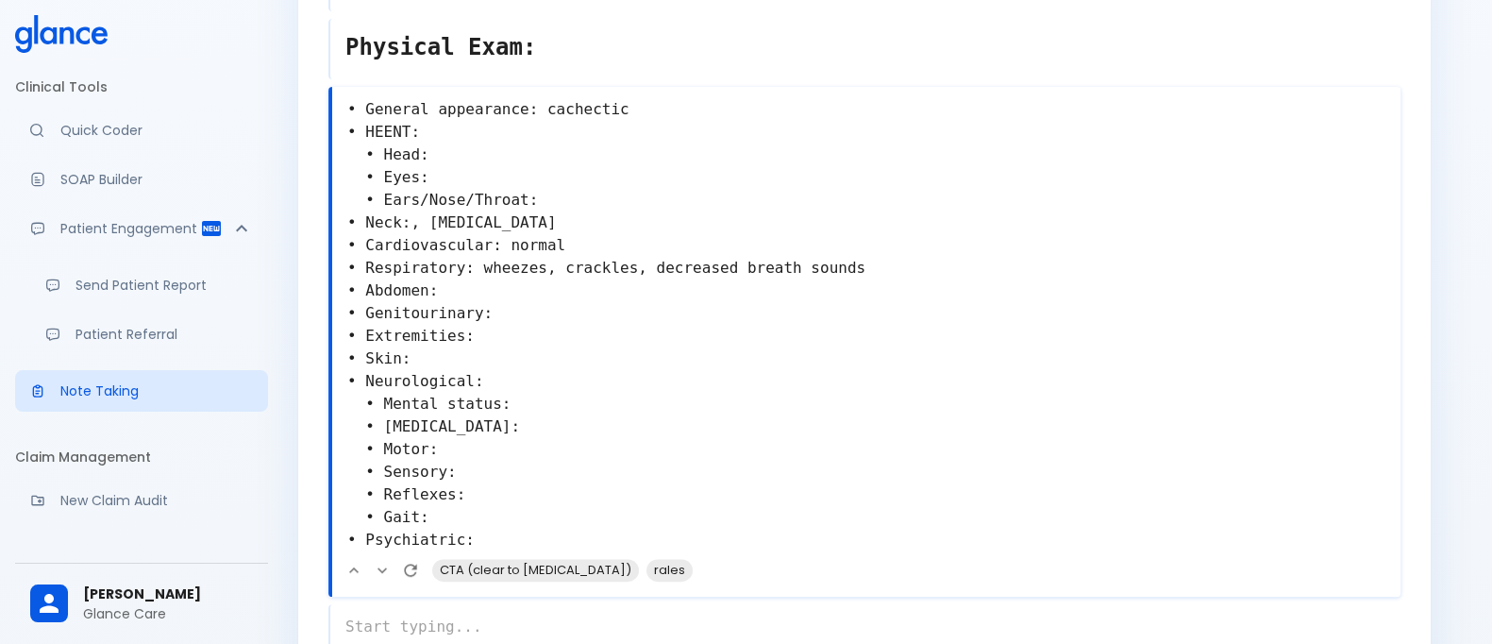
click at [454, 264] on textarea "• General appearance: cachectic • HEENT: • Head: • Eyes: • Ears/Nose/Throat: • …" at bounding box center [866, 325] width 1068 height 468
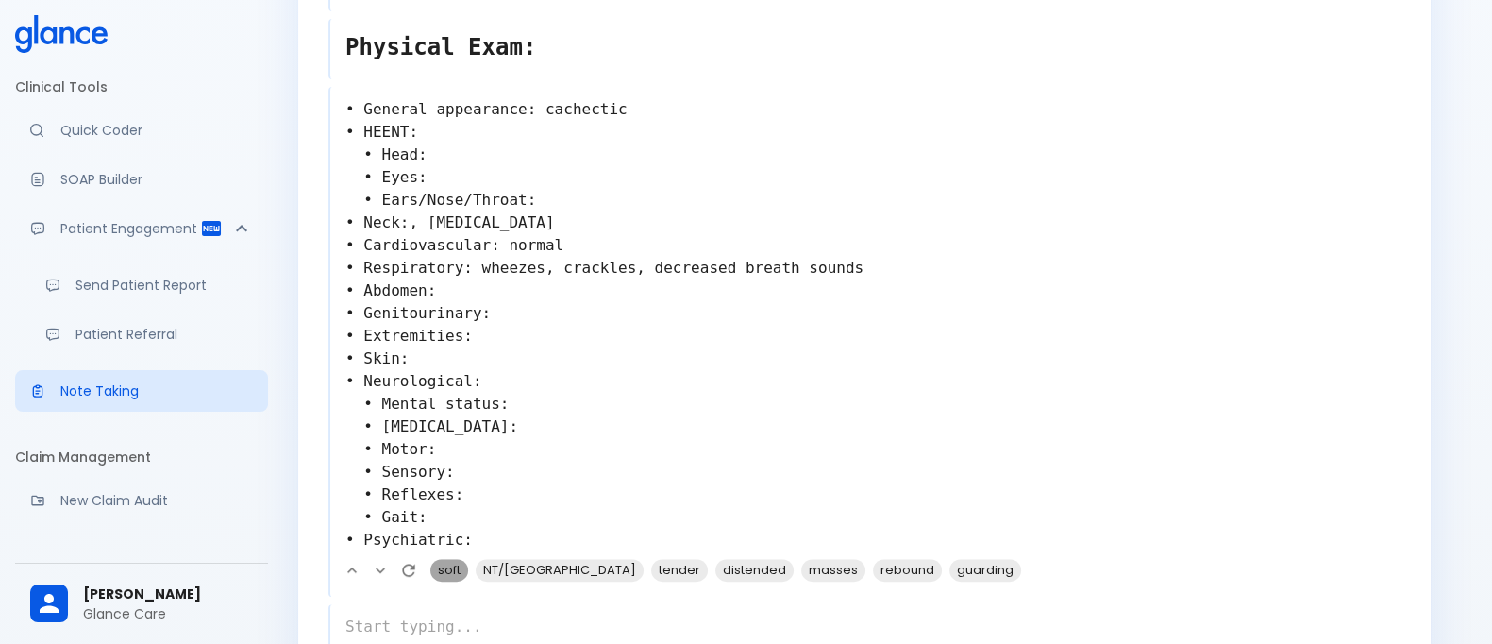
click at [448, 559] on span "soft" at bounding box center [449, 570] width 38 height 22
type textarea "• General appearance: cachectic • HEENT: • Head: • Eyes: • Ears/Nose/Throat: • …"
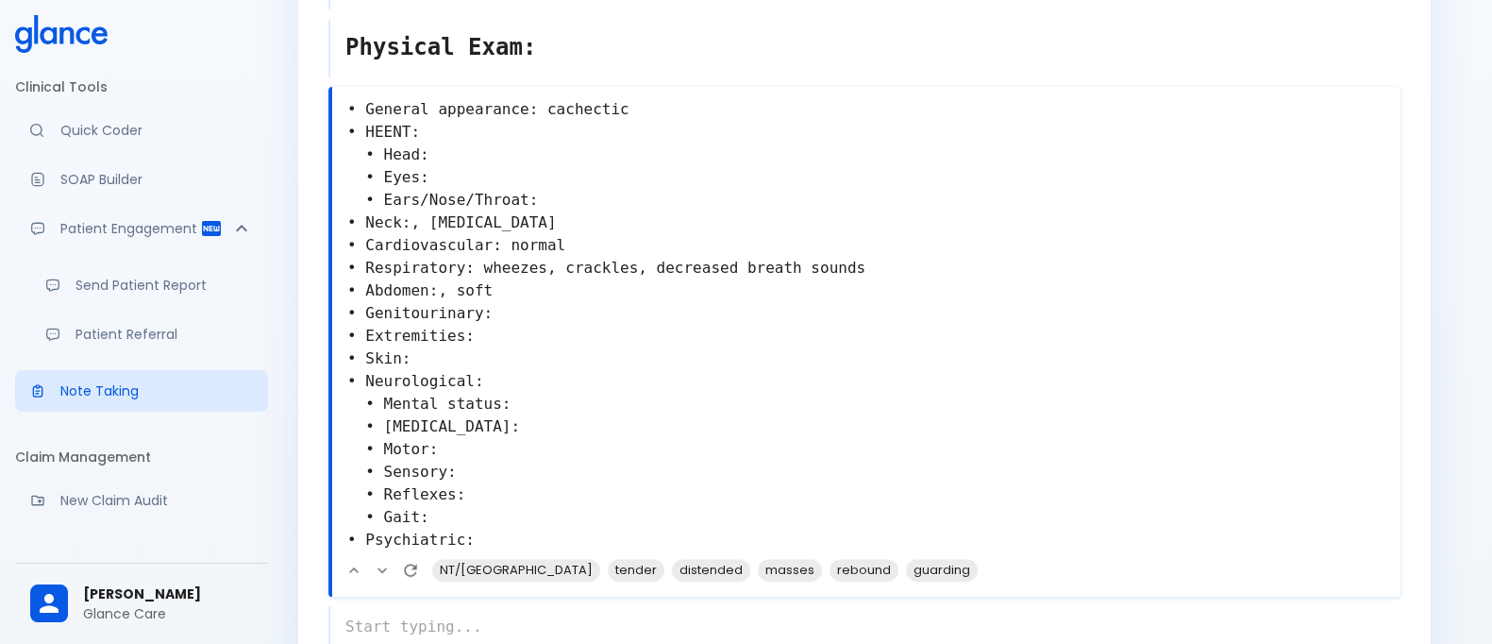
click at [507, 299] on textarea "• General appearance: cachectic • HEENT: • Head: • Eyes: • Ears/Nose/Throat: • …" at bounding box center [866, 325] width 1068 height 468
click at [480, 314] on textarea "• General appearance: cachectic • HEENT: • Head: • Eyes: • Ears/Nose/Throat: • …" at bounding box center [866, 325] width 1068 height 468
click at [505, 341] on textarea "• General appearance: cachectic • HEENT: • Head: • Eyes: • Ears/Nose/Throat: • …" at bounding box center [866, 325] width 1068 height 468
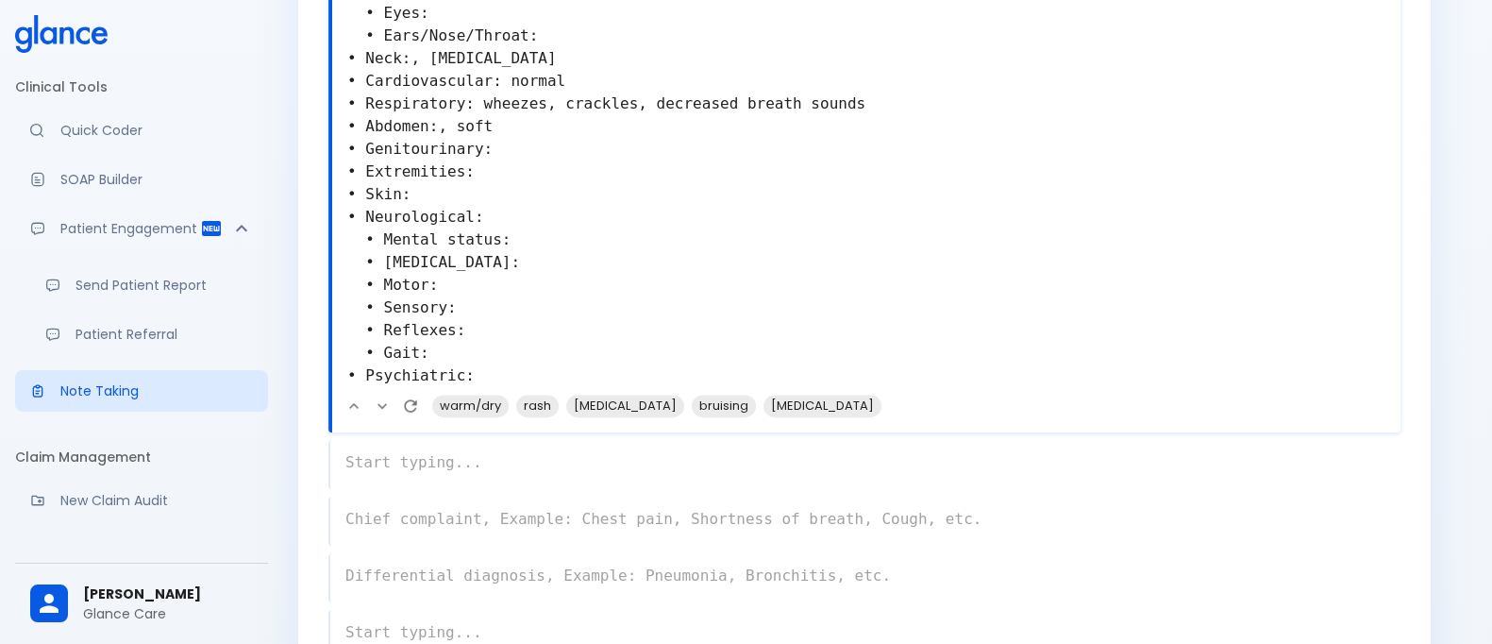
scroll to position [753, 0]
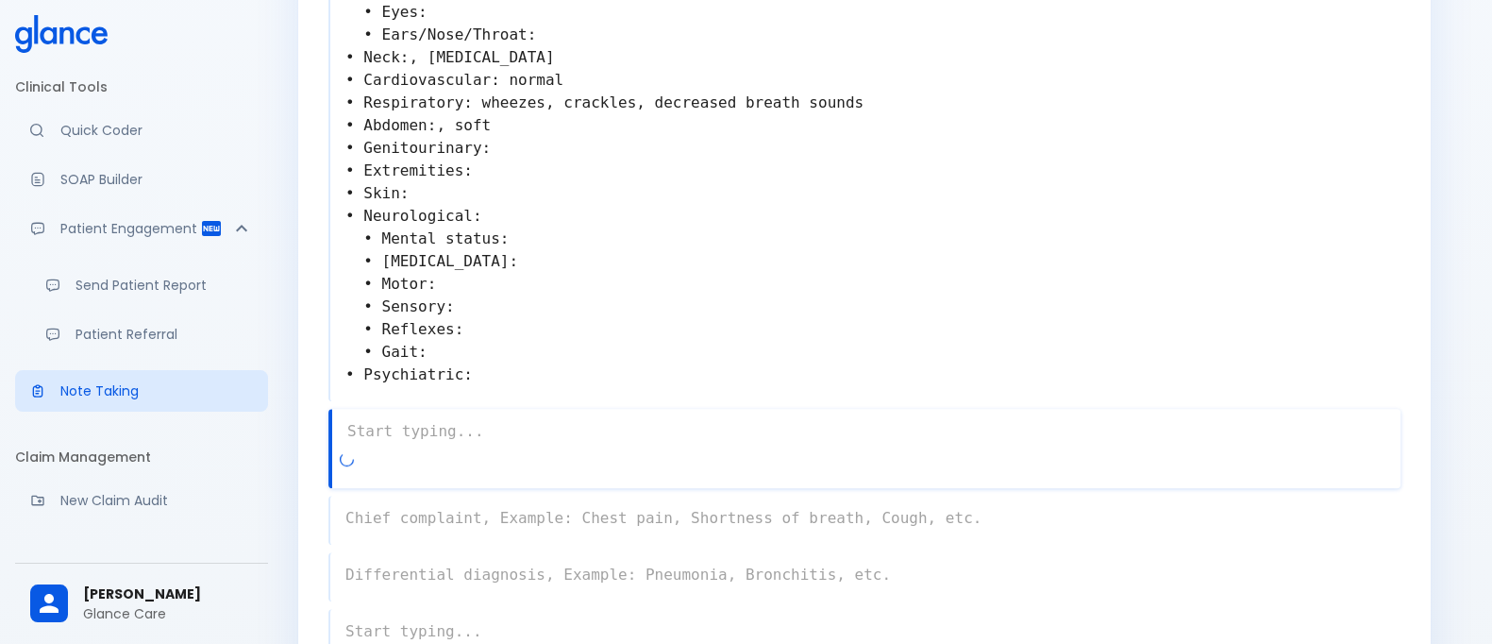
click at [474, 441] on div "x" at bounding box center [864, 448] width 1072 height 79
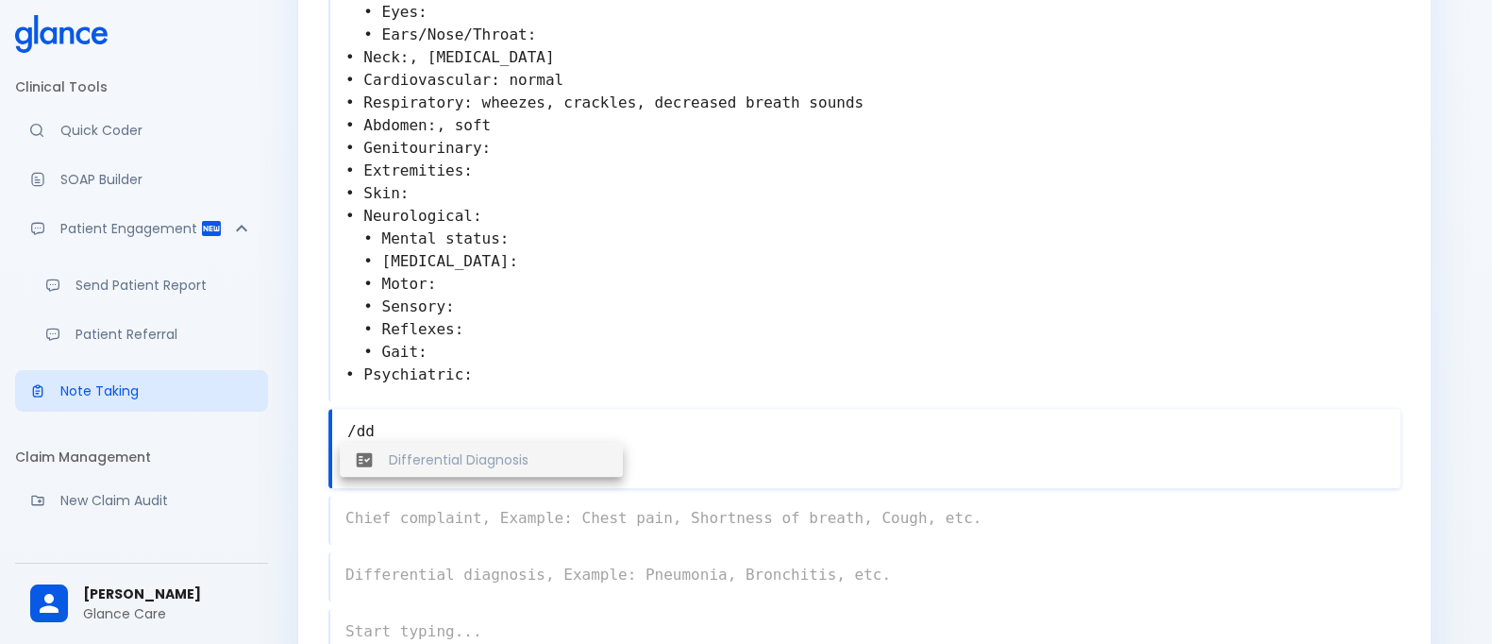
click at [418, 450] on span "Differential Diagnosis" at bounding box center [498, 459] width 219 height 19
type textarea "Differential Diagnosis"
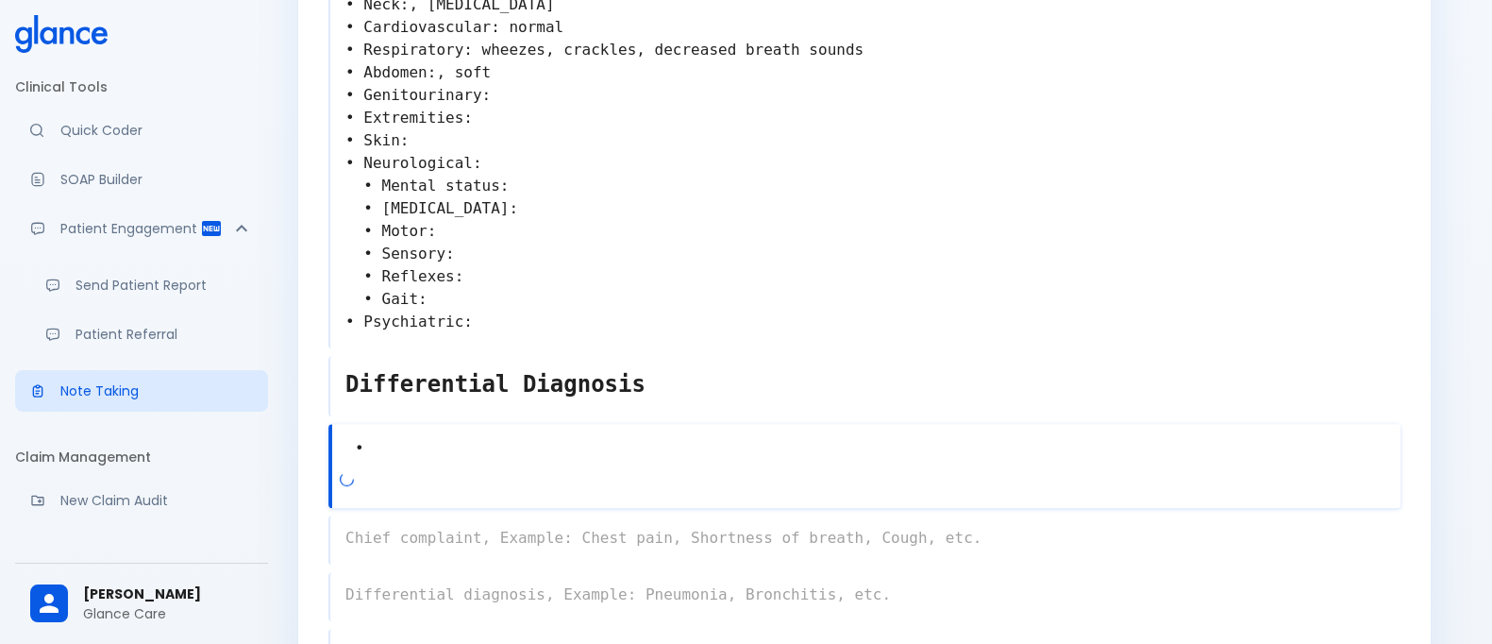
scroll to position [816, 0]
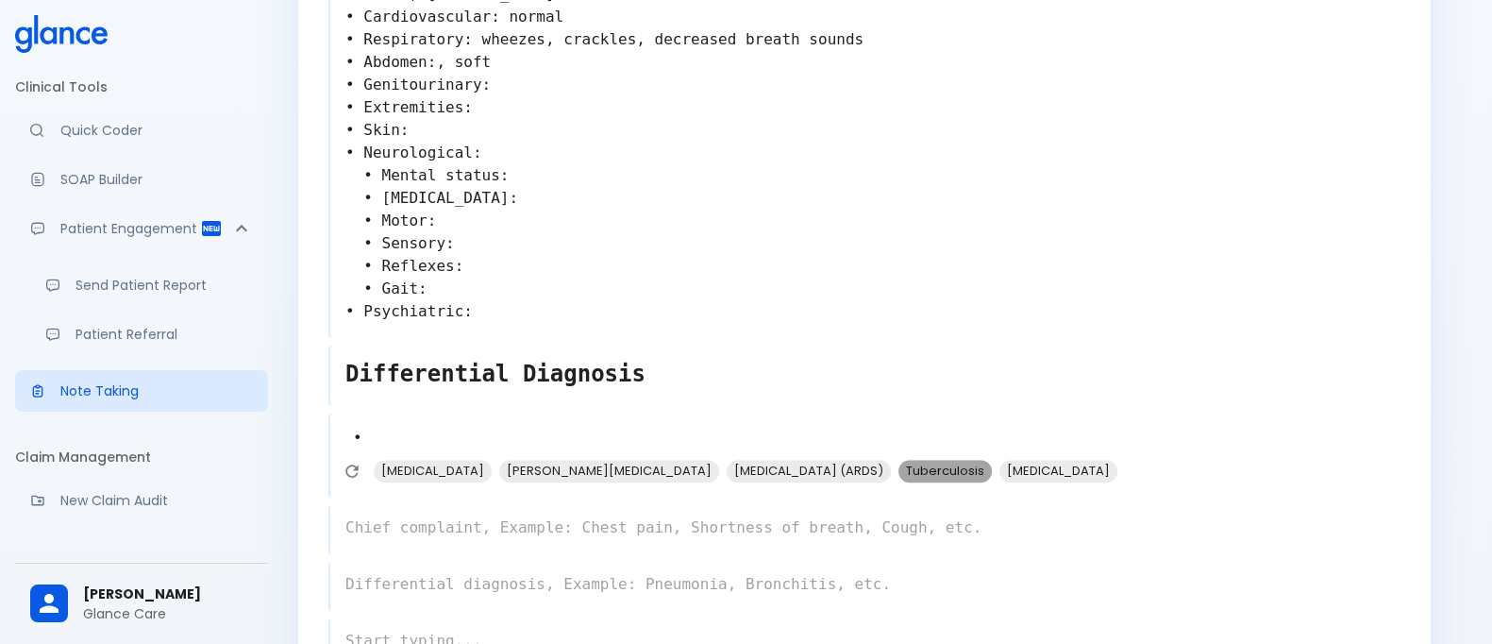
click at [972, 460] on span "Tuberculosis" at bounding box center [945, 471] width 93 height 22
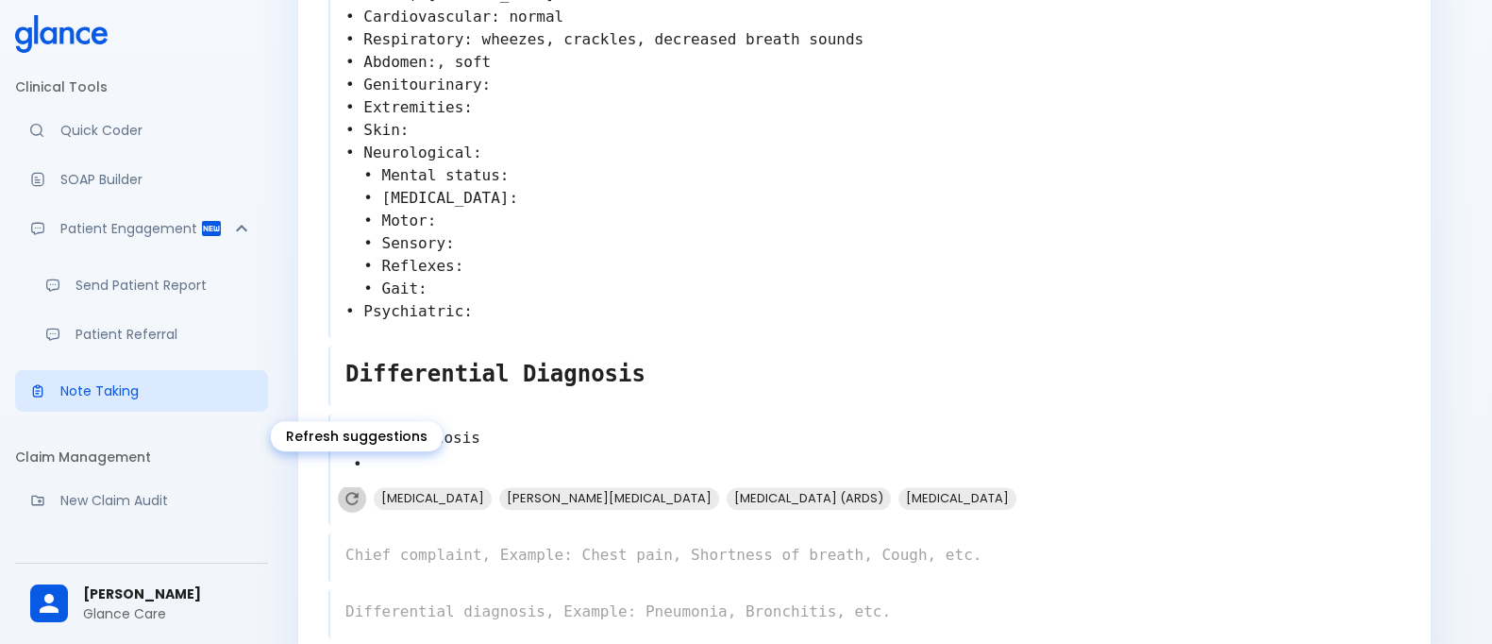
click at [353, 489] on icon "Refresh suggestions" at bounding box center [352, 498] width 19 height 19
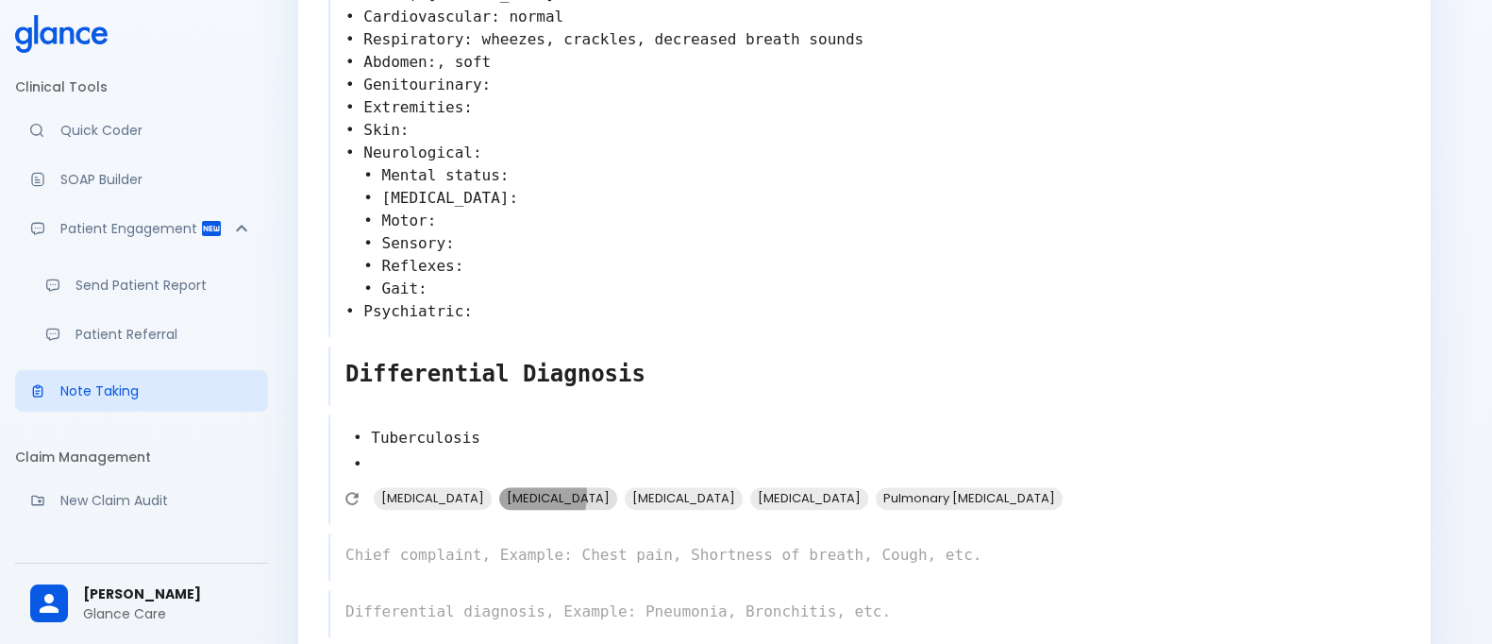
click at [499, 487] on span "[MEDICAL_DATA]" at bounding box center [558, 498] width 118 height 22
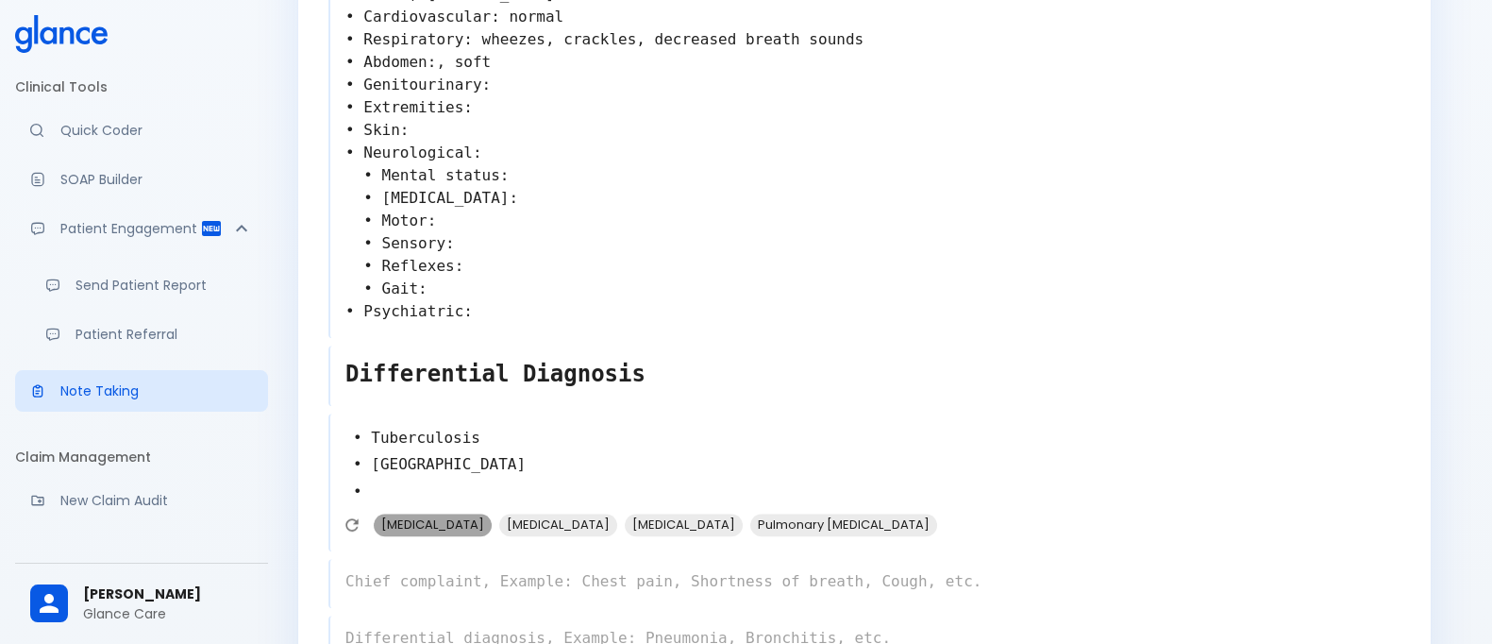
click at [444, 513] on span "[MEDICAL_DATA]" at bounding box center [433, 524] width 118 height 22
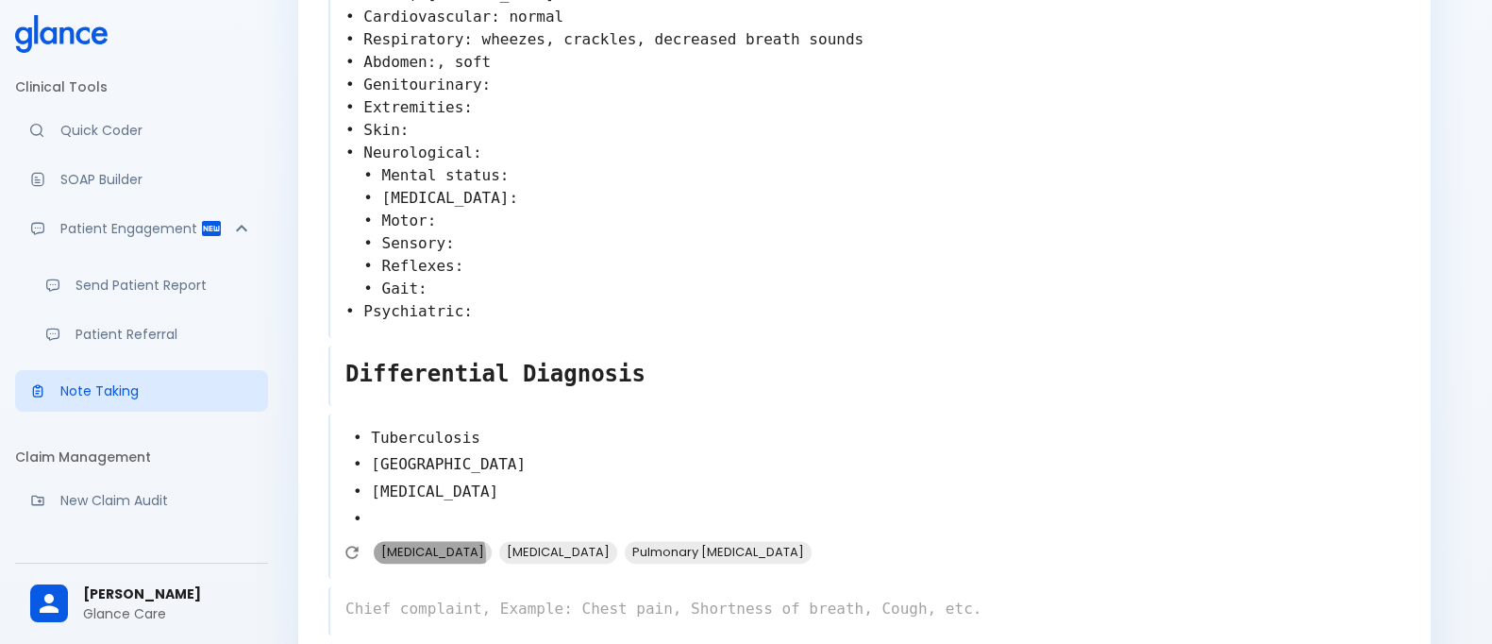
click at [429, 541] on span "[MEDICAL_DATA]" at bounding box center [433, 552] width 118 height 22
type textarea "• Tuberculosis • [GEOGRAPHIC_DATA] • [MEDICAL_DATA] • [MEDICAL_DATA] •"
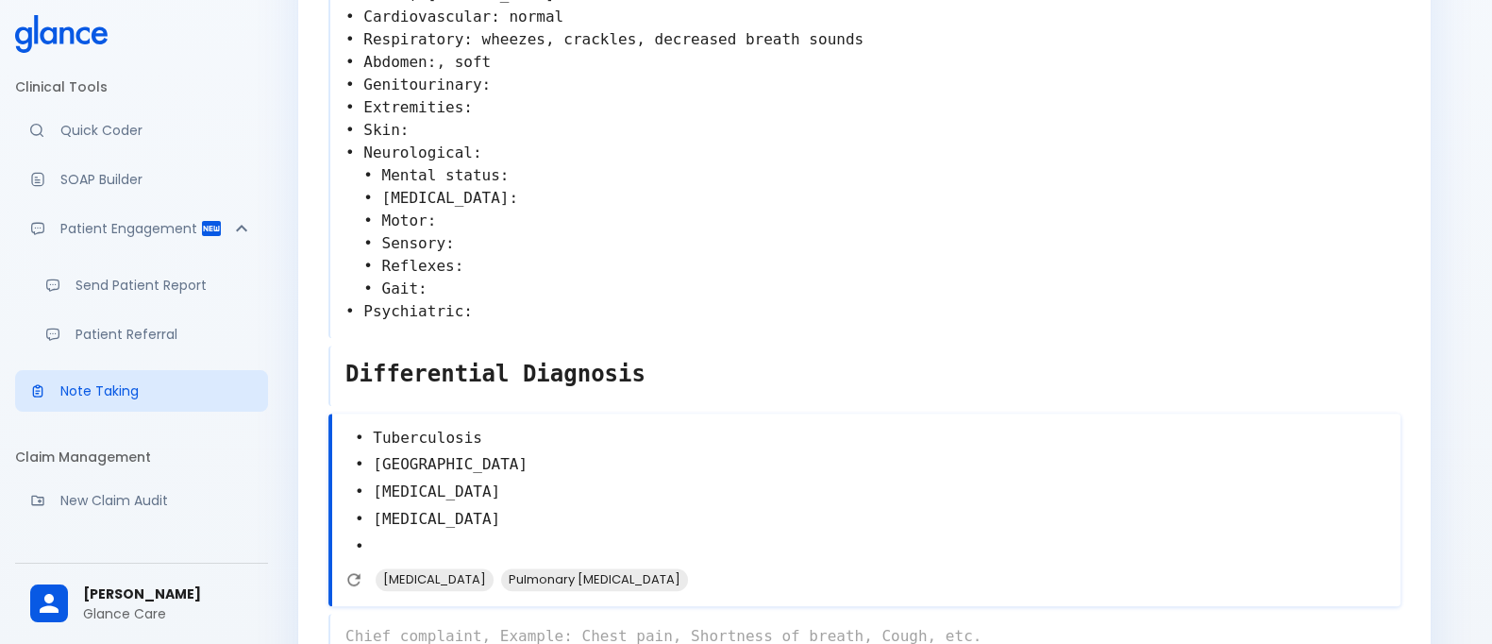
scroll to position [1094, 0]
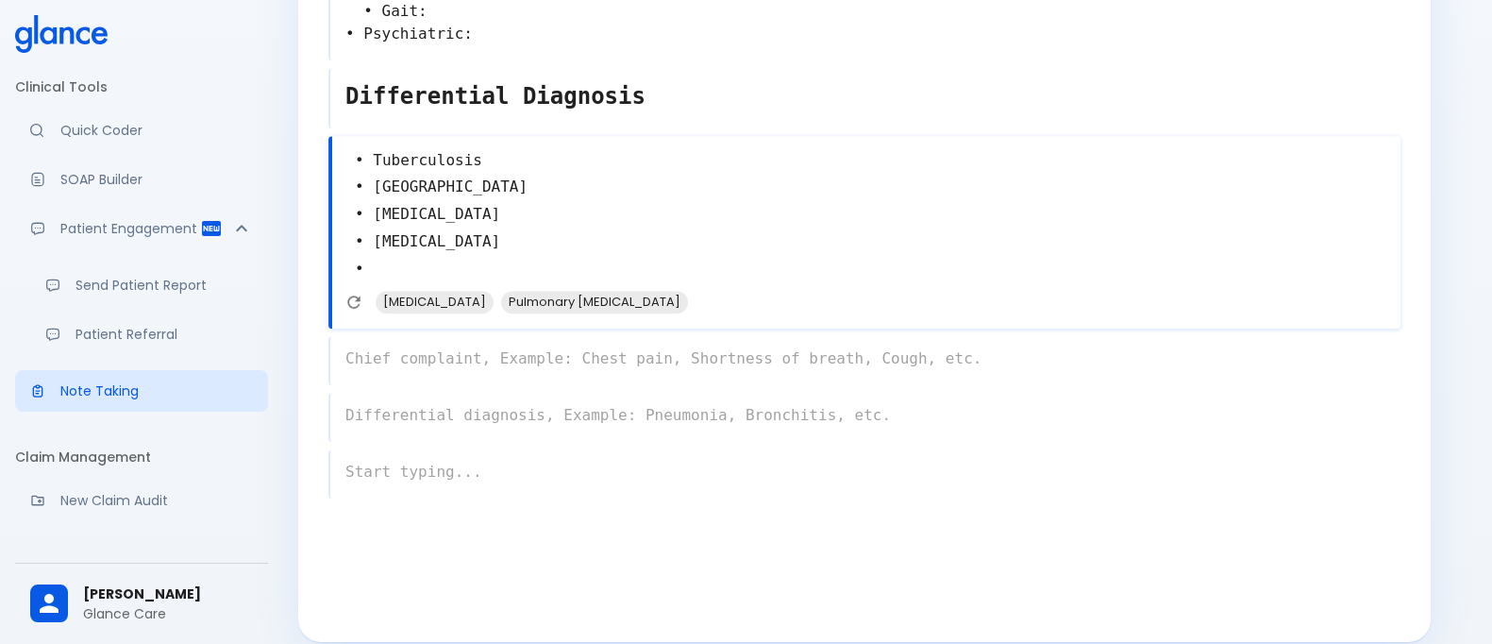
click at [501, 342] on div "x" at bounding box center [864, 360] width 1072 height 49
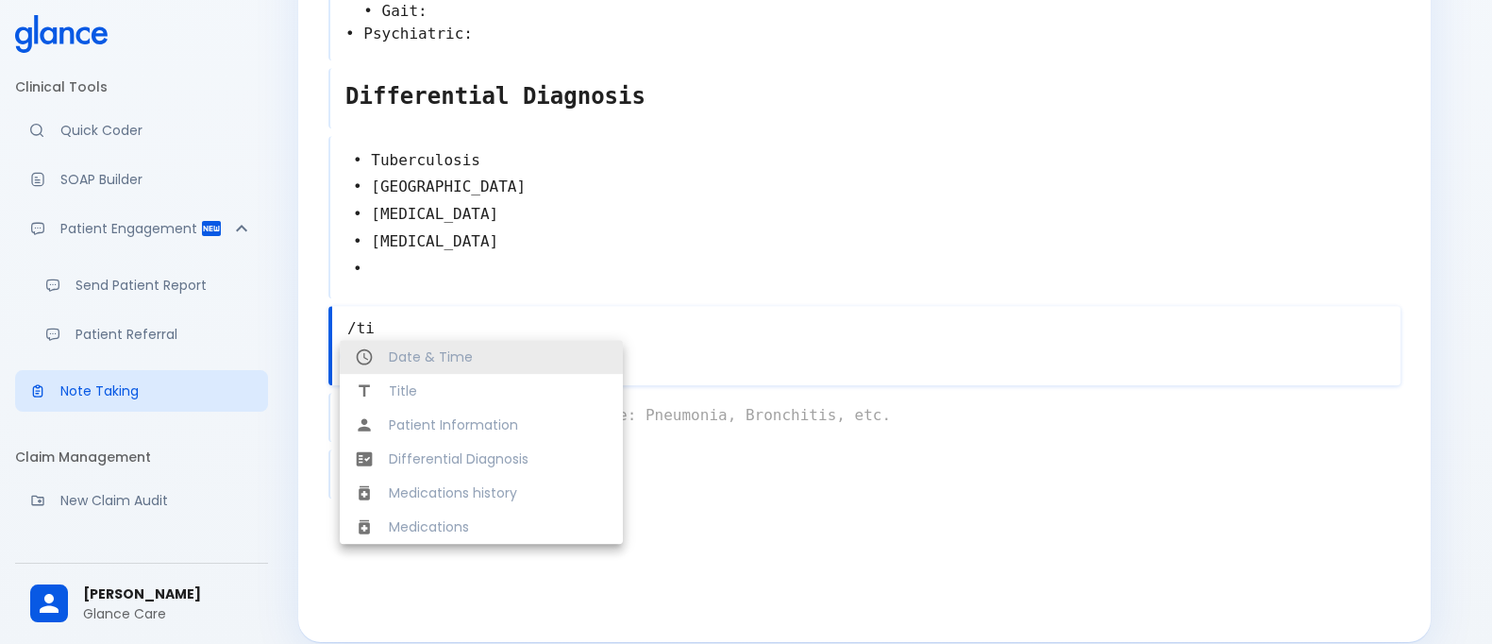
type textarea "/ti"
click at [429, 381] on span "Title" at bounding box center [498, 390] width 219 height 19
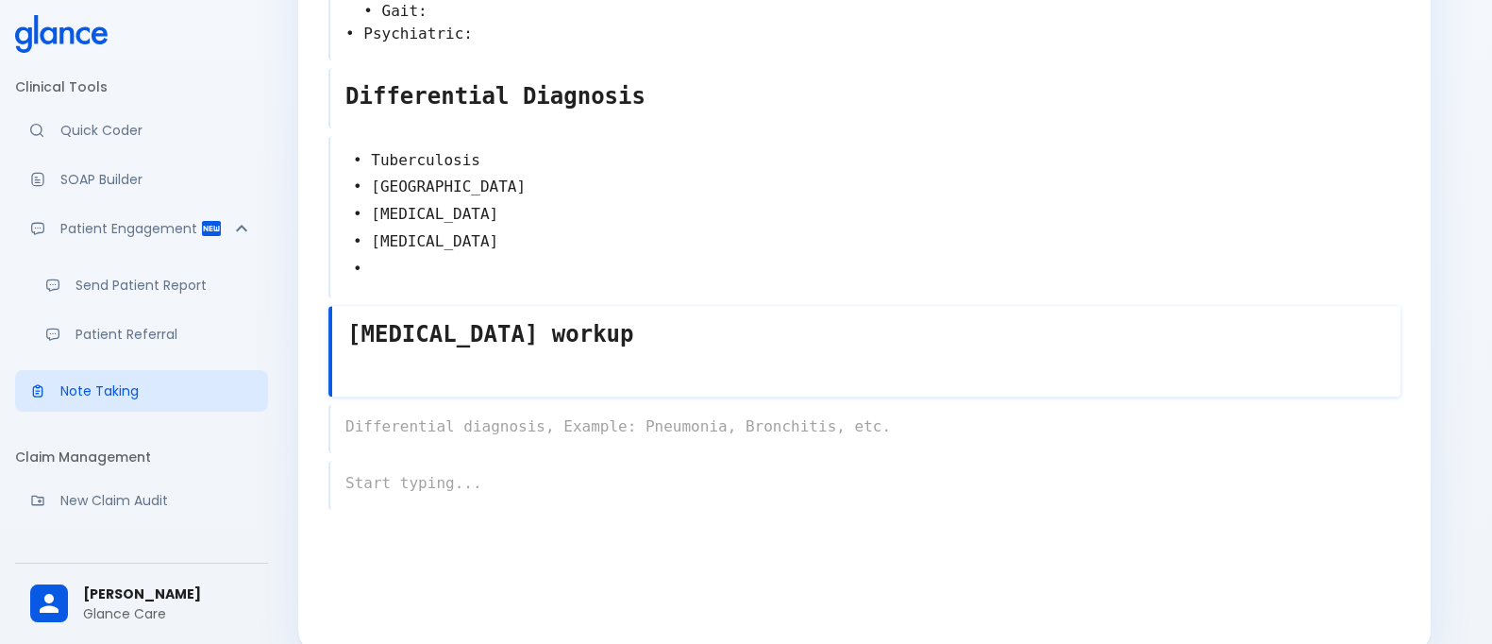
type textarea "[MEDICAL_DATA] workup"
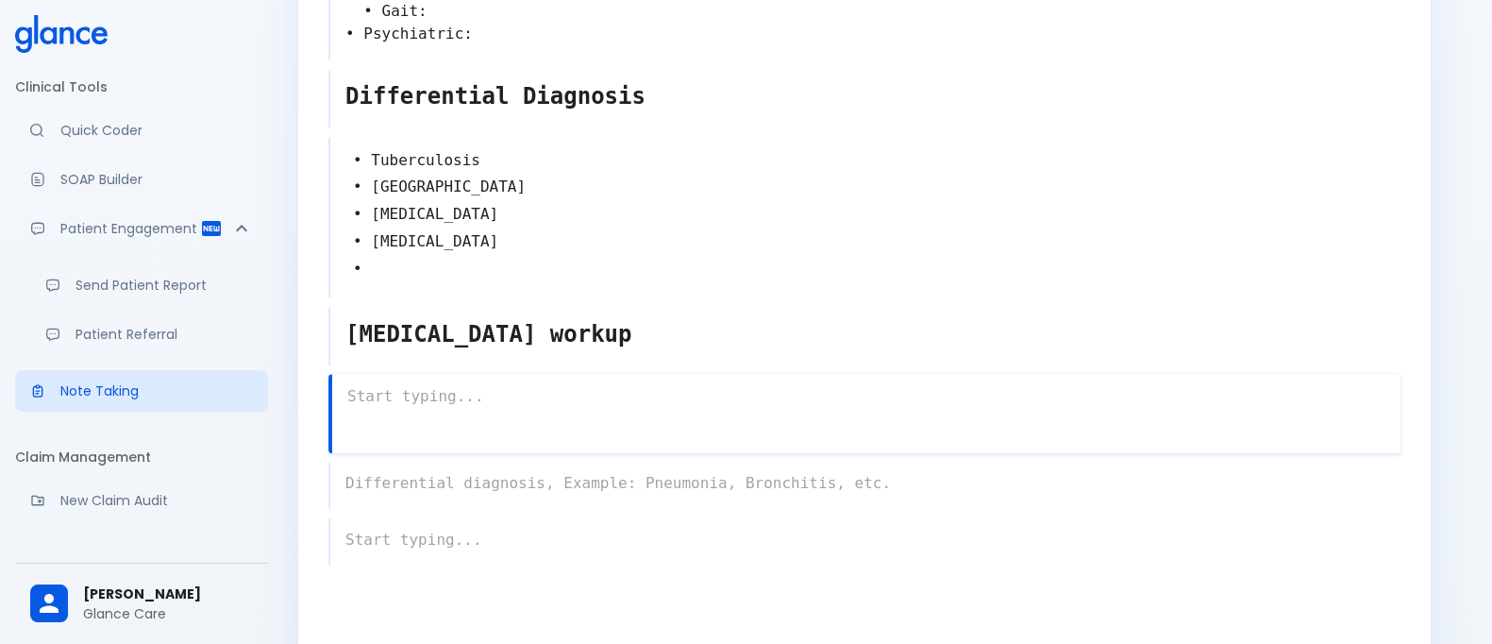
click at [513, 384] on textarea at bounding box center [866, 397] width 1068 height 38
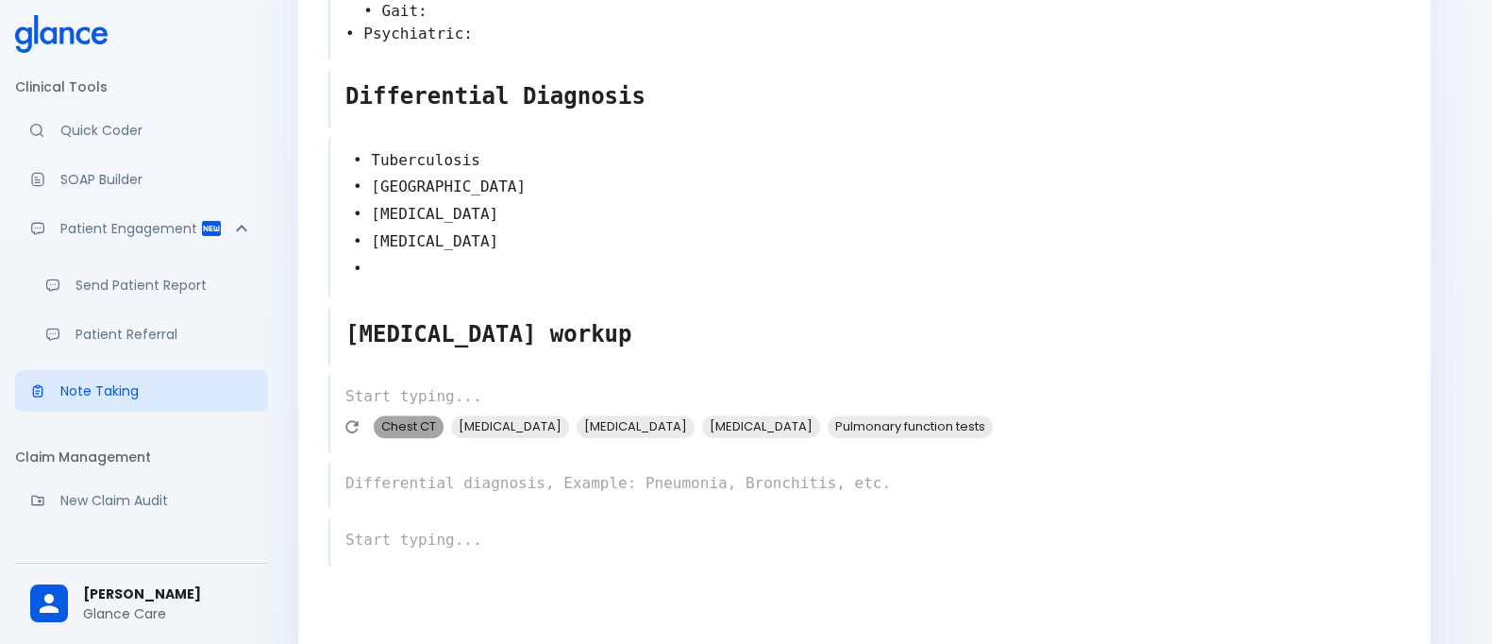
click at [382, 415] on span "Chest CT" at bounding box center [409, 426] width 70 height 22
click at [522, 415] on span "[MEDICAL_DATA]" at bounding box center [558, 426] width 118 height 22
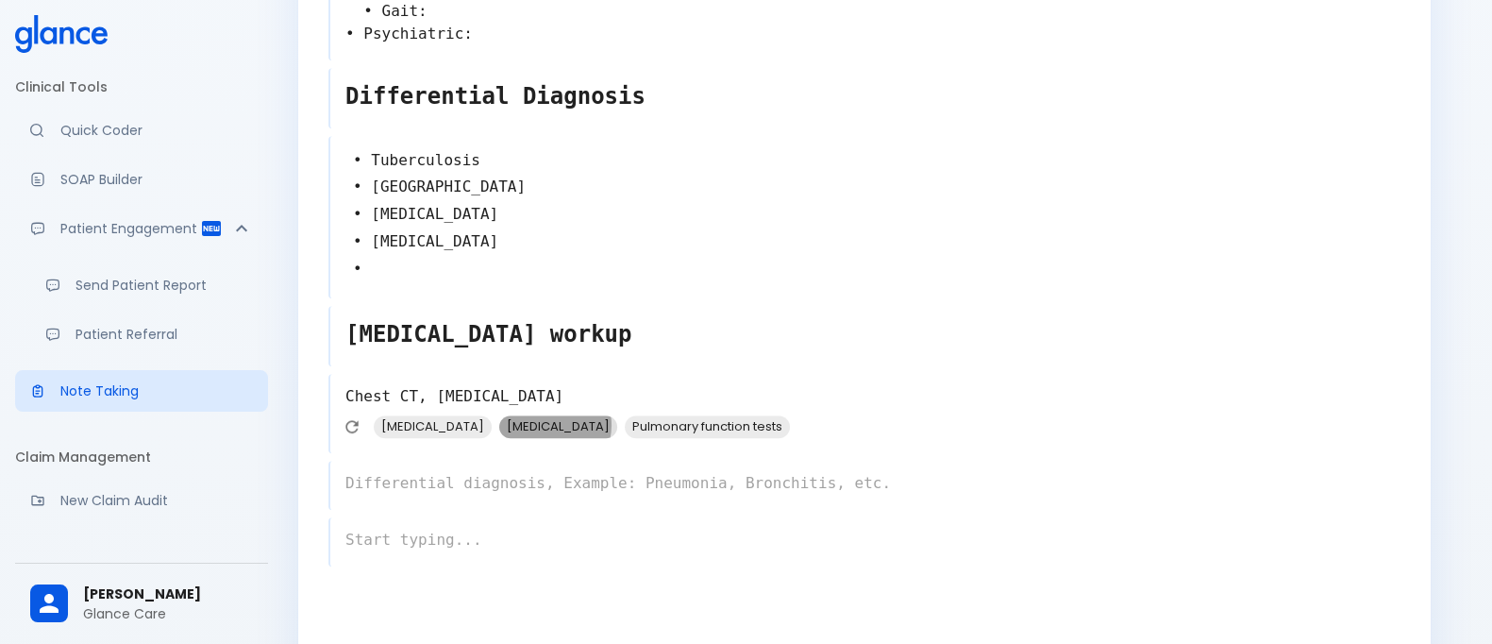
click at [523, 415] on span "[MEDICAL_DATA]" at bounding box center [558, 426] width 118 height 22
click at [567, 415] on span "Pulmonary function tests" at bounding box center [581, 426] width 165 height 22
type textarea "Chest CT, [MEDICAL_DATA], [MEDICAL_DATA], Pulmonary function tests"
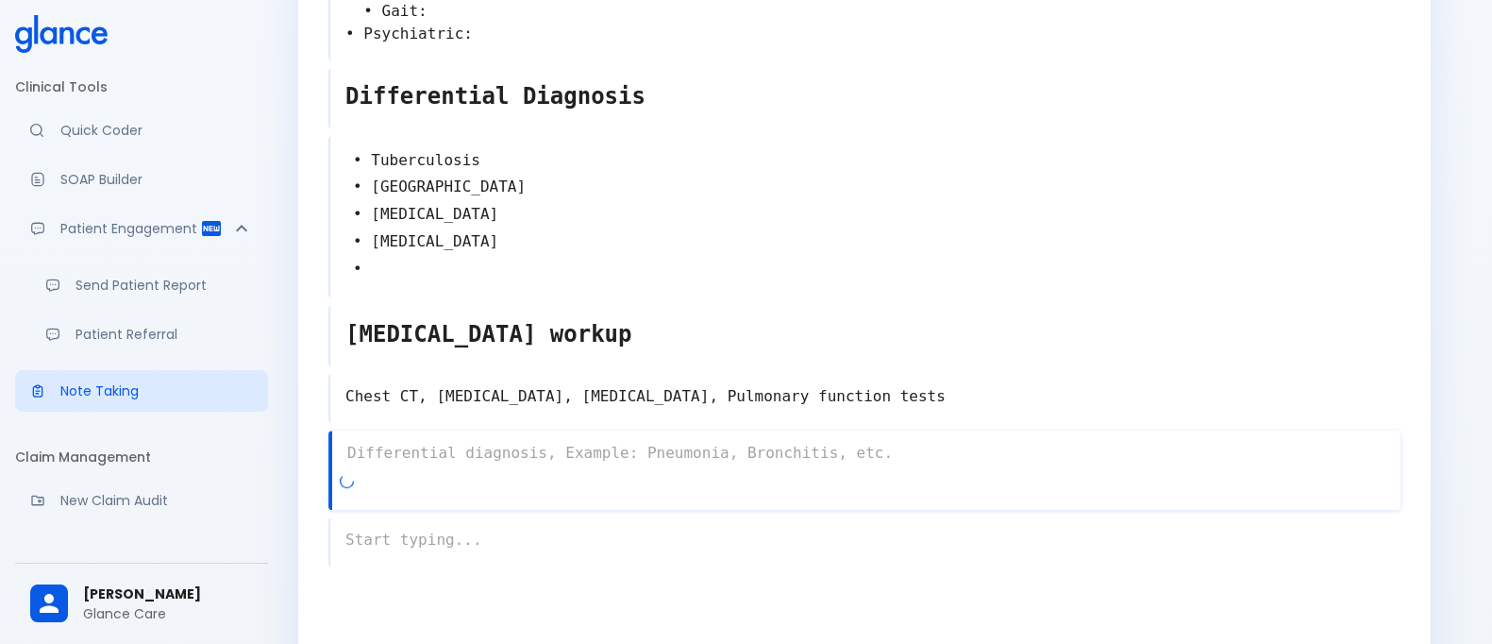
click at [495, 458] on div "x" at bounding box center [864, 469] width 1072 height 79
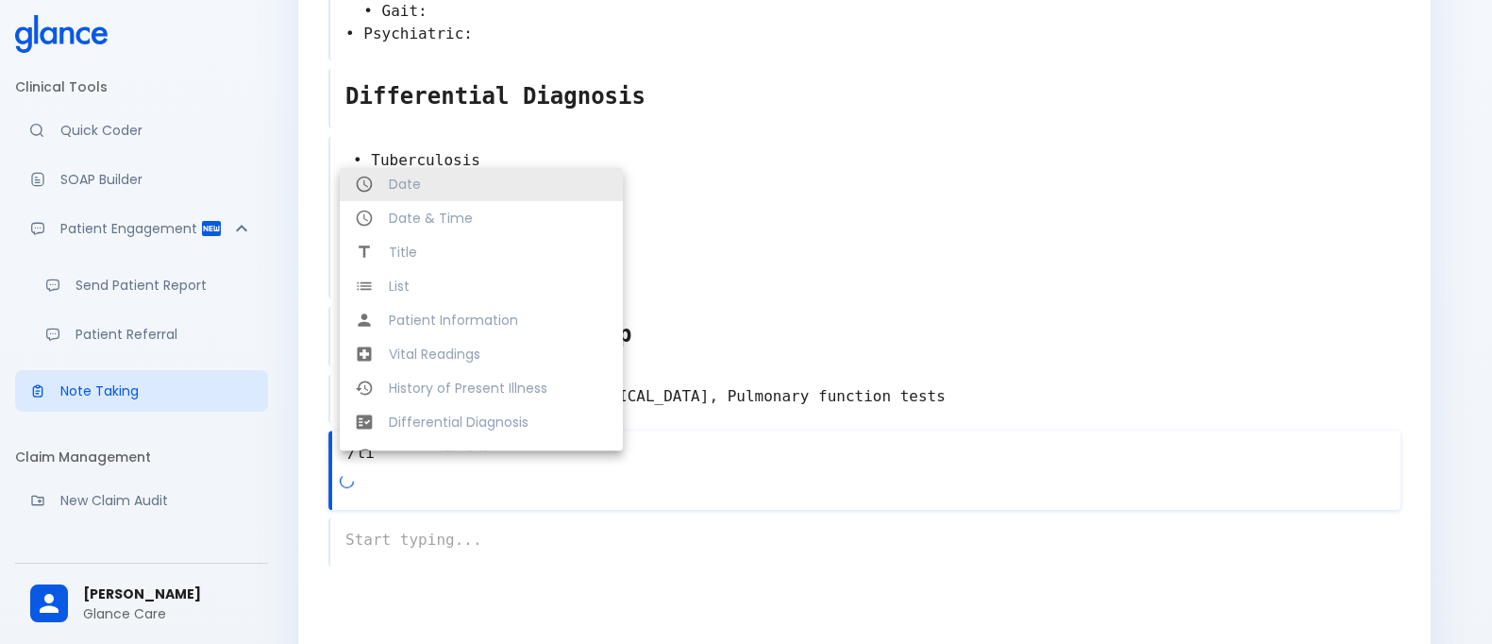
type textarea "/tit"
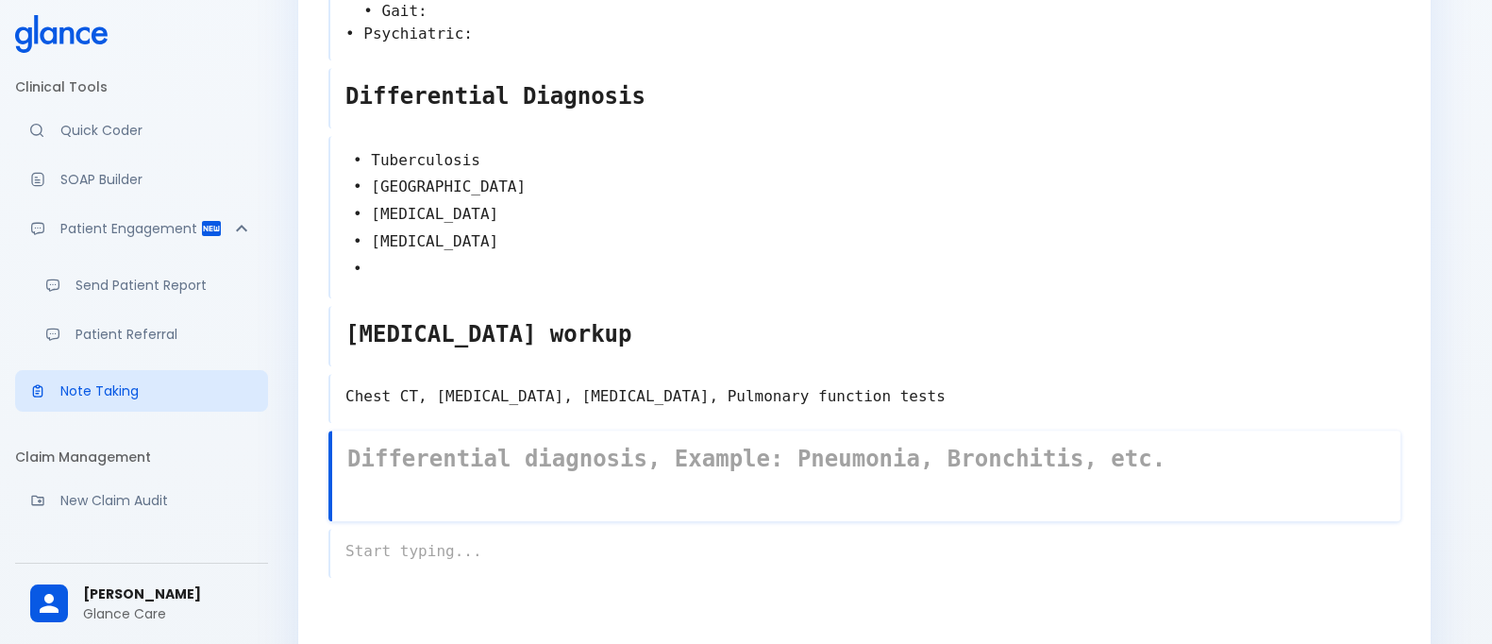
click at [495, 458] on textarea at bounding box center [866, 458] width 1068 height 49
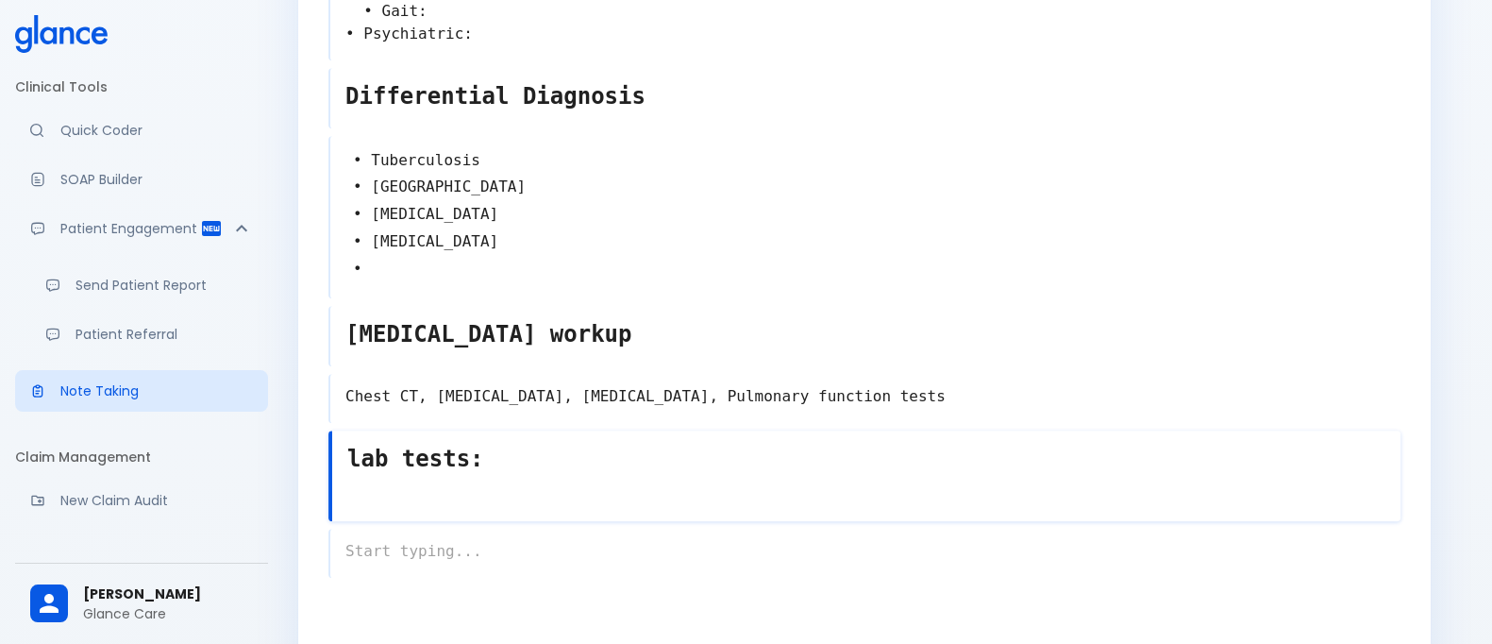
type textarea "lab tests:"
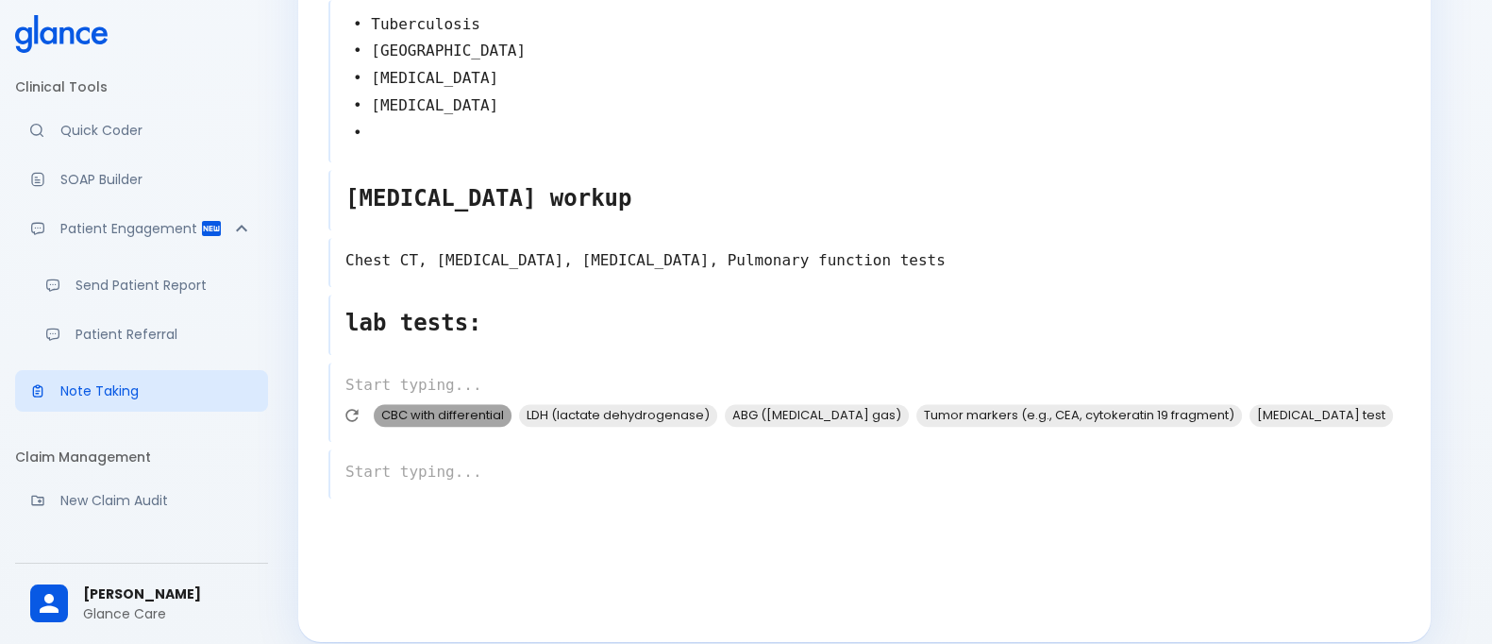
click at [450, 404] on span "CBC with differential" at bounding box center [443, 415] width 138 height 22
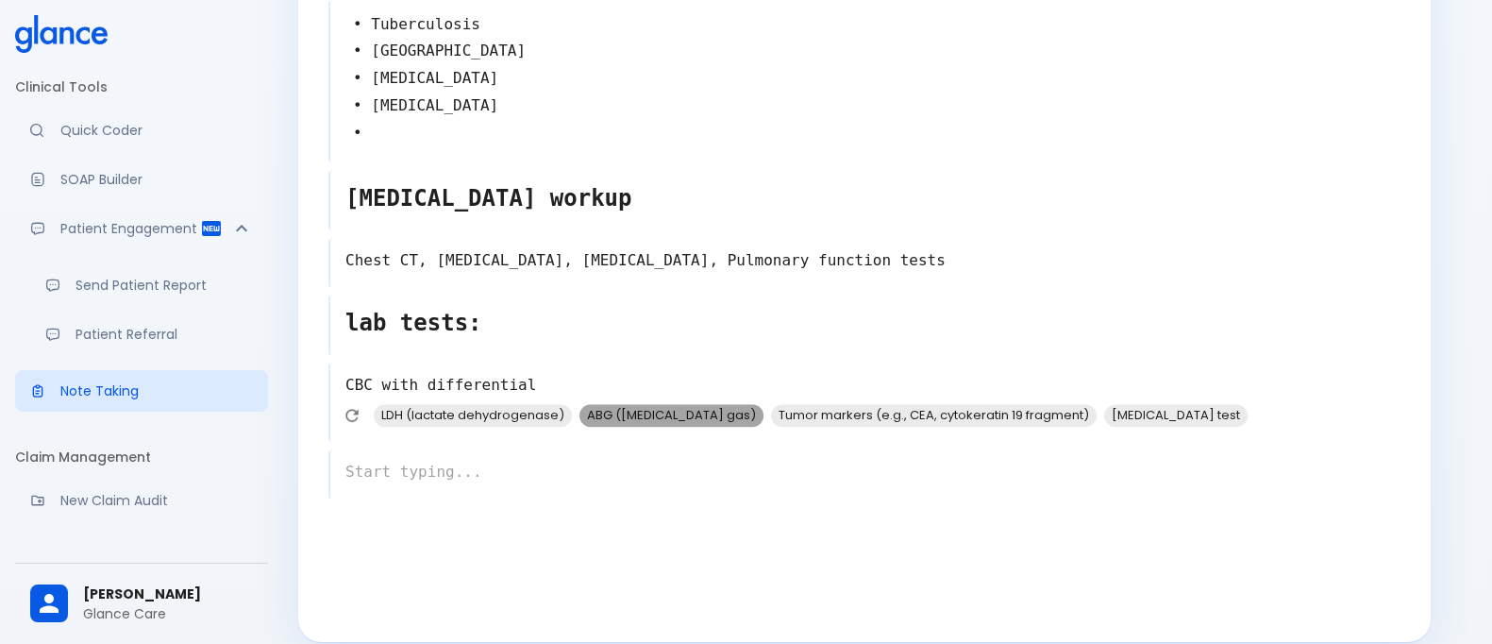
click at [679, 404] on span "ABG ([MEDICAL_DATA] gas)" at bounding box center [672, 415] width 184 height 22
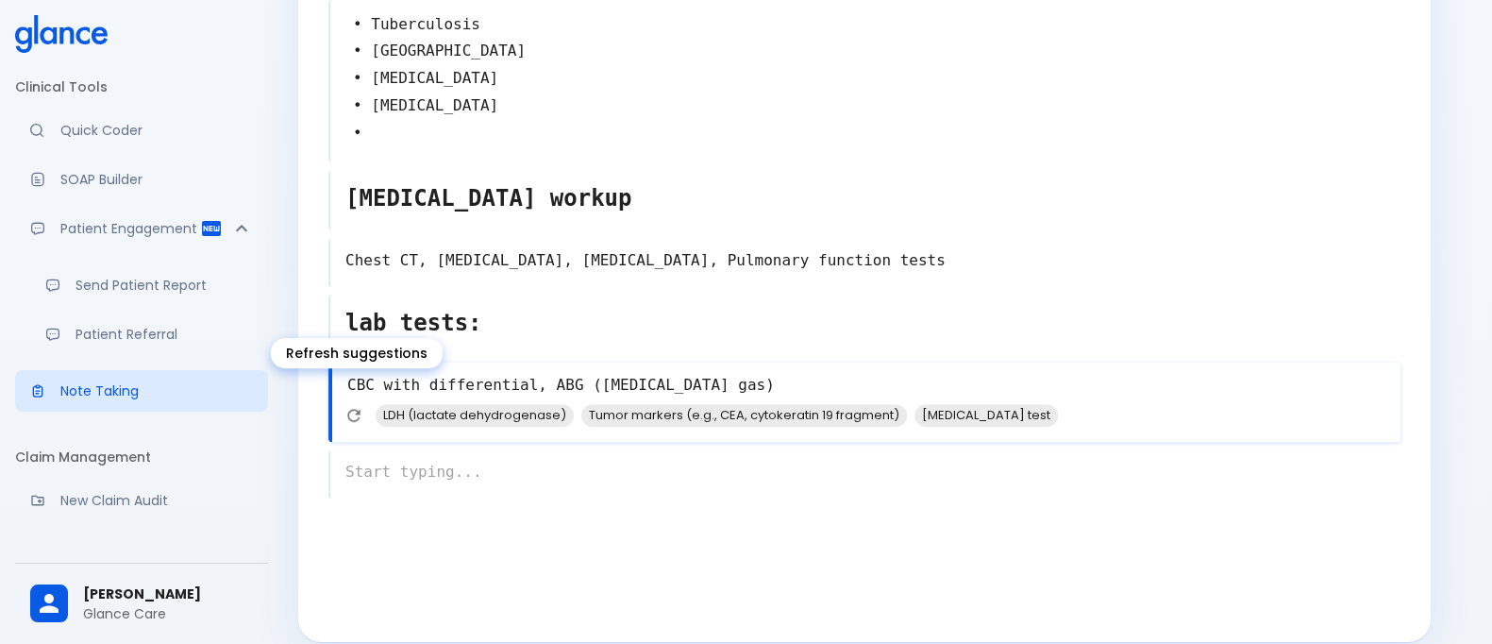
click at [360, 406] on icon "Refresh suggestions" at bounding box center [353, 415] width 19 height 19
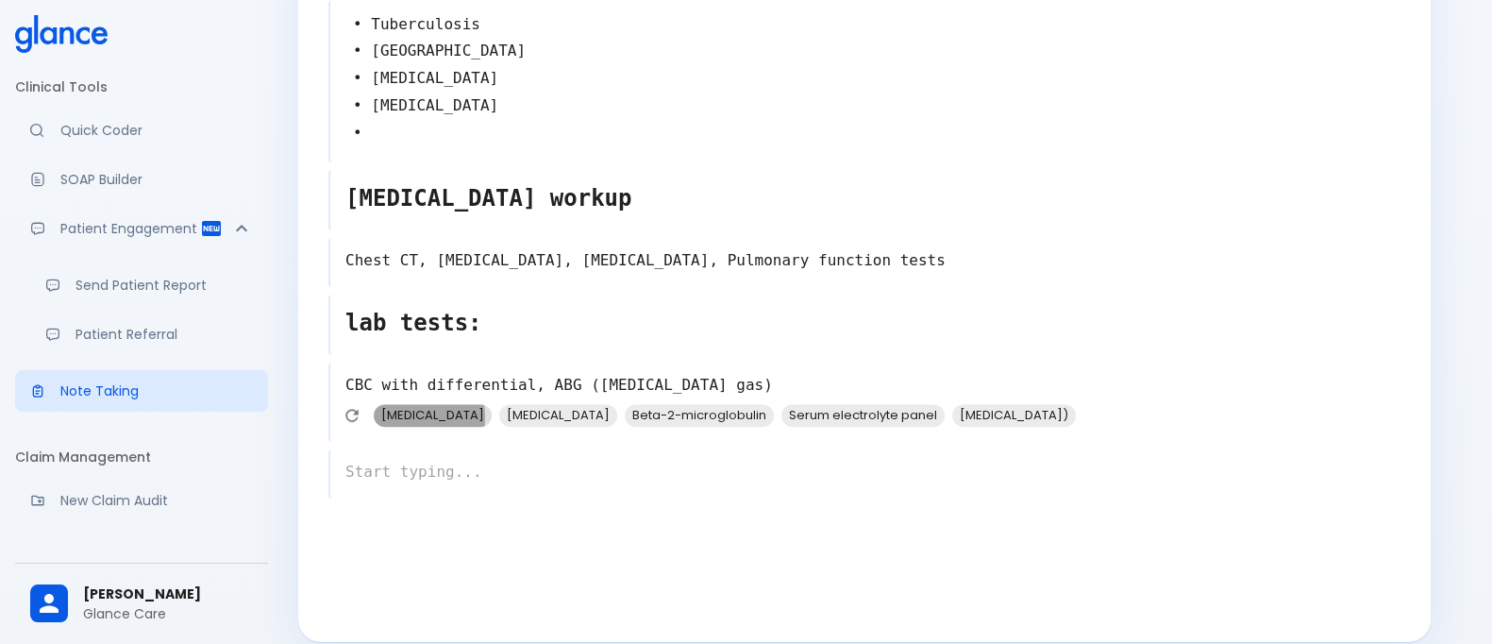
click at [399, 404] on span "[MEDICAL_DATA]" at bounding box center [433, 415] width 118 height 22
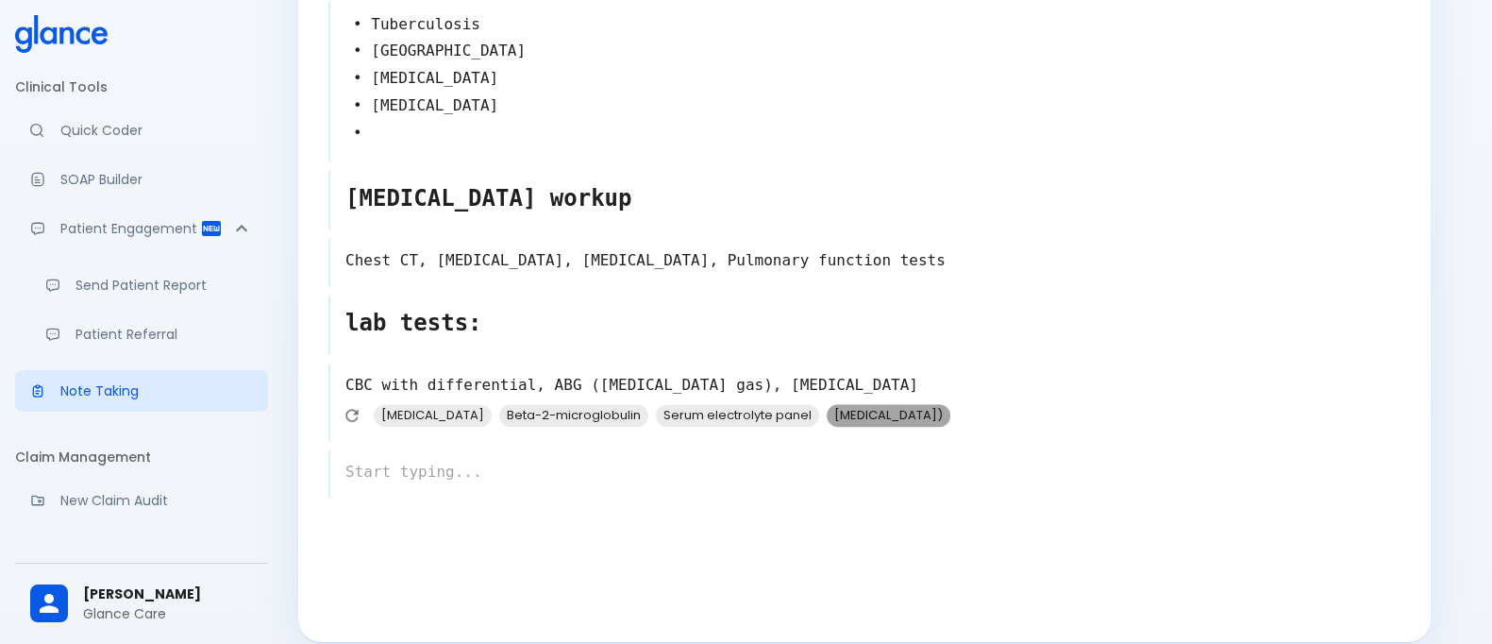
click at [892, 404] on span "[MEDICAL_DATA])" at bounding box center [889, 415] width 124 height 22
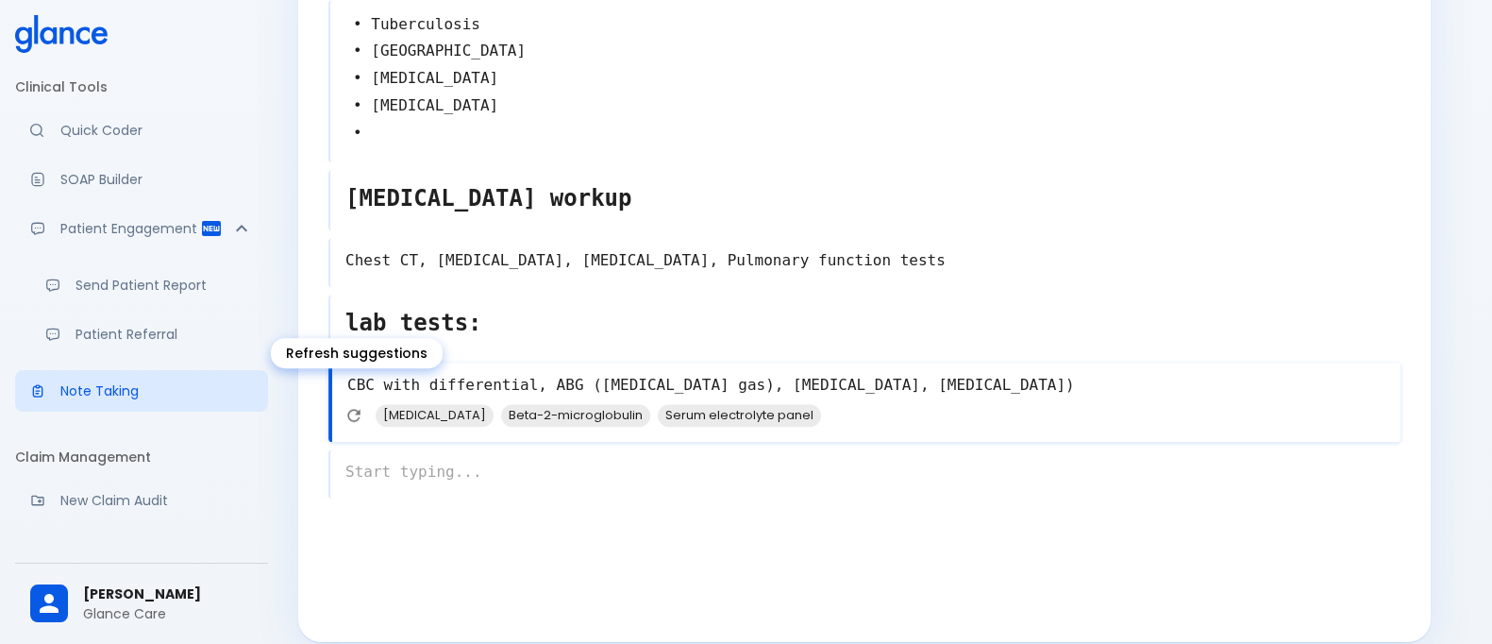
click at [350, 406] on icon "Refresh suggestions" at bounding box center [353, 415] width 19 height 19
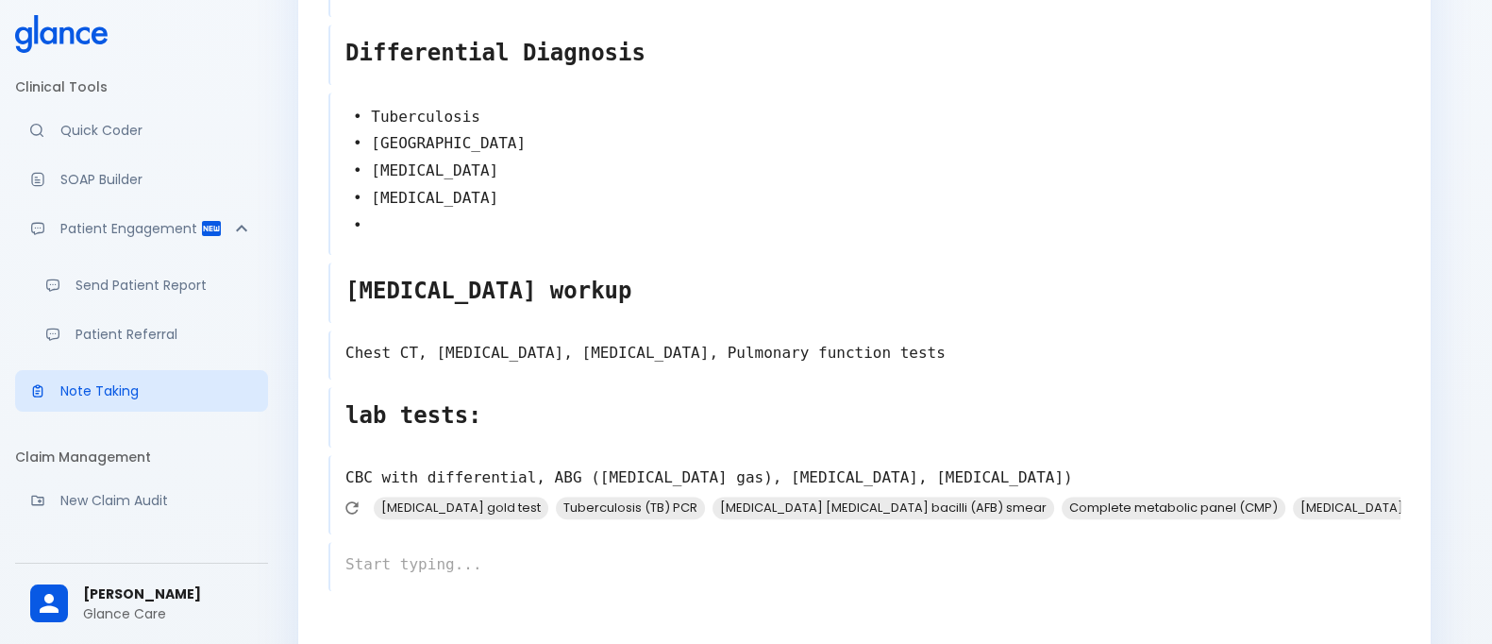
scroll to position [1131, 0]
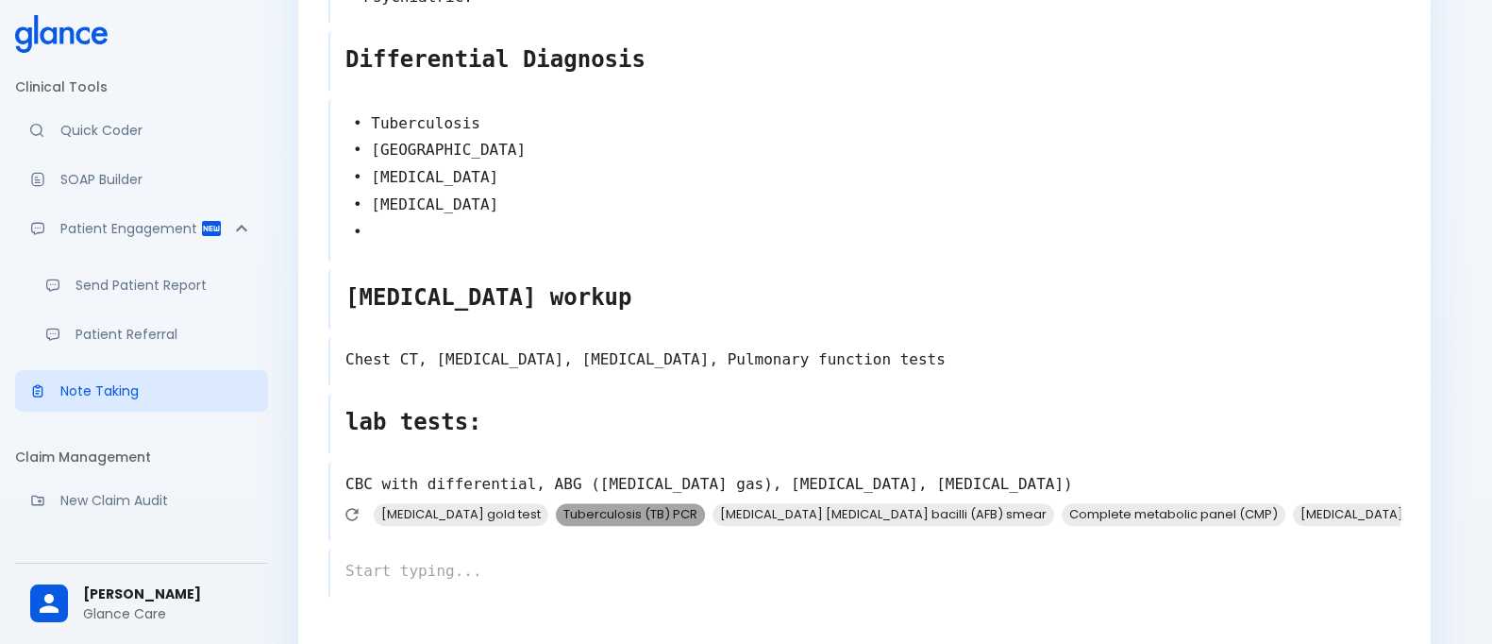
click at [576, 503] on span "Tuberculosis (TB) PCR" at bounding box center [630, 514] width 149 height 22
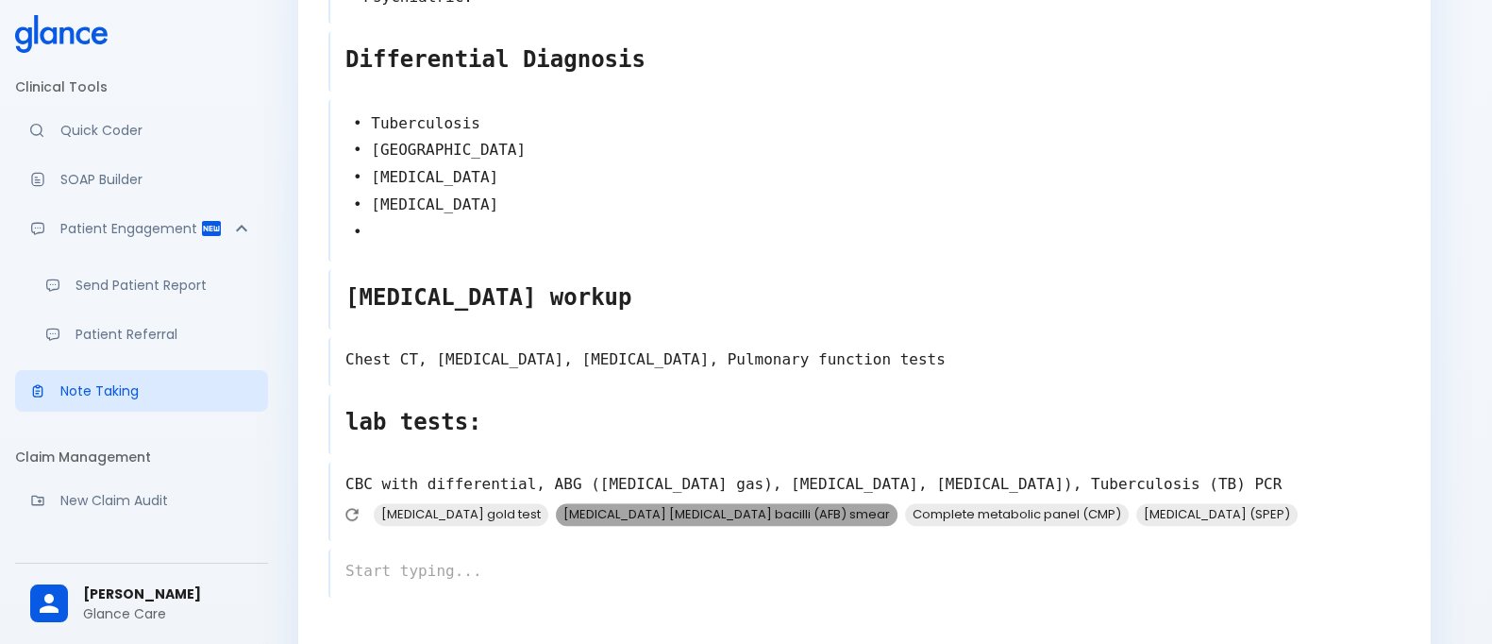
click at [708, 503] on span "[MEDICAL_DATA] [MEDICAL_DATA] bacilli (AFB) smear" at bounding box center [727, 514] width 342 height 22
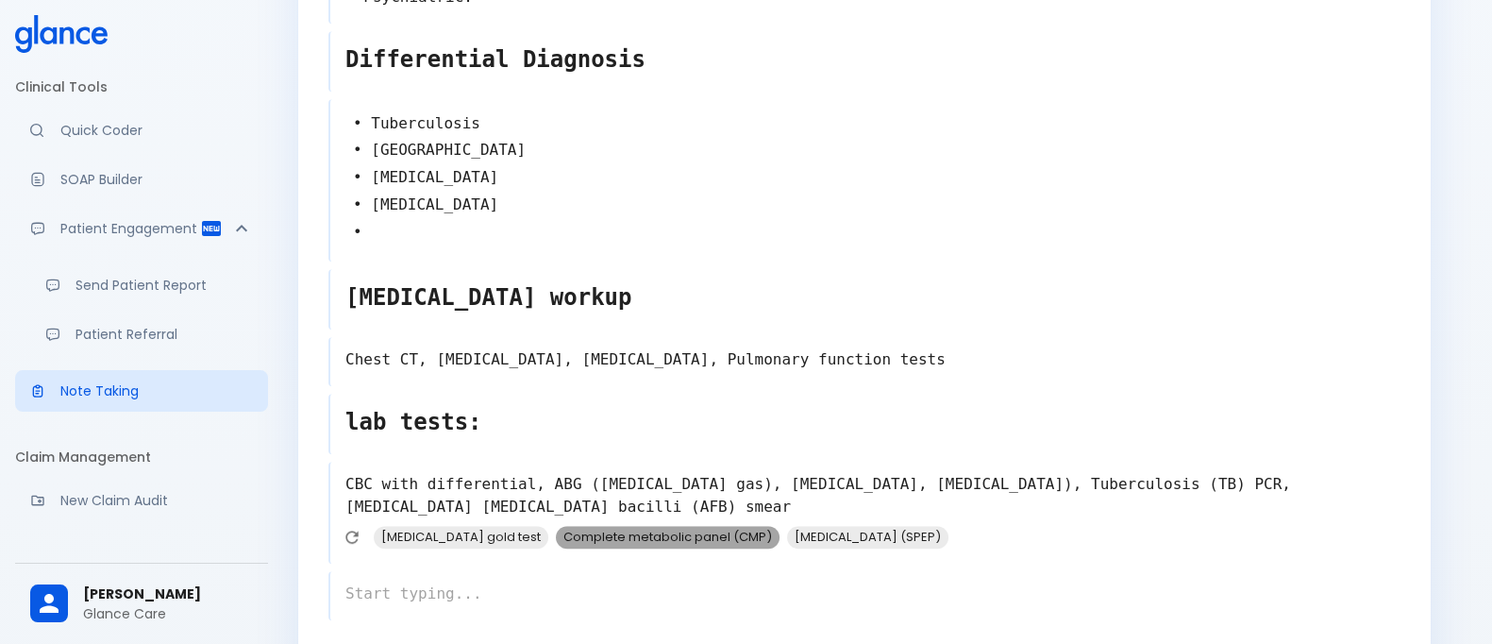
click at [675, 526] on span "Complete metabolic panel (CMP)" at bounding box center [668, 537] width 224 height 22
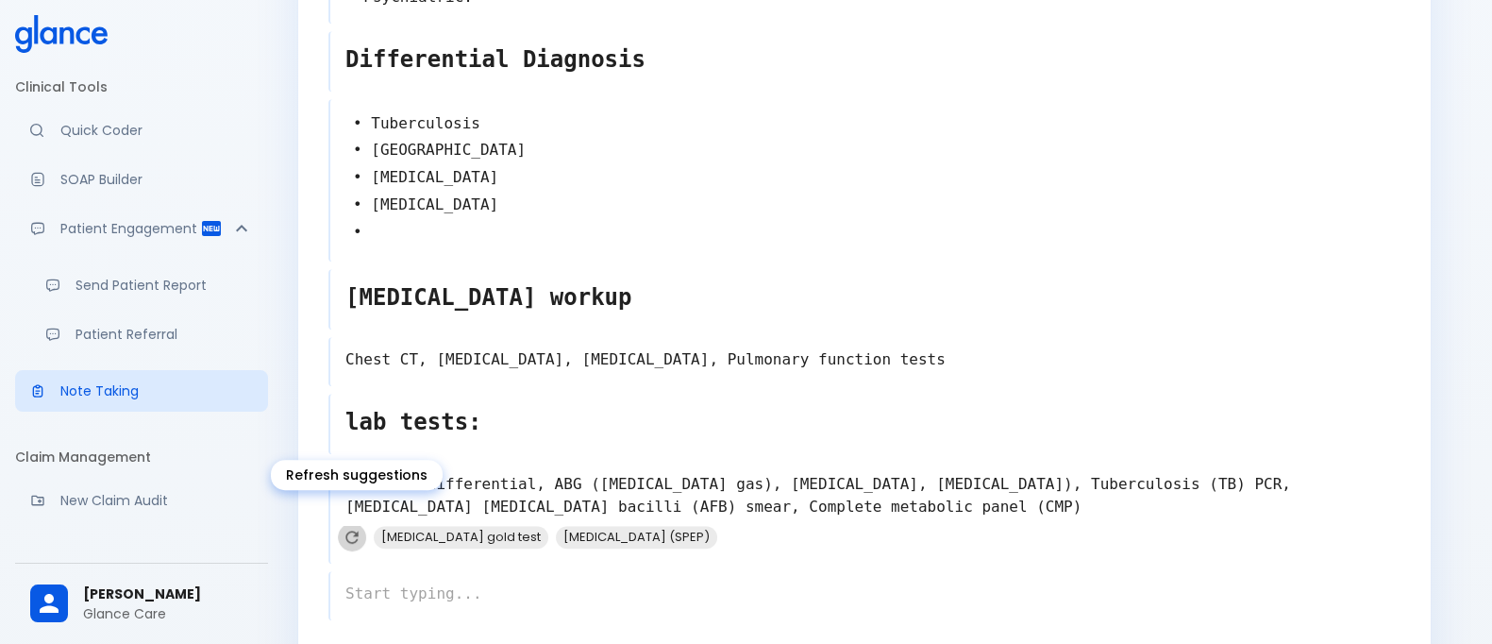
click at [361, 528] on icon "Refresh suggestions" at bounding box center [352, 537] width 19 height 19
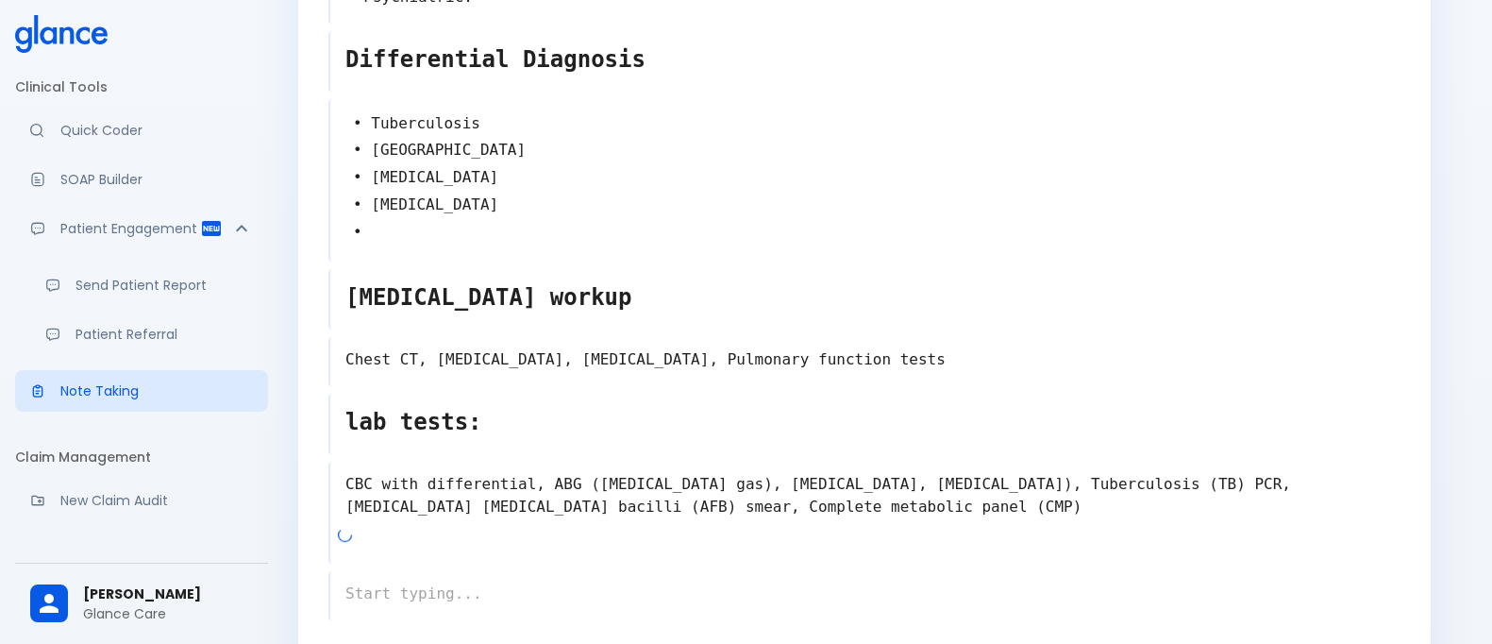
scroll to position [1252, 0]
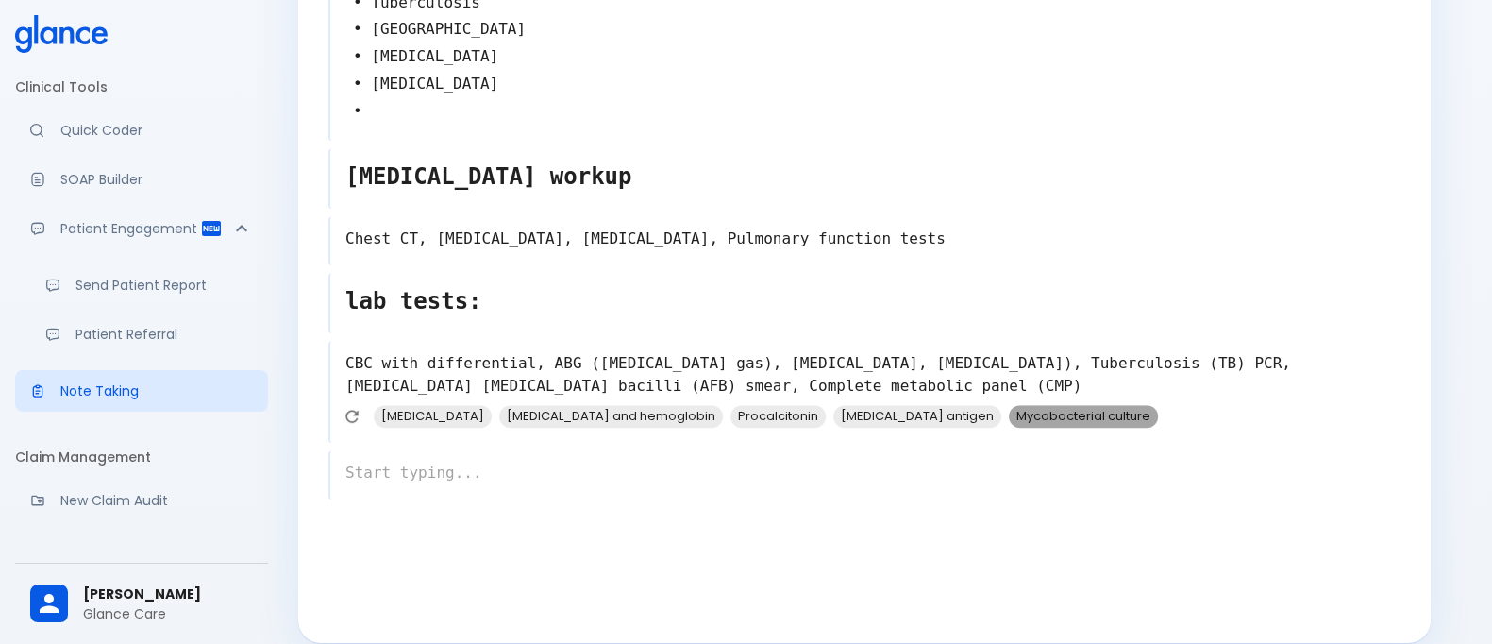
click at [1057, 405] on span "Mycobacterial culture" at bounding box center [1083, 416] width 149 height 22
type textarea "CBC with differential, ABG ([MEDICAL_DATA] gas), [MEDICAL_DATA], [MEDICAL_DATA]…"
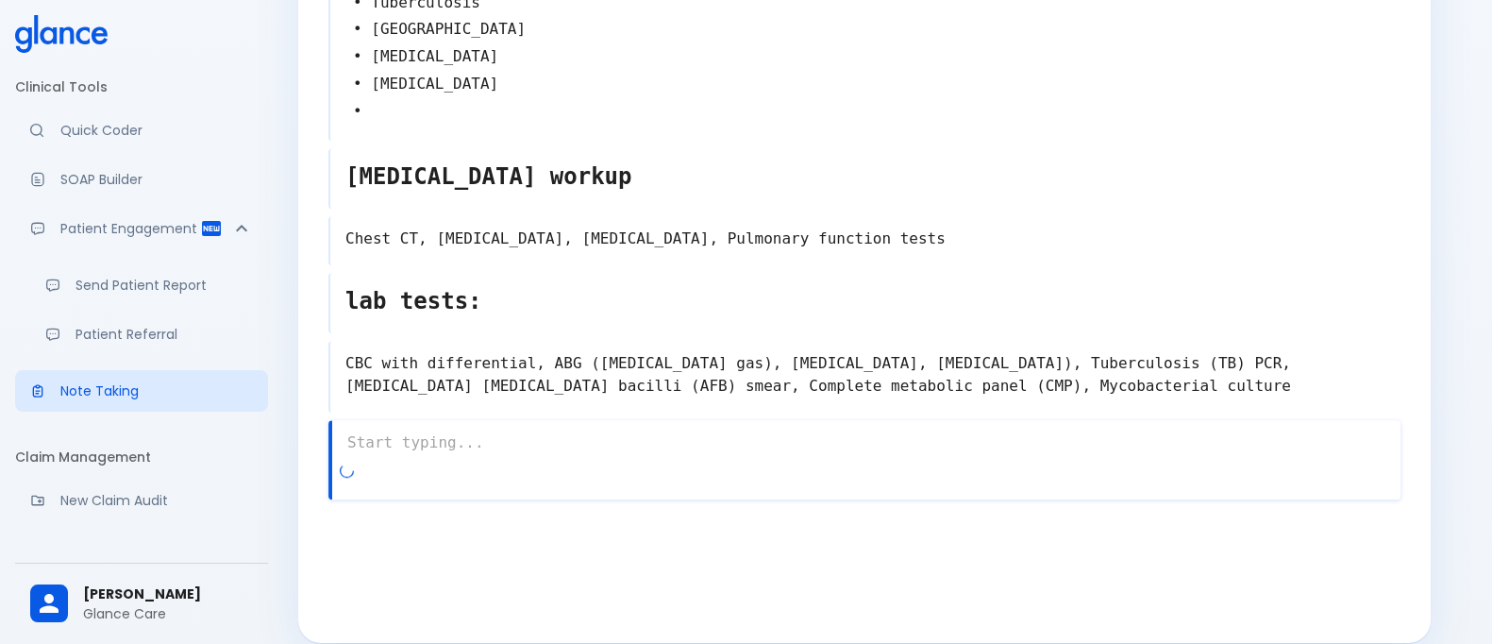
click at [433, 445] on div "x" at bounding box center [864, 459] width 1072 height 79
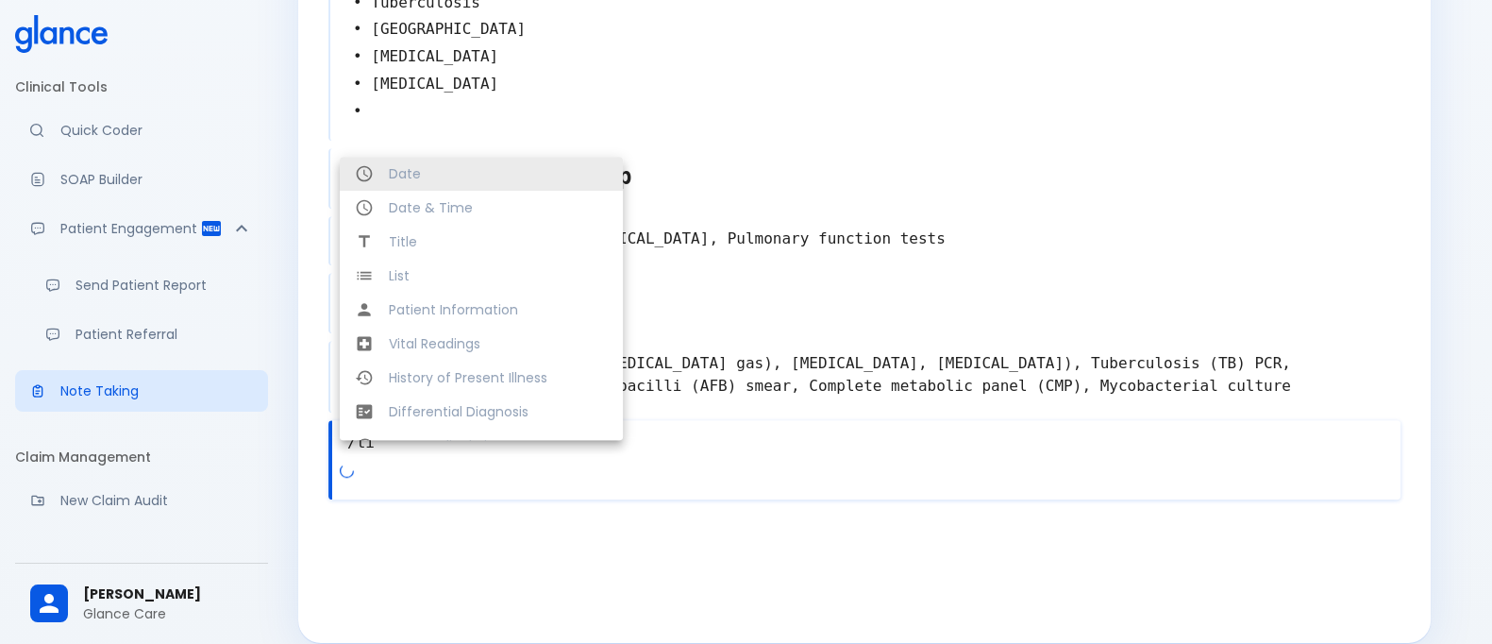
type textarea "/tit"
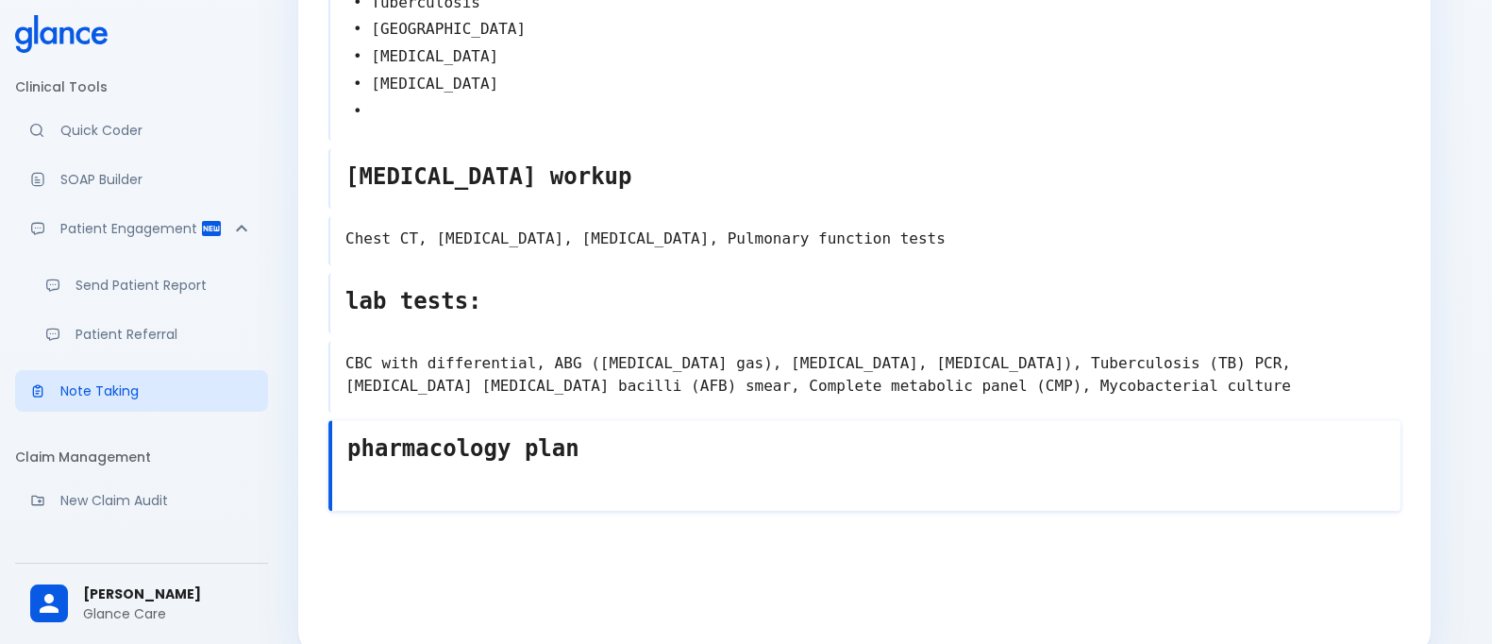
type textarea "pharmacology plan"
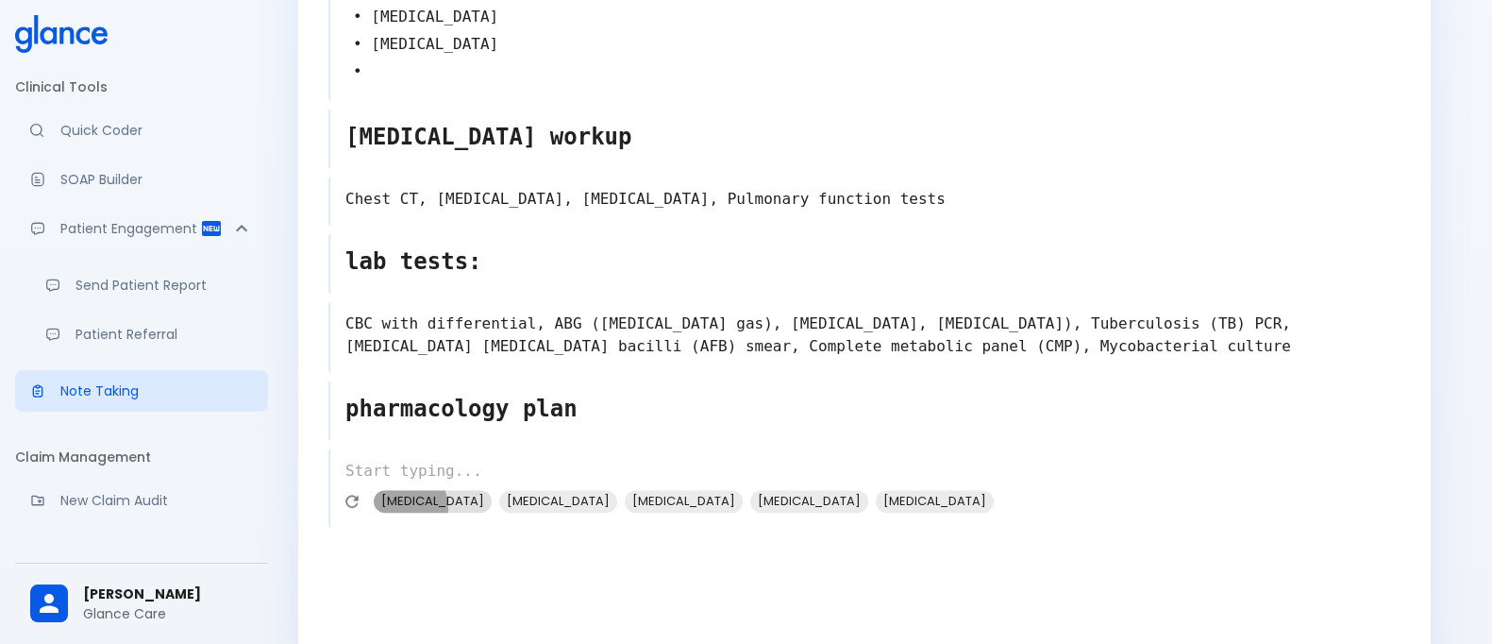
click at [392, 490] on span "[MEDICAL_DATA]" at bounding box center [433, 501] width 118 height 22
click at [393, 490] on span "[MEDICAL_DATA]" at bounding box center [433, 501] width 118 height 22
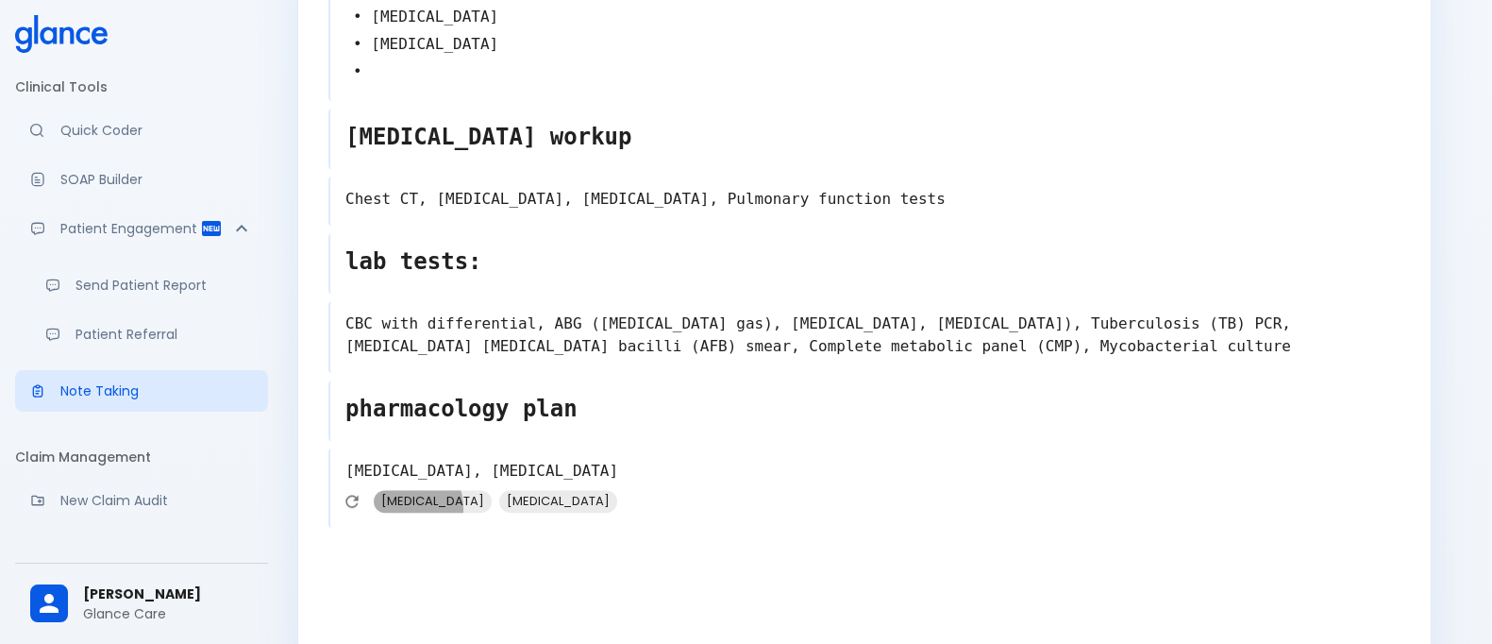
click at [393, 490] on span "[MEDICAL_DATA]" at bounding box center [433, 501] width 118 height 22
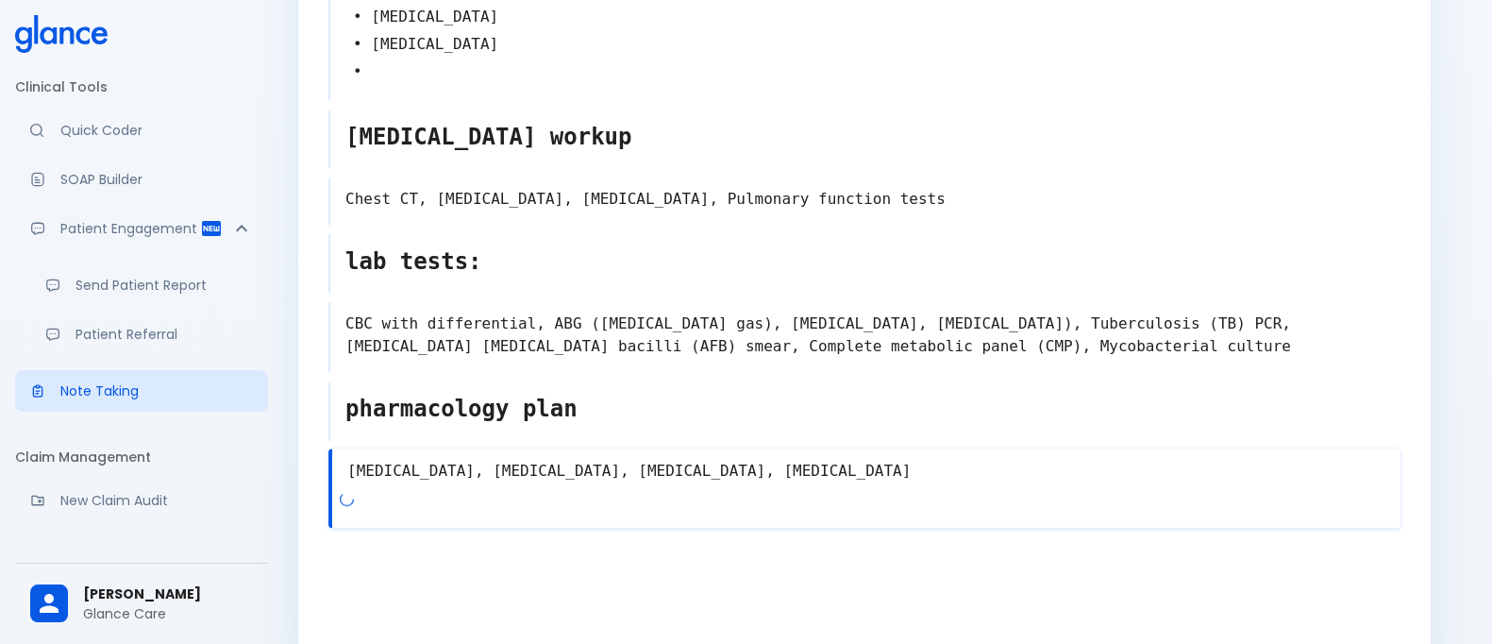
click at [419, 452] on textarea "[MEDICAL_DATA], [MEDICAL_DATA], [MEDICAL_DATA], [MEDICAL_DATA]" at bounding box center [866, 471] width 1068 height 38
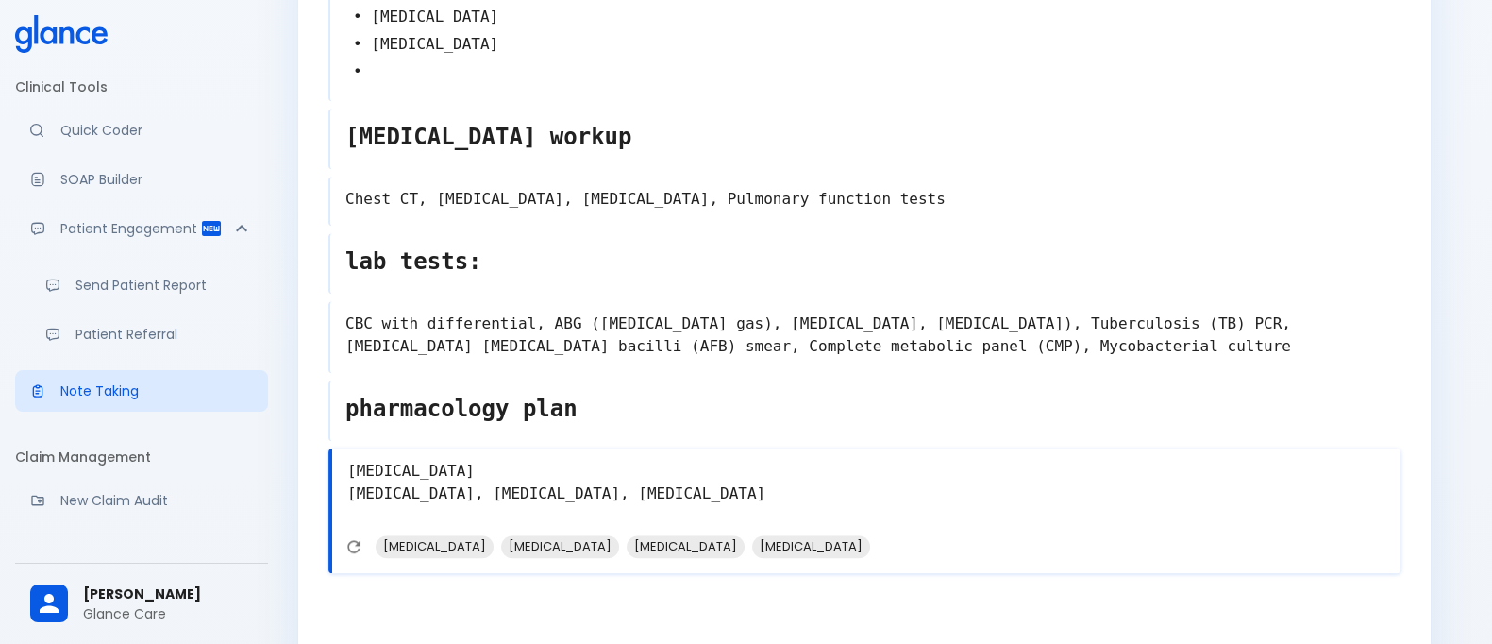
click at [453, 492] on textarea "[MEDICAL_DATA] [MEDICAL_DATA], [MEDICAL_DATA], [MEDICAL_DATA]" at bounding box center [866, 493] width 1068 height 83
click at [461, 495] on textarea "[MEDICAL_DATA] [MEDICAL_DATA] [MEDICAL_DATA], [MEDICAL_DATA]" at bounding box center [866, 493] width 1068 height 83
click at [451, 495] on textarea "[MEDICAL_DATA] [MEDICAL_DATA] [MEDICAL_DATA], [MEDICAL_DATA]" at bounding box center [866, 493] width 1068 height 83
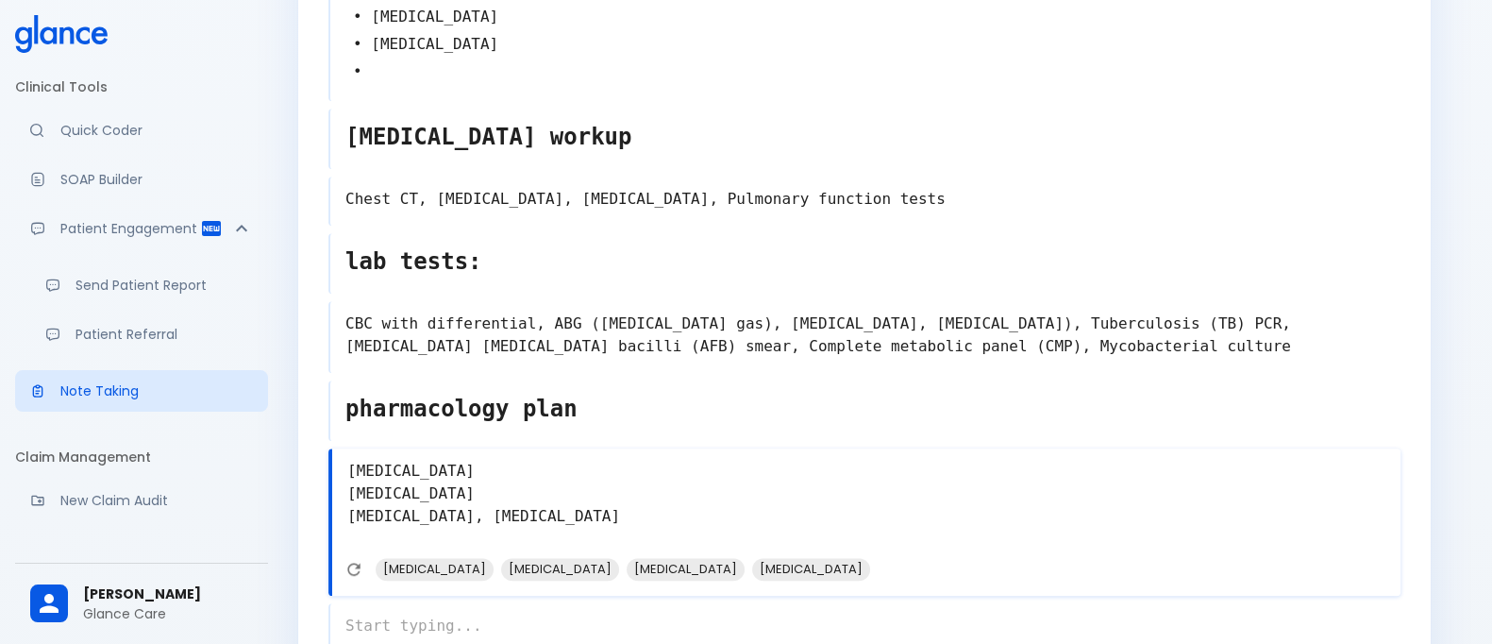
click at [439, 521] on textarea "[MEDICAL_DATA] [MEDICAL_DATA] [MEDICAL_DATA], [MEDICAL_DATA]" at bounding box center [866, 505] width 1068 height 106
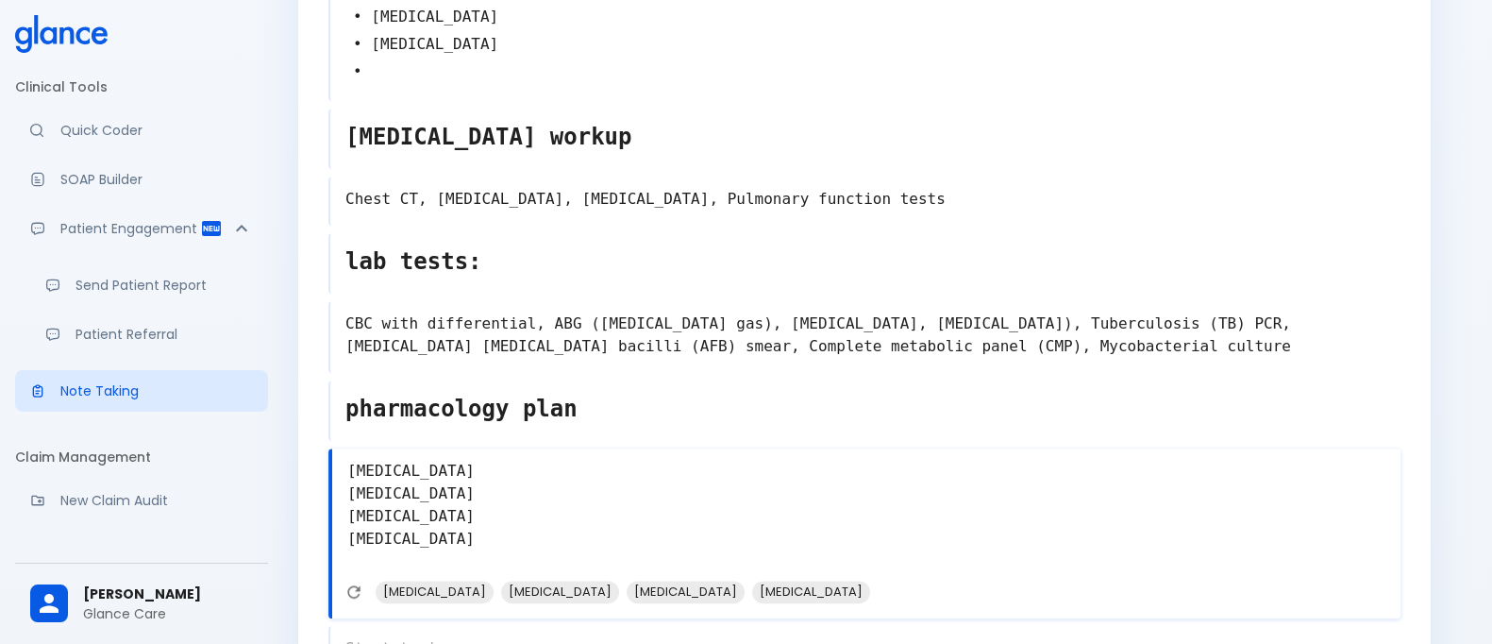
click at [451, 452] on textarea "[MEDICAL_DATA] [MEDICAL_DATA] [MEDICAL_DATA] [MEDICAL_DATA]" at bounding box center [866, 516] width 1068 height 128
click at [363, 578] on div at bounding box center [352, 592] width 28 height 28
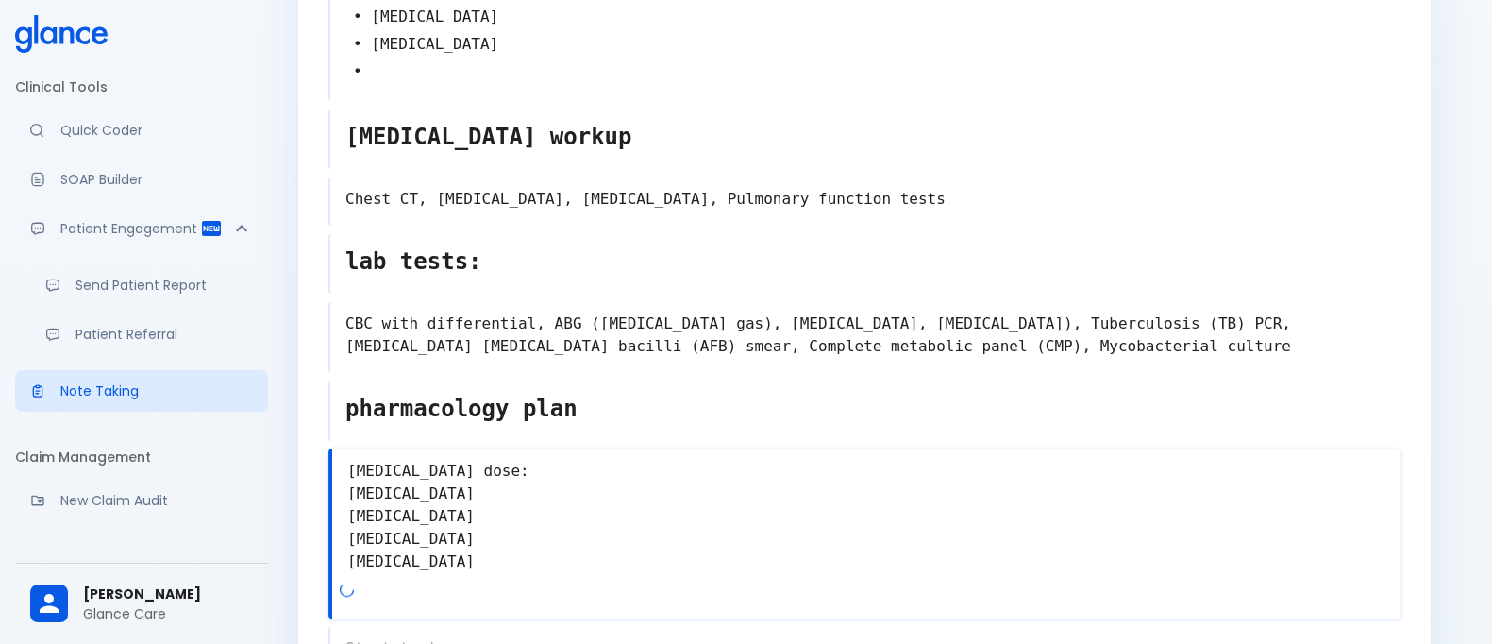
click at [542, 452] on textarea "[MEDICAL_DATA] dose: [MEDICAL_DATA] [MEDICAL_DATA] [MEDICAL_DATA] [MEDICAL_DATA]" at bounding box center [866, 516] width 1068 height 128
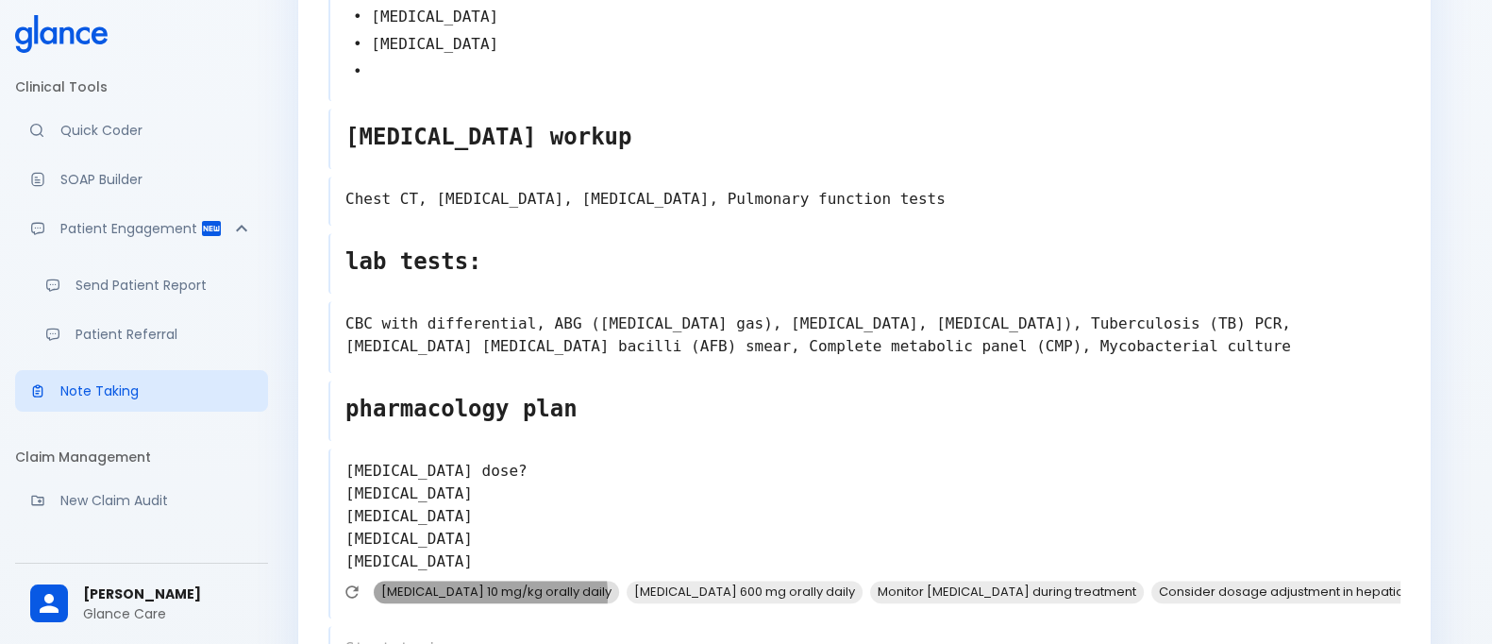
click at [491, 580] on span "[MEDICAL_DATA] 10 mg/kg orally daily" at bounding box center [496, 591] width 245 height 22
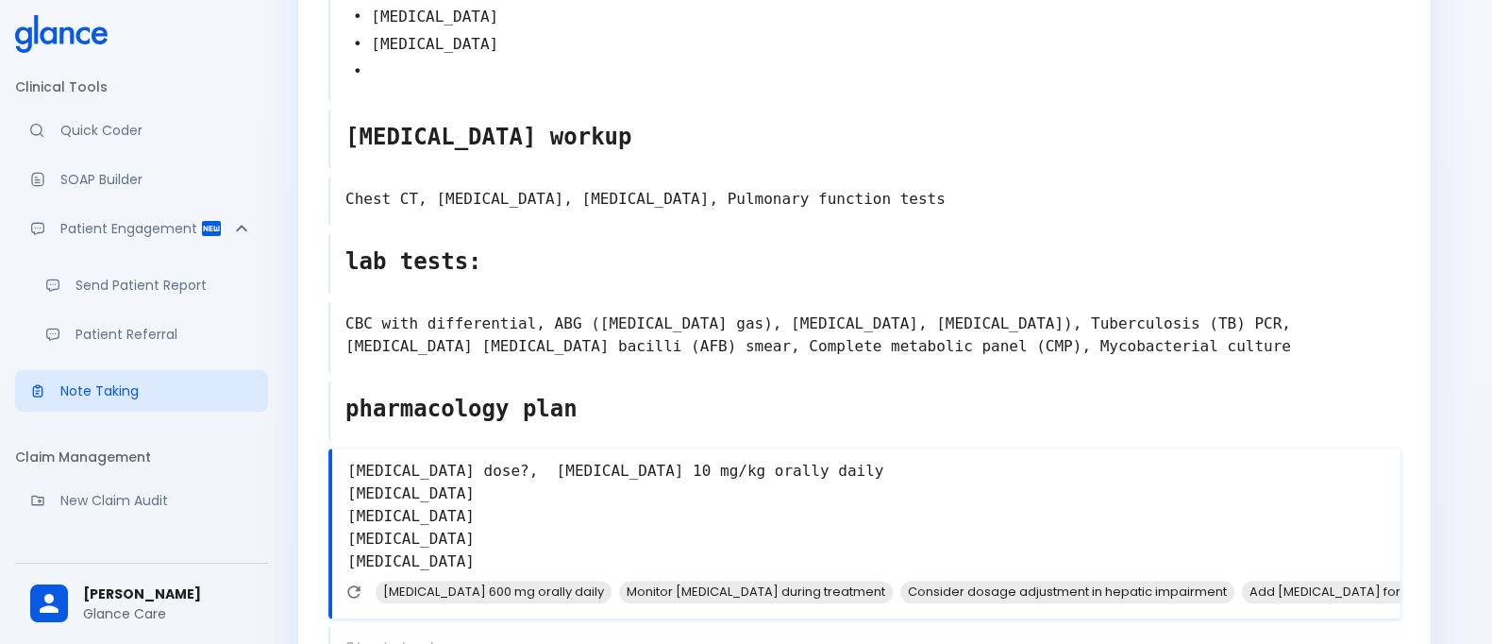
click at [465, 479] on textarea "[MEDICAL_DATA] dose?, [MEDICAL_DATA] 10 mg/kg orally daily [MEDICAL_DATA] [MEDI…" at bounding box center [866, 516] width 1068 height 128
click at [410, 580] on span "[MEDICAL_DATA] 5 mg/kg orally daily" at bounding box center [497, 591] width 242 height 22
click at [496, 496] on textarea "[MEDICAL_DATA] dose?, [MEDICAL_DATA] 10 mg/kg orally daily [MEDICAL_DATA] dose?…" at bounding box center [866, 516] width 1068 height 128
click at [476, 536] on textarea "[MEDICAL_DATA] dose?, [MEDICAL_DATA] 10 mg/kg orally daily [MEDICAL_DATA] dose?…" at bounding box center [866, 516] width 1068 height 128
type textarea "[MEDICAL_DATA] dose?, [MEDICAL_DATA] 10 mg/kg orally daily [MEDICAL_DATA] dose?…"
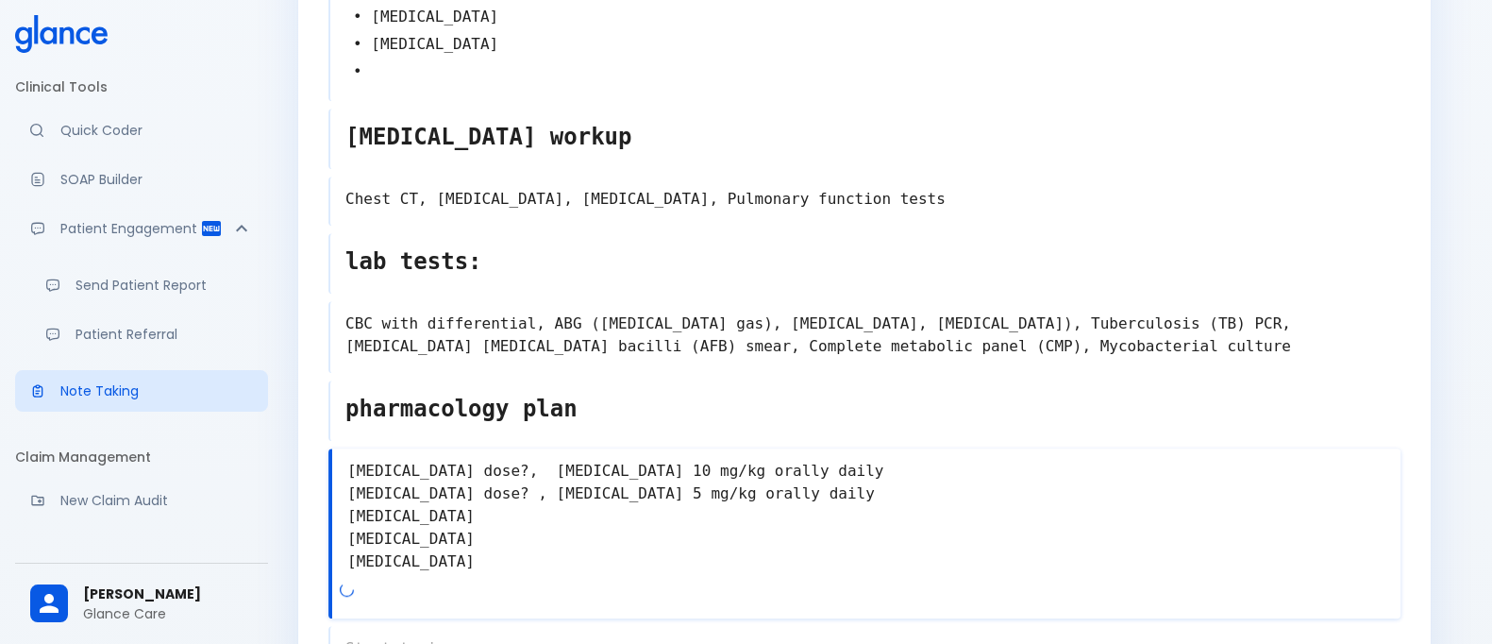
scroll to position [1298, 0]
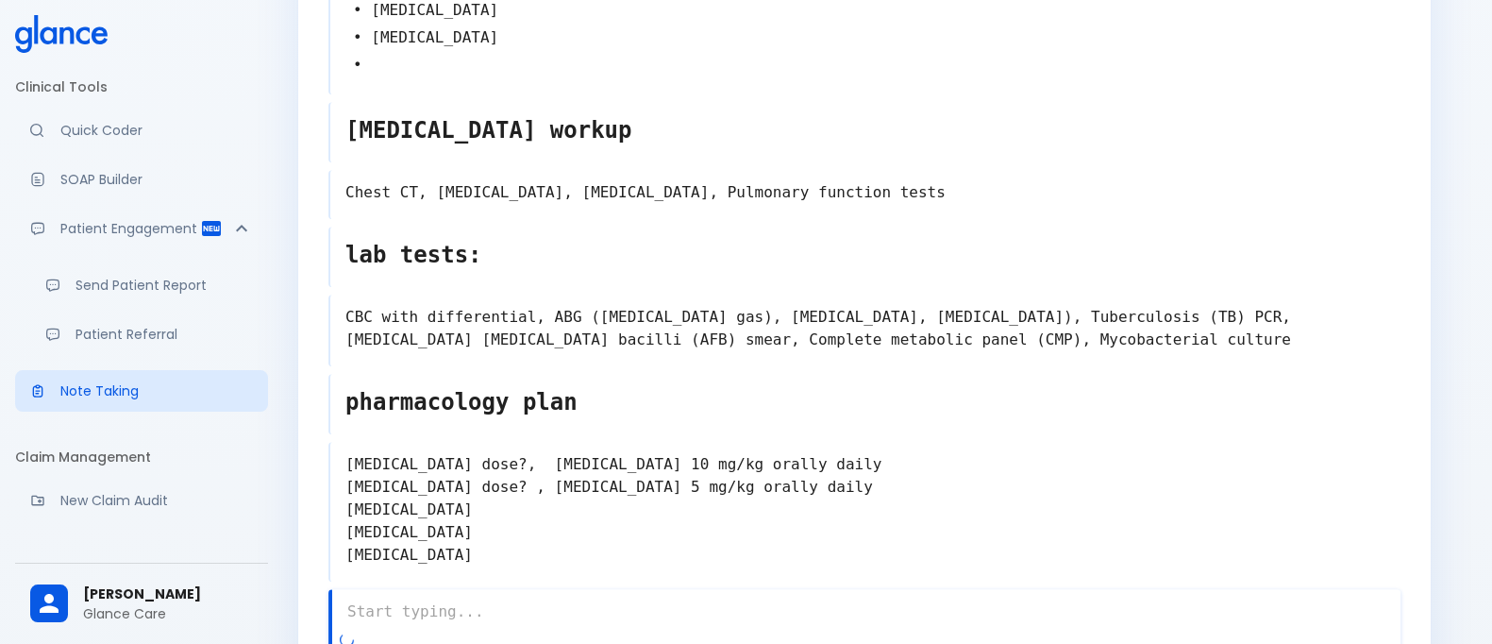
click at [461, 602] on textarea at bounding box center [866, 612] width 1068 height 38
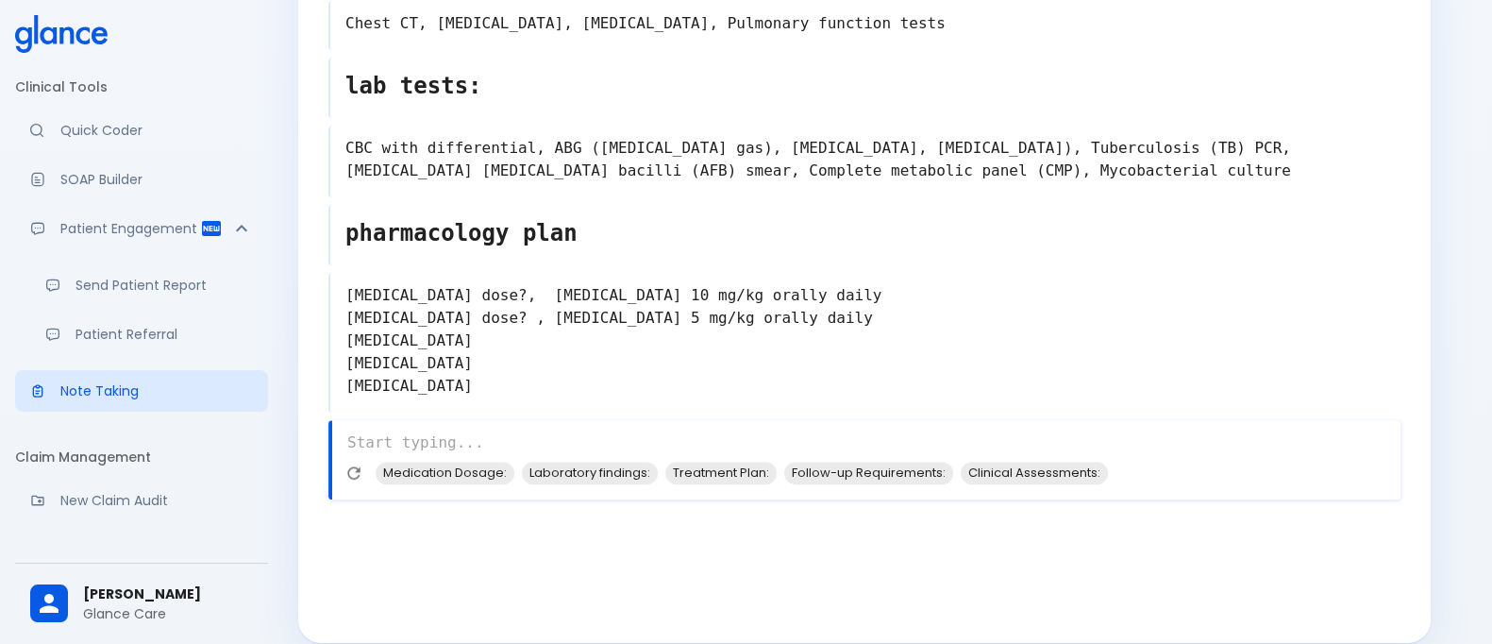
type textarea "/"
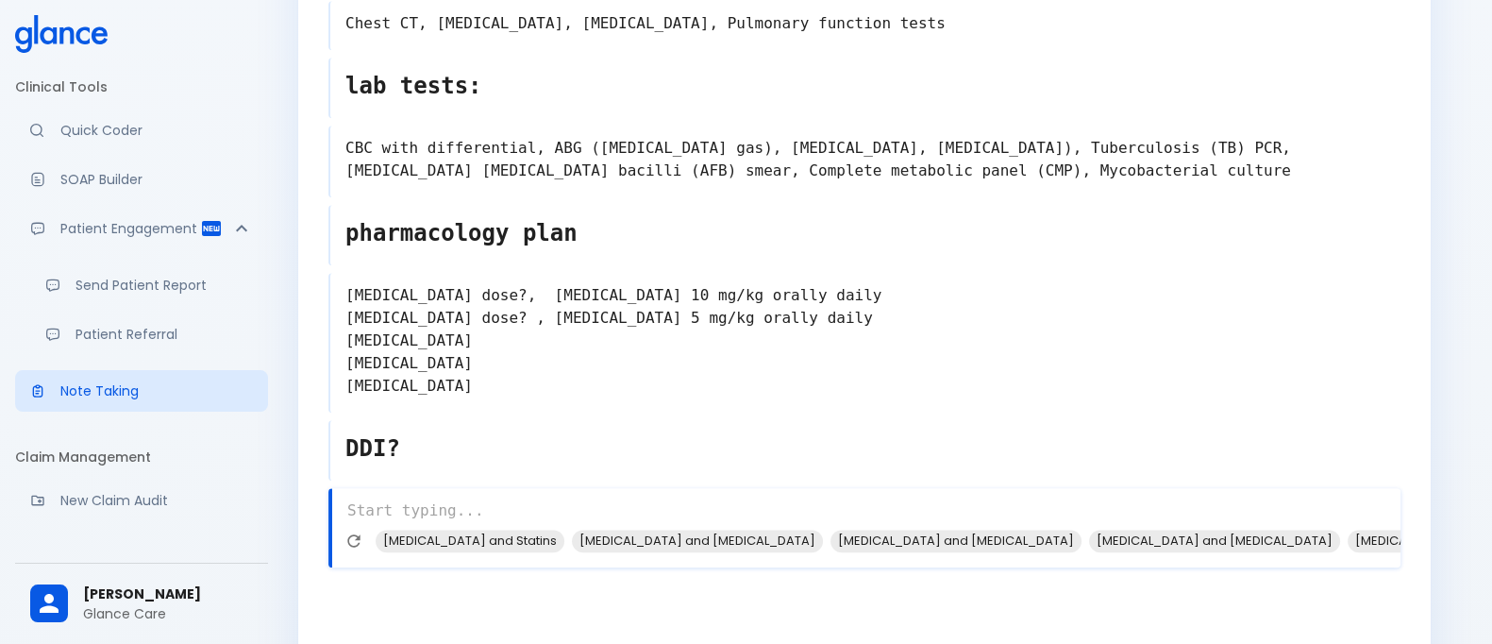
click at [382, 424] on textarea "DDI?" at bounding box center [865, 448] width 1070 height 49
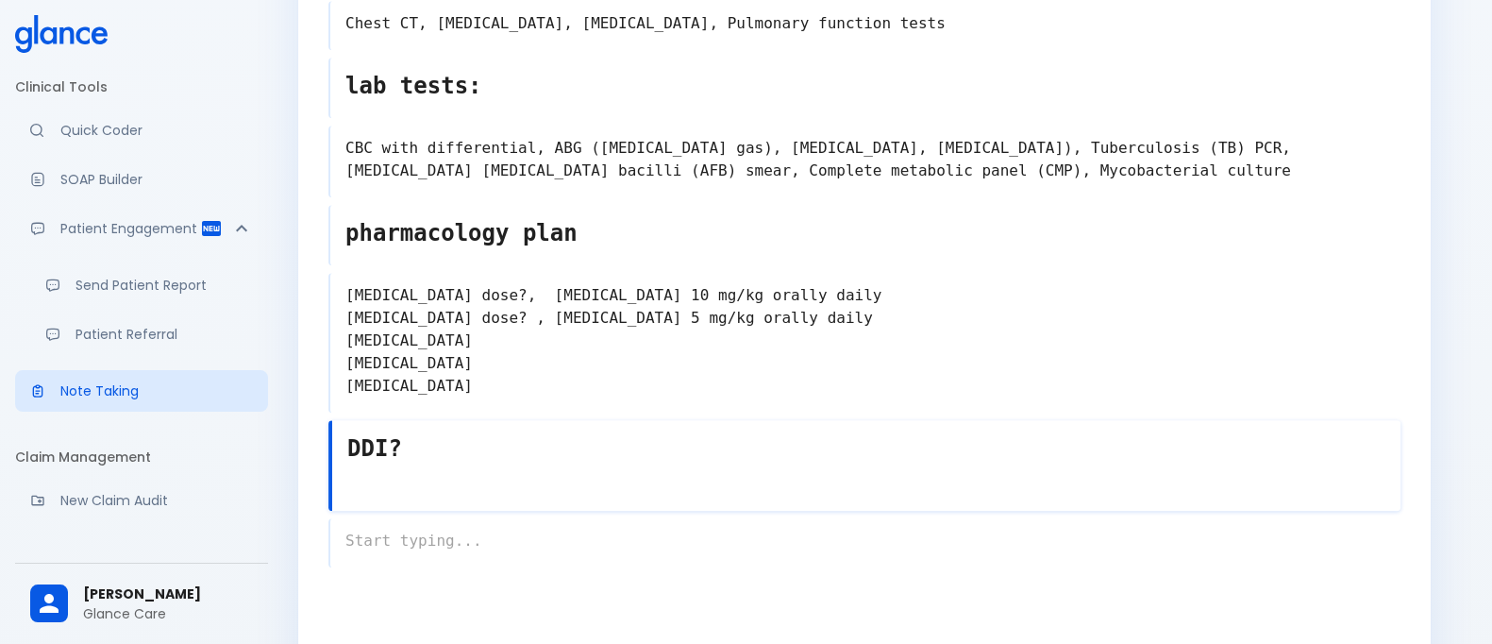
click at [382, 424] on textarea "DDI?" at bounding box center [866, 448] width 1068 height 49
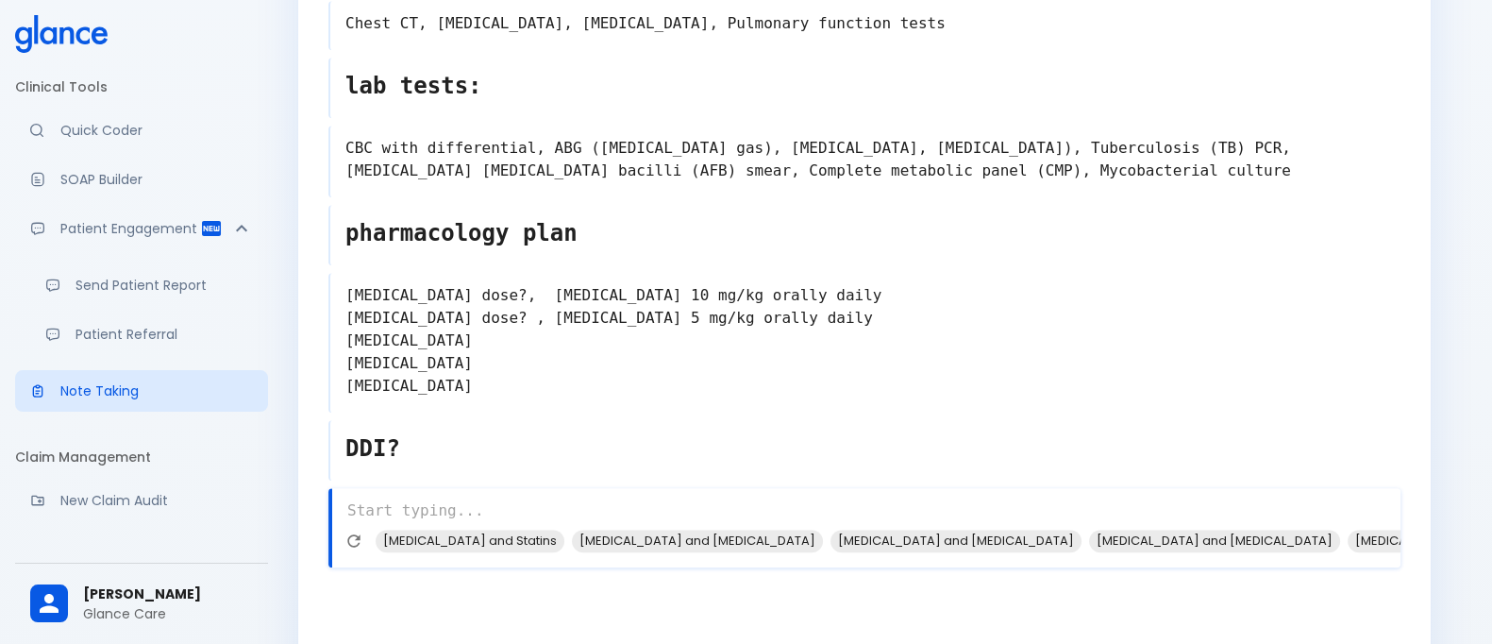
click at [444, 521] on div "x [MEDICAL_DATA] and Statins [MEDICAL_DATA] and [MEDICAL_DATA] [MEDICAL_DATA] a…" at bounding box center [864, 527] width 1072 height 79
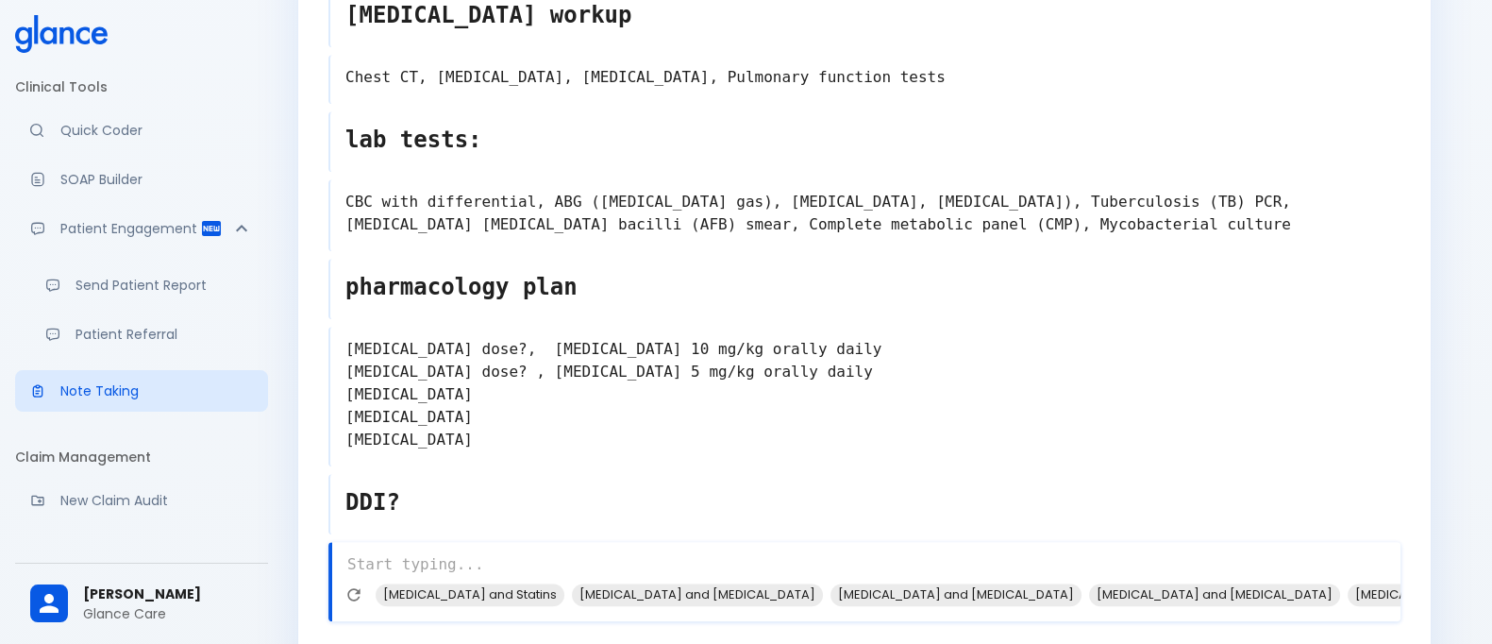
scroll to position [1535, 0]
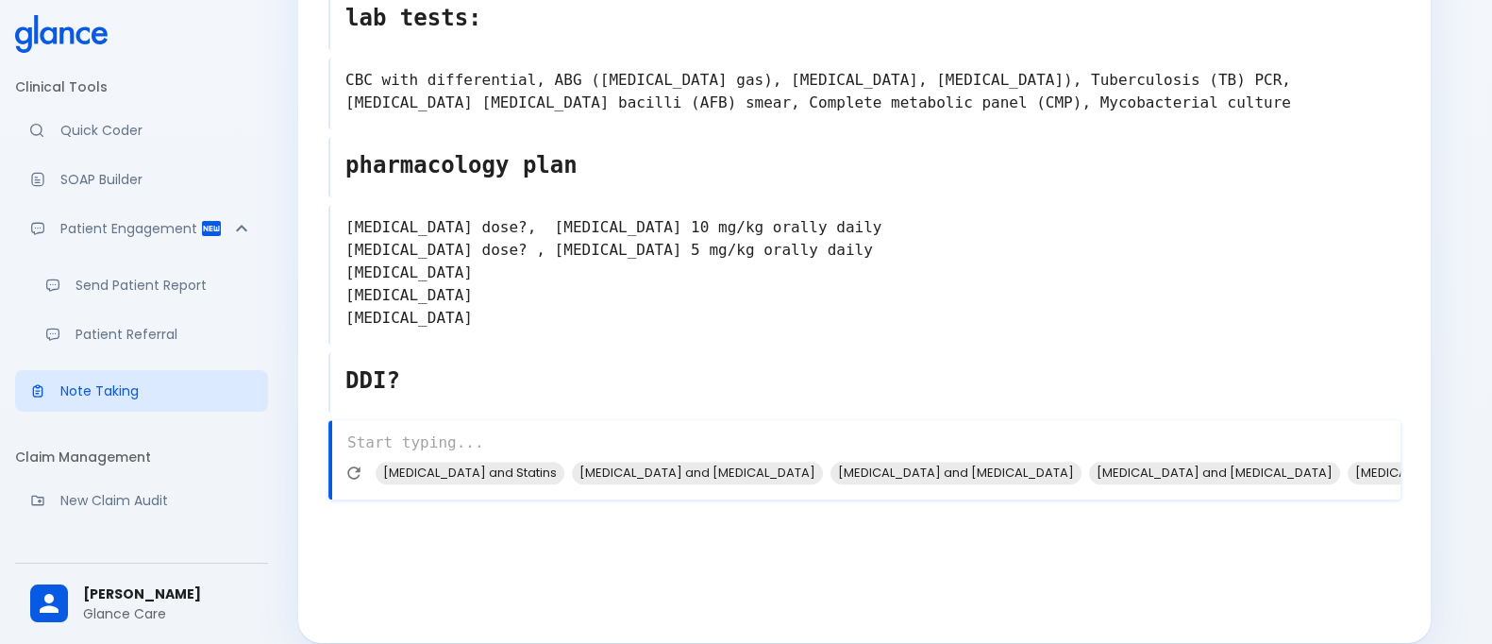
click at [406, 424] on textarea at bounding box center [866, 443] width 1068 height 38
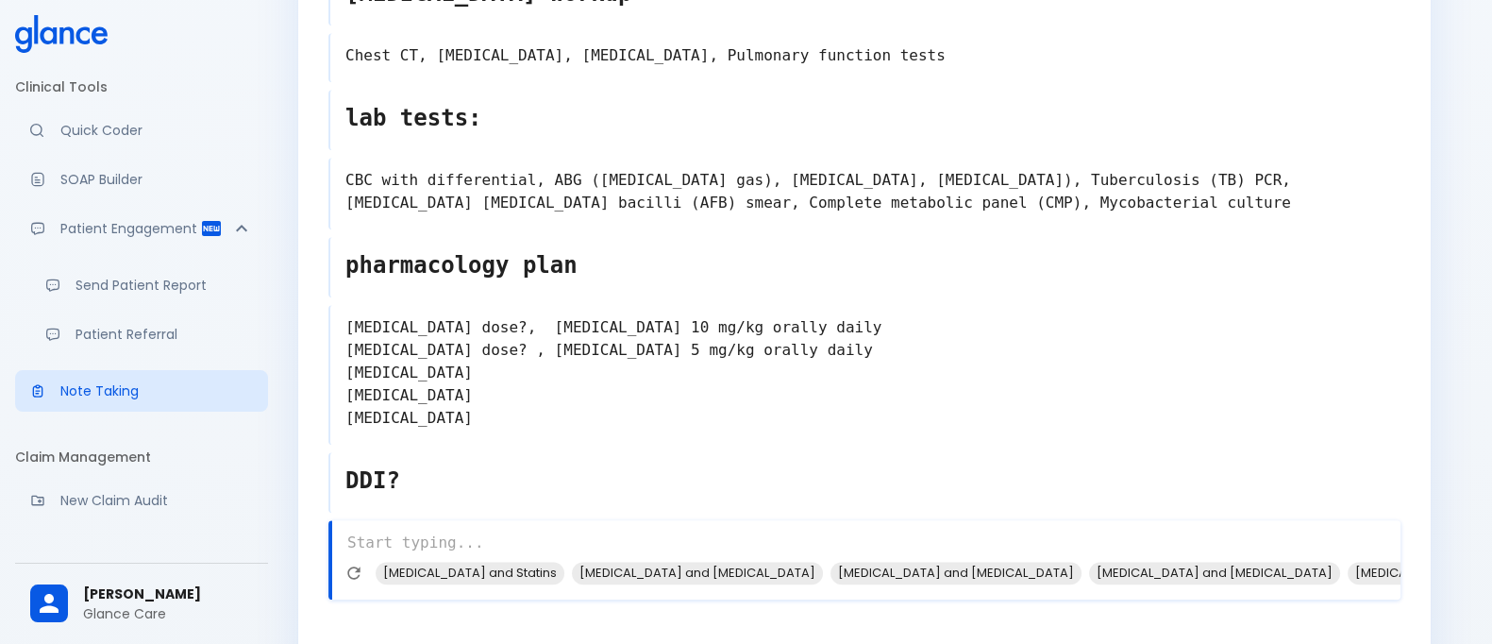
scroll to position [1491, 0]
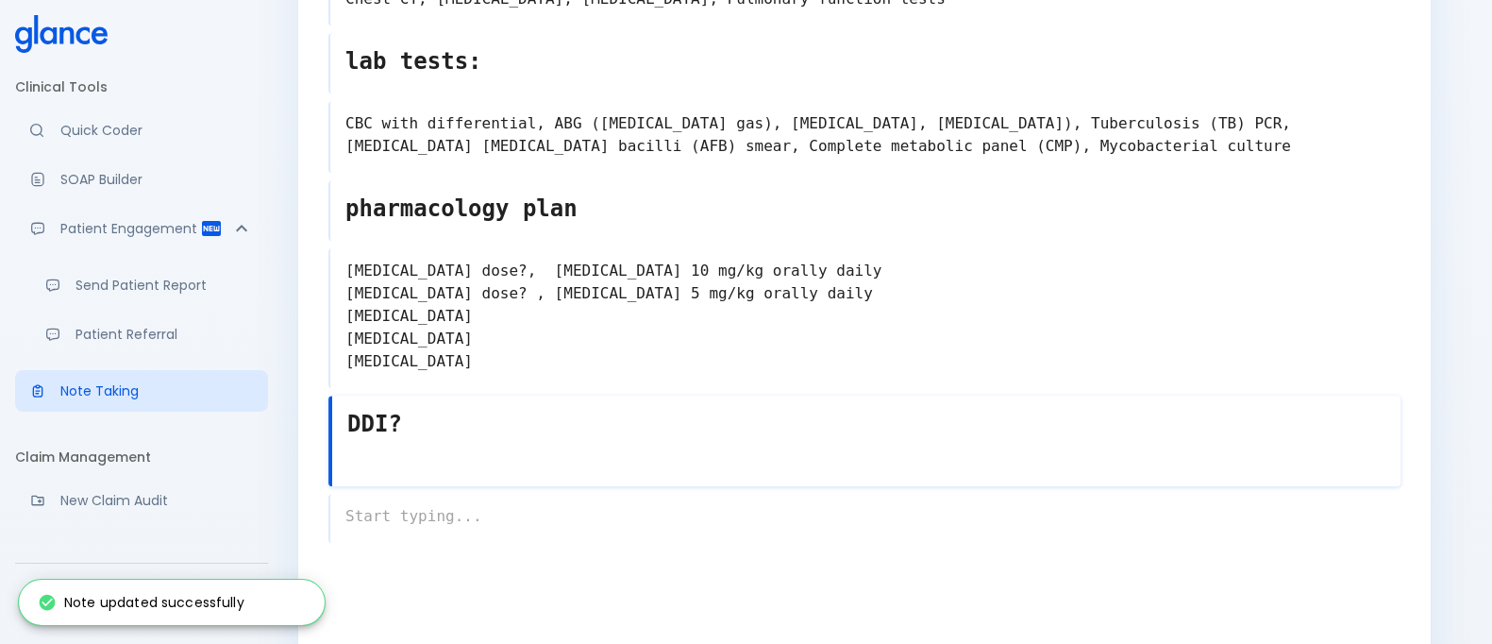
click at [369, 410] on textarea "DDI?" at bounding box center [866, 423] width 1068 height 49
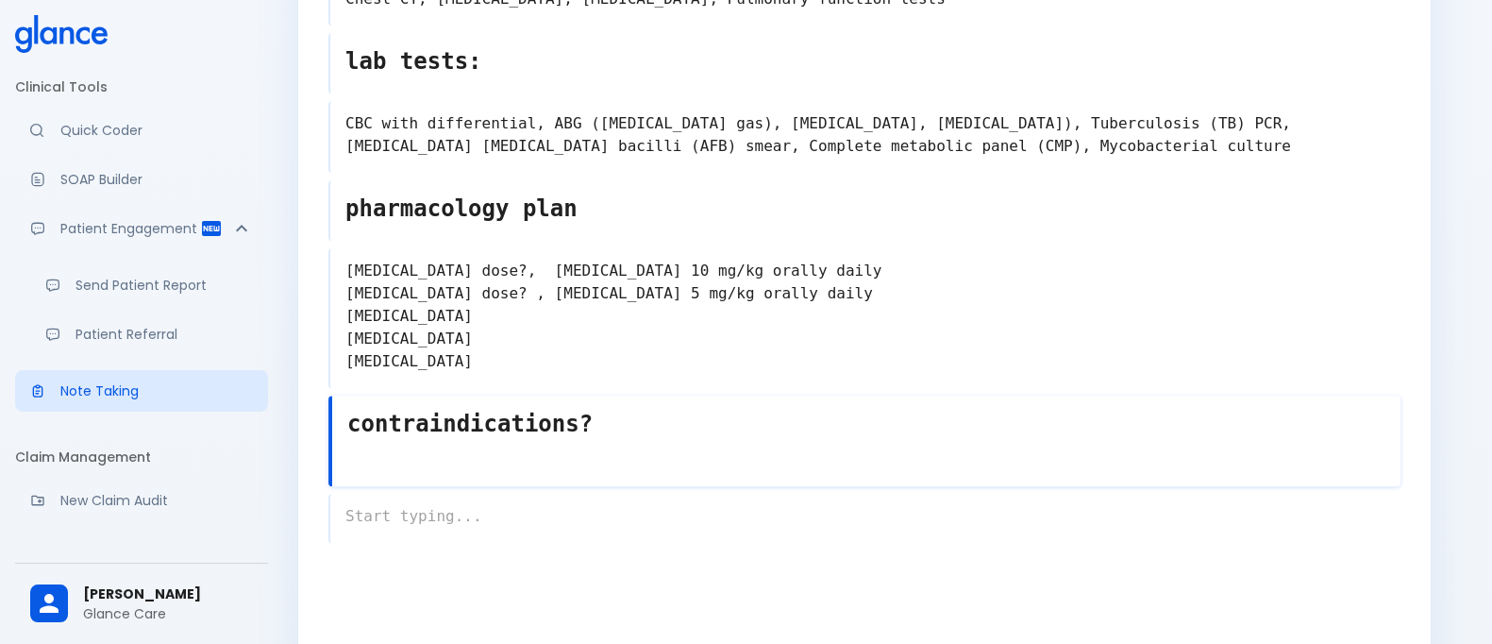
type textarea "contraindications?"
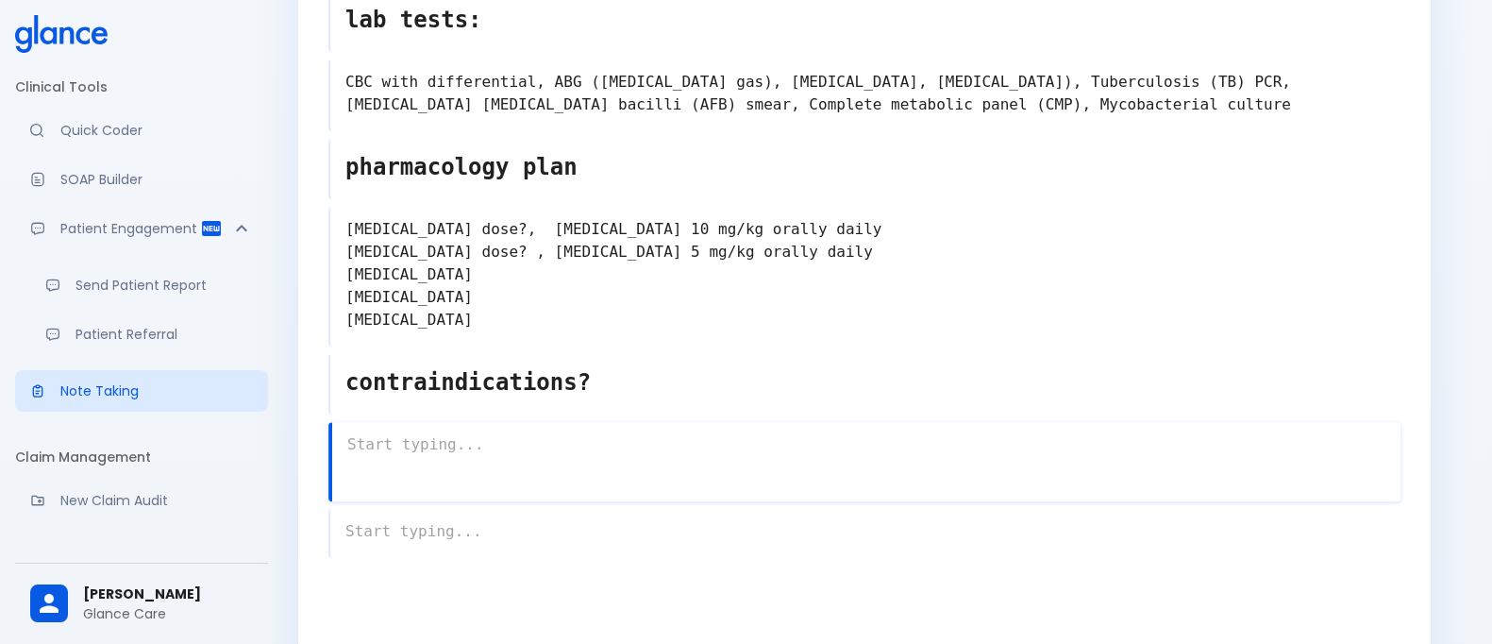
scroll to position [1586, 0]
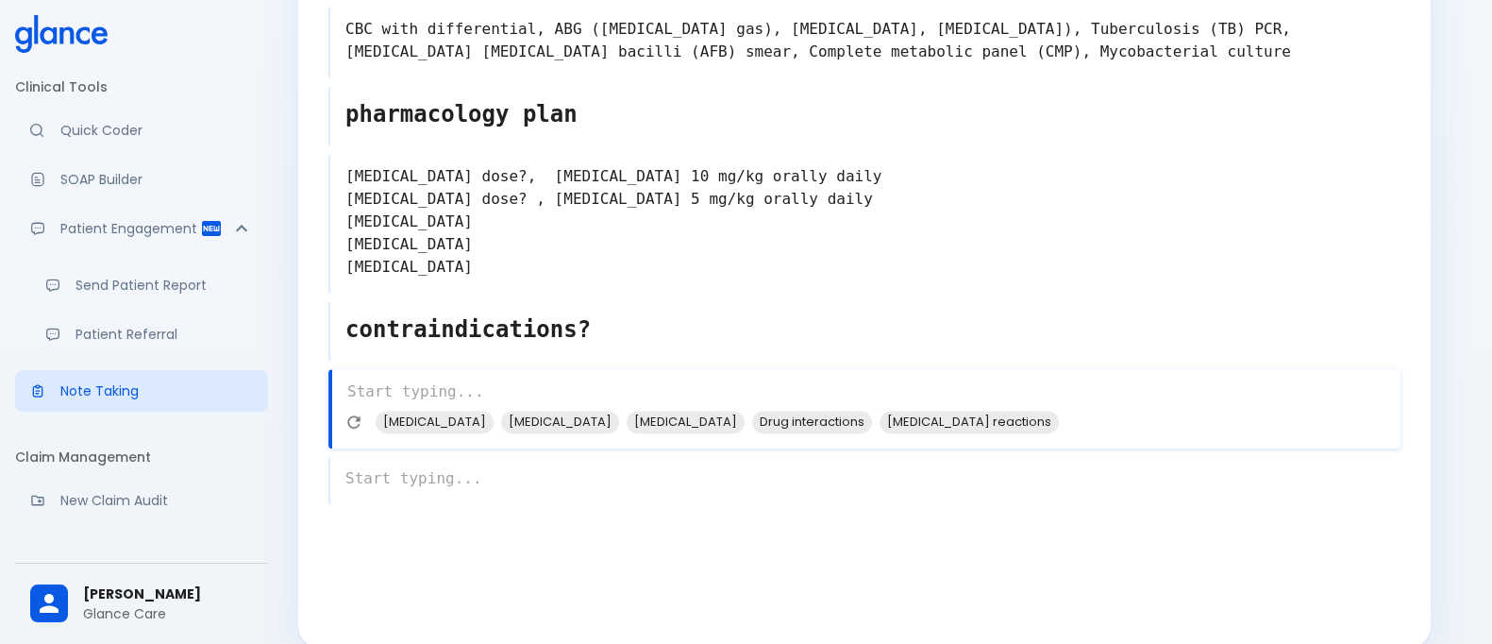
click at [520, 305] on textarea "contraindications?" at bounding box center [865, 329] width 1070 height 49
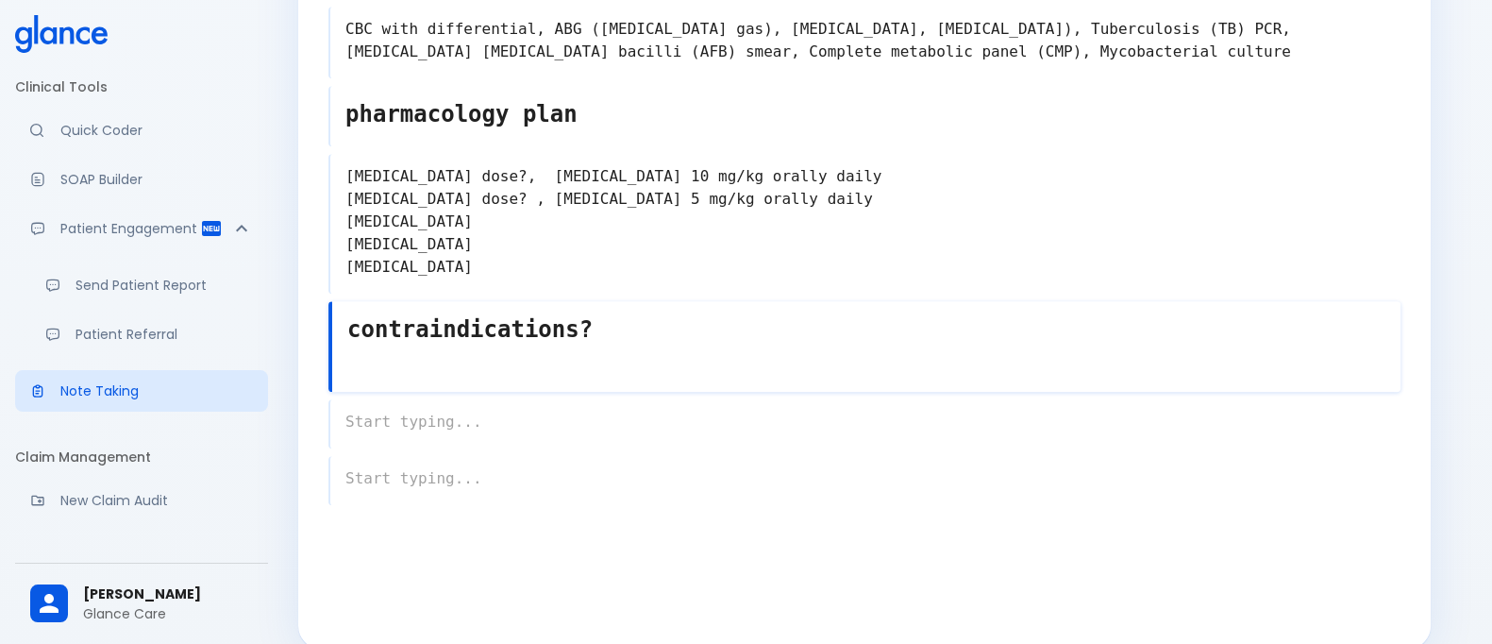
click at [520, 305] on textarea "contraindications?" at bounding box center [866, 329] width 1068 height 49
click at [409, 347] on div "x" at bounding box center [864, 346] width 1072 height 91
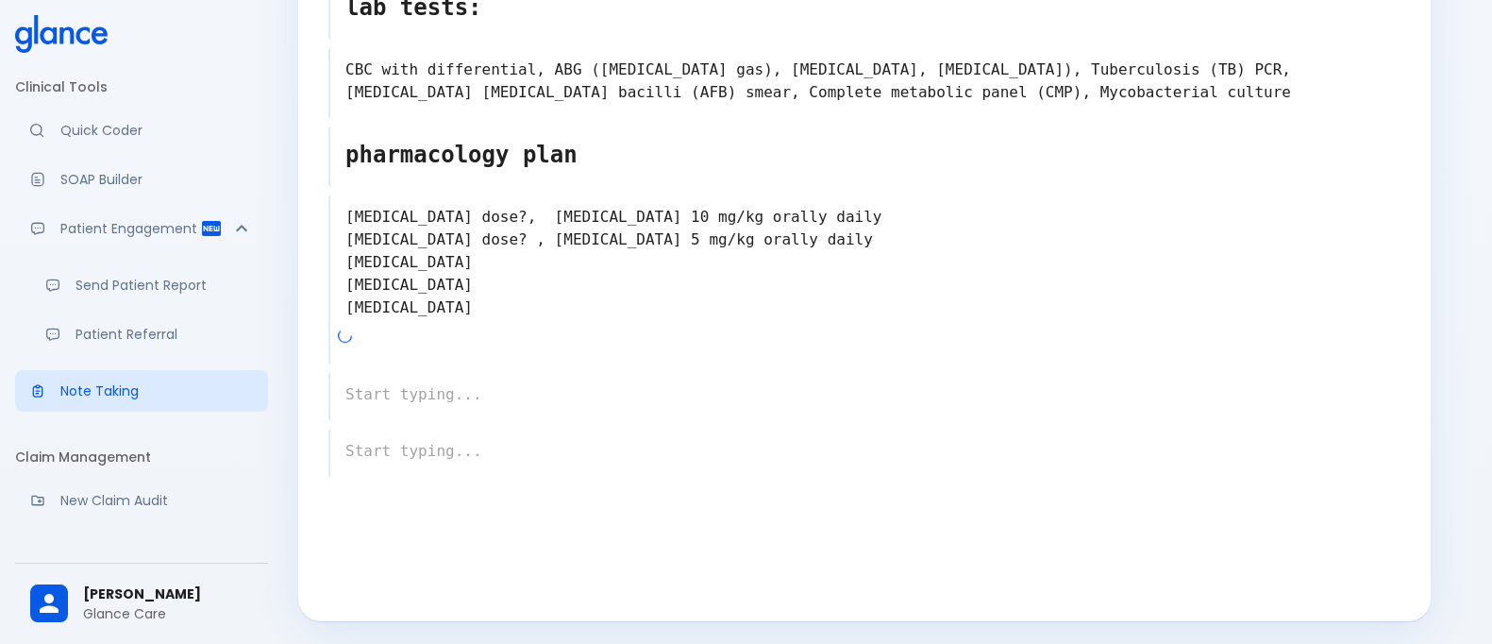
scroll to position [1523, 0]
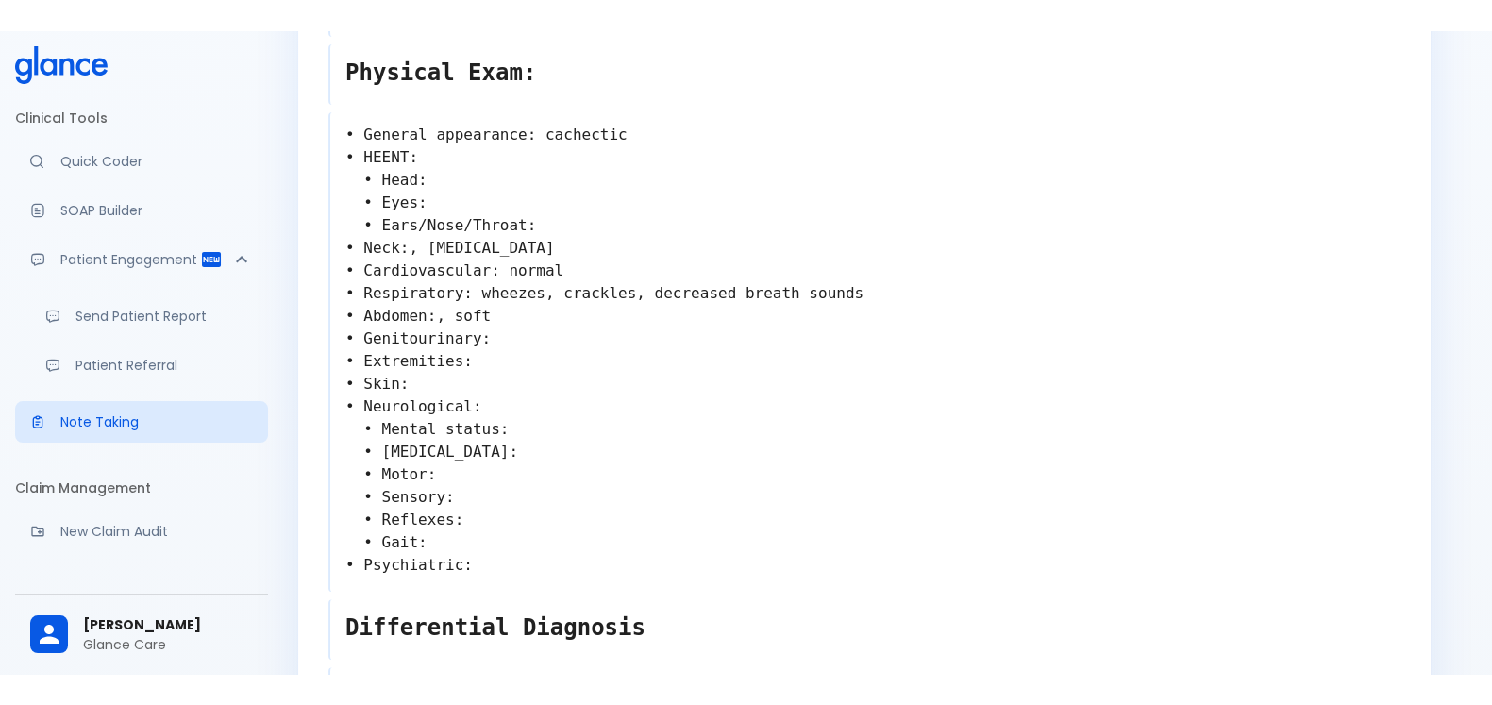
scroll to position [952, 0]
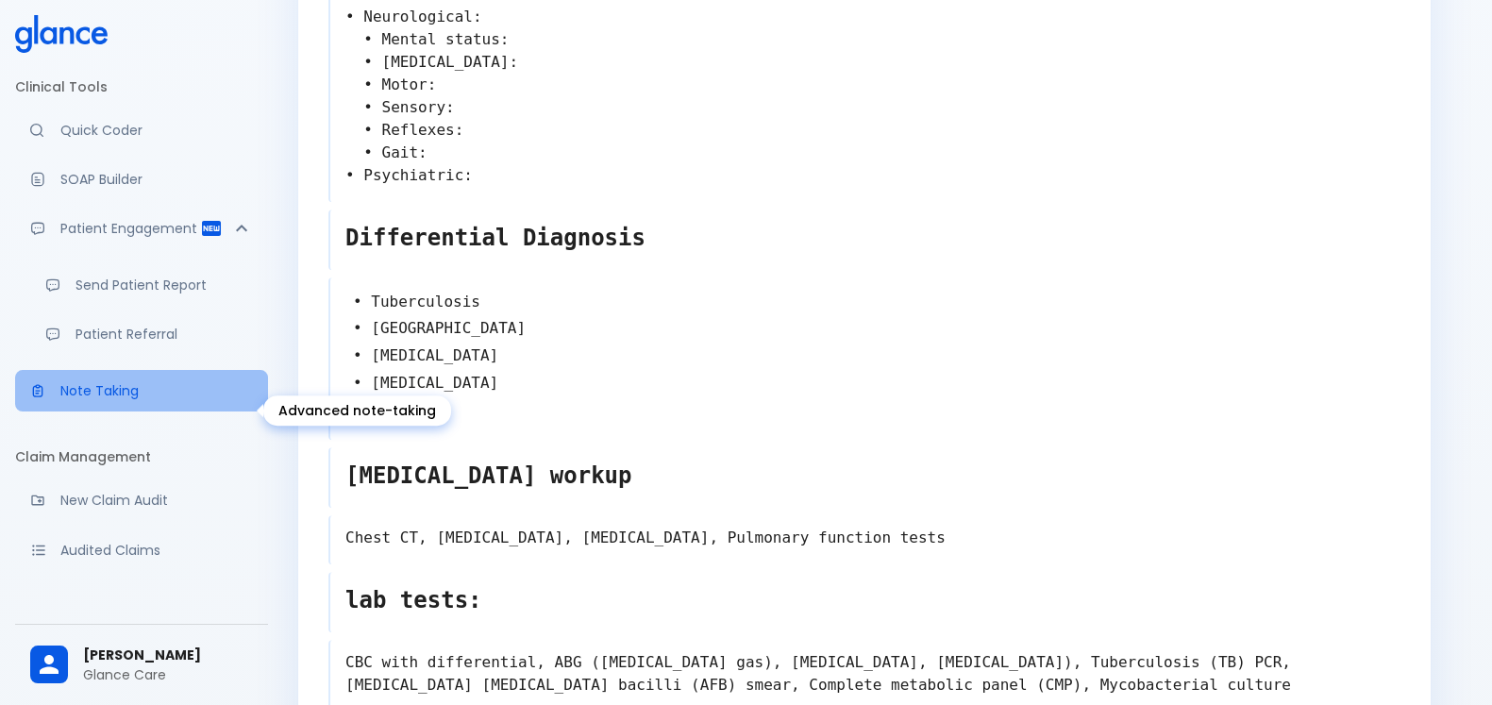
click at [142, 400] on p "Note Taking" at bounding box center [156, 390] width 193 height 19
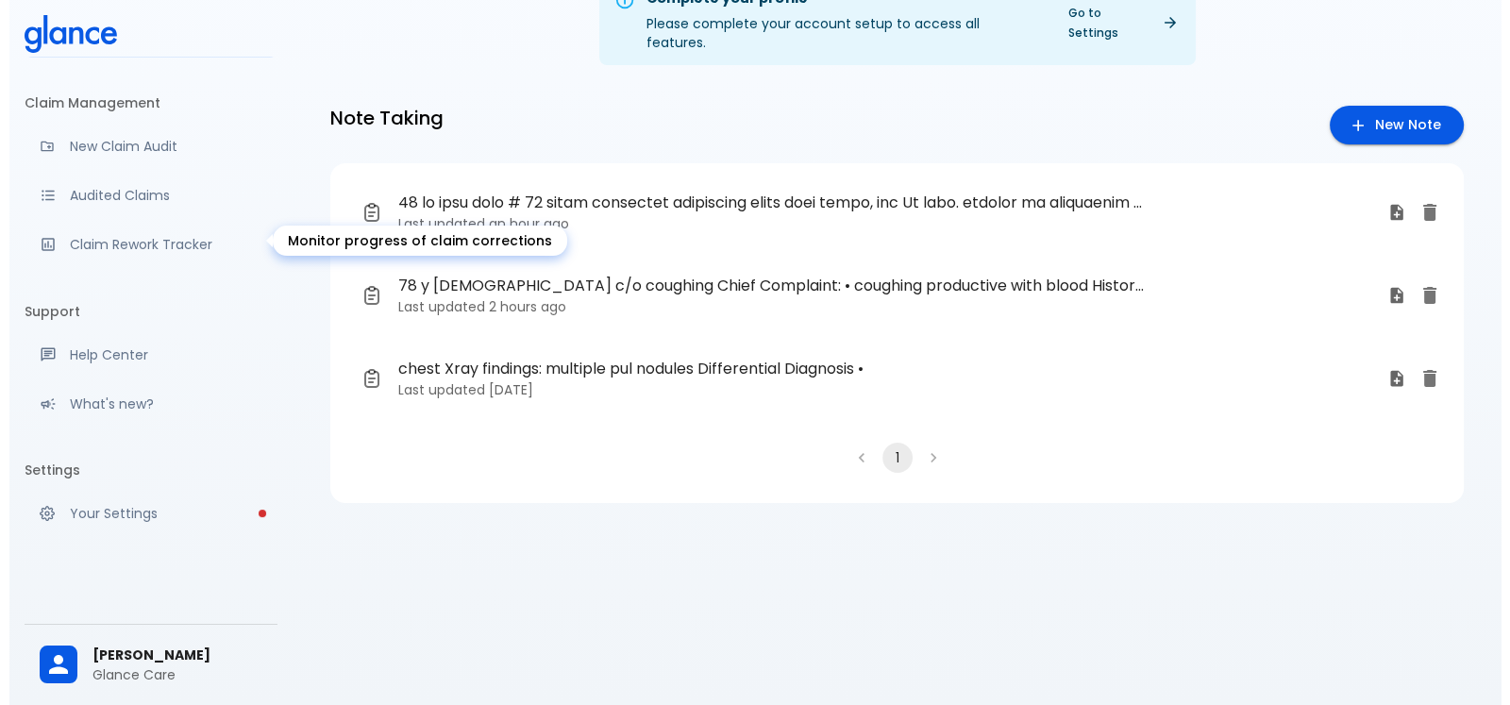
scroll to position [264, 0]
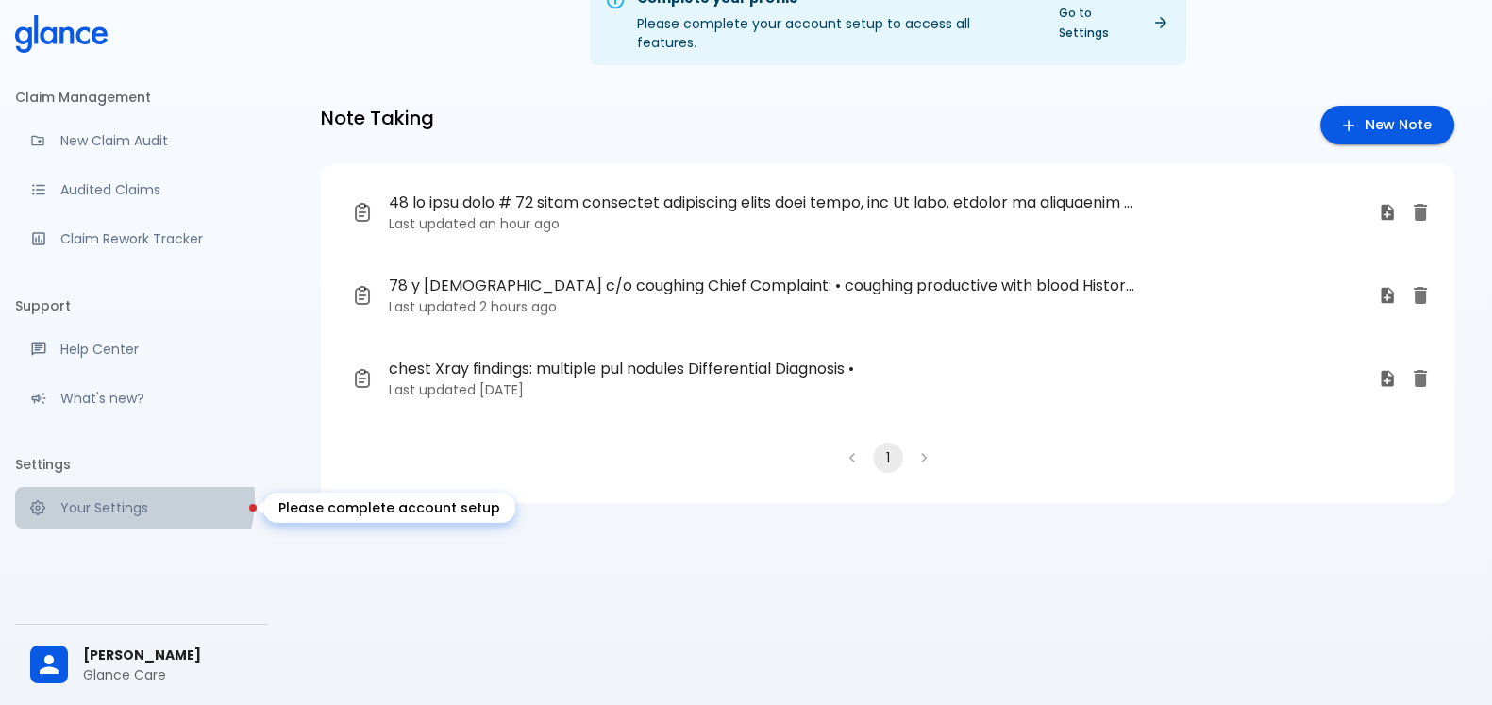
click at [127, 499] on p "Your Settings" at bounding box center [156, 507] width 193 height 19
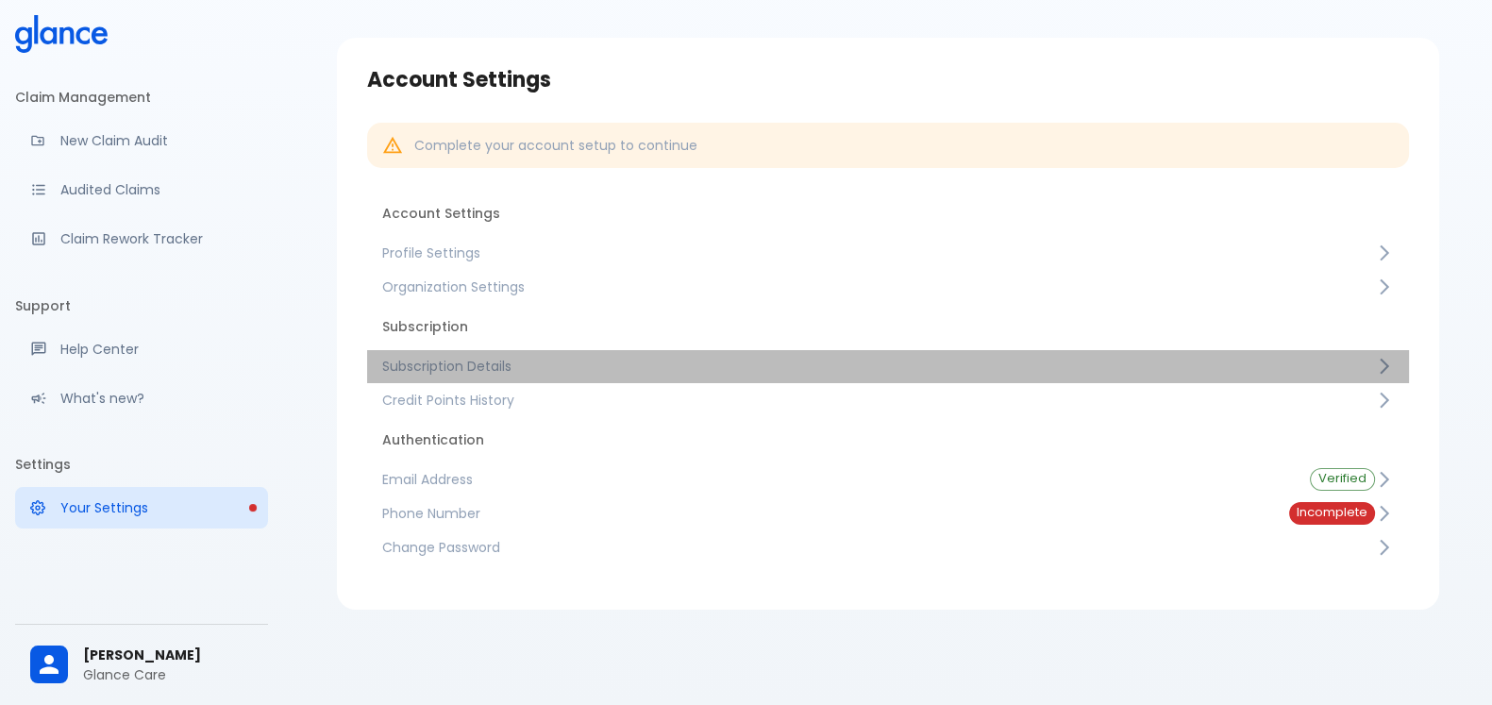
click at [488, 361] on span "Subscription Details" at bounding box center [878, 366] width 993 height 19
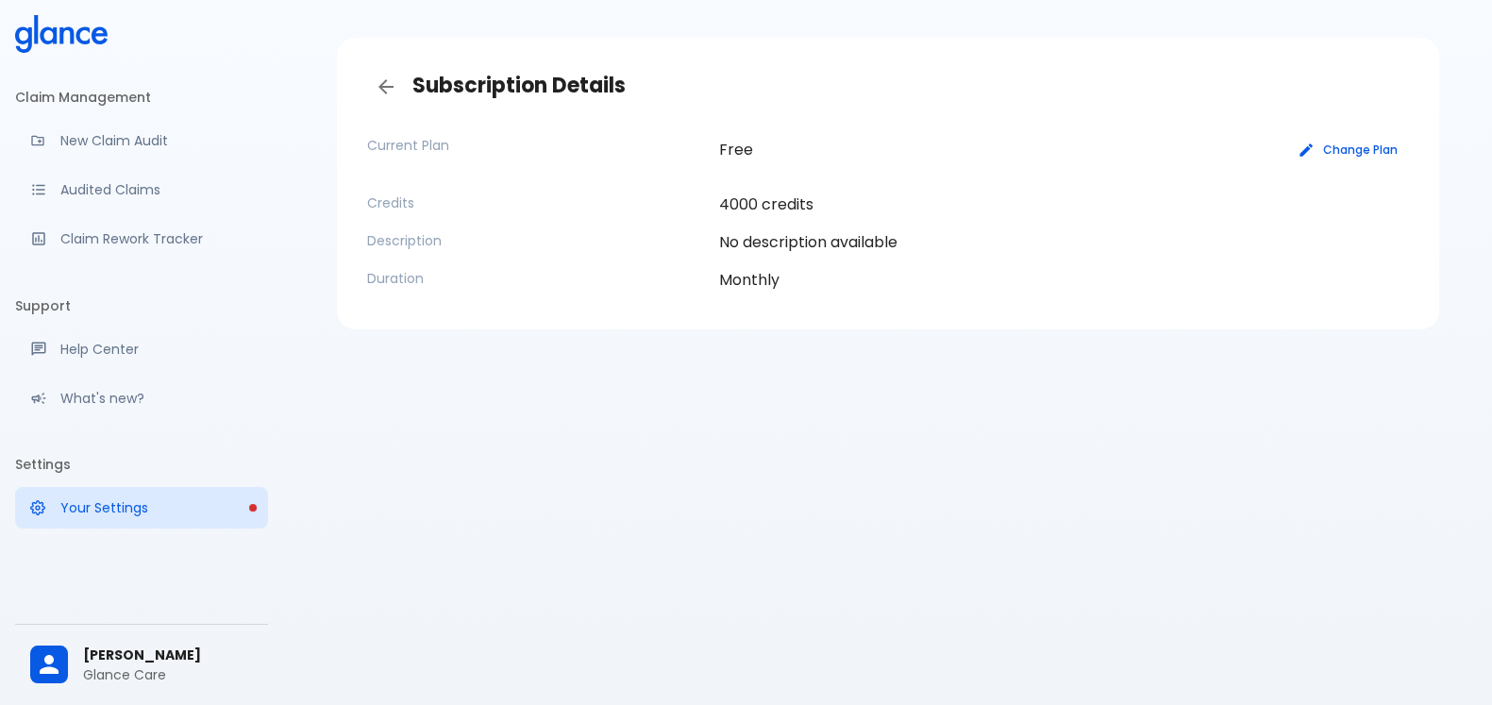
click at [1359, 152] on button "Change Plan" at bounding box center [1348, 149] width 120 height 27
